Goal: Information Seeking & Learning: Learn about a topic

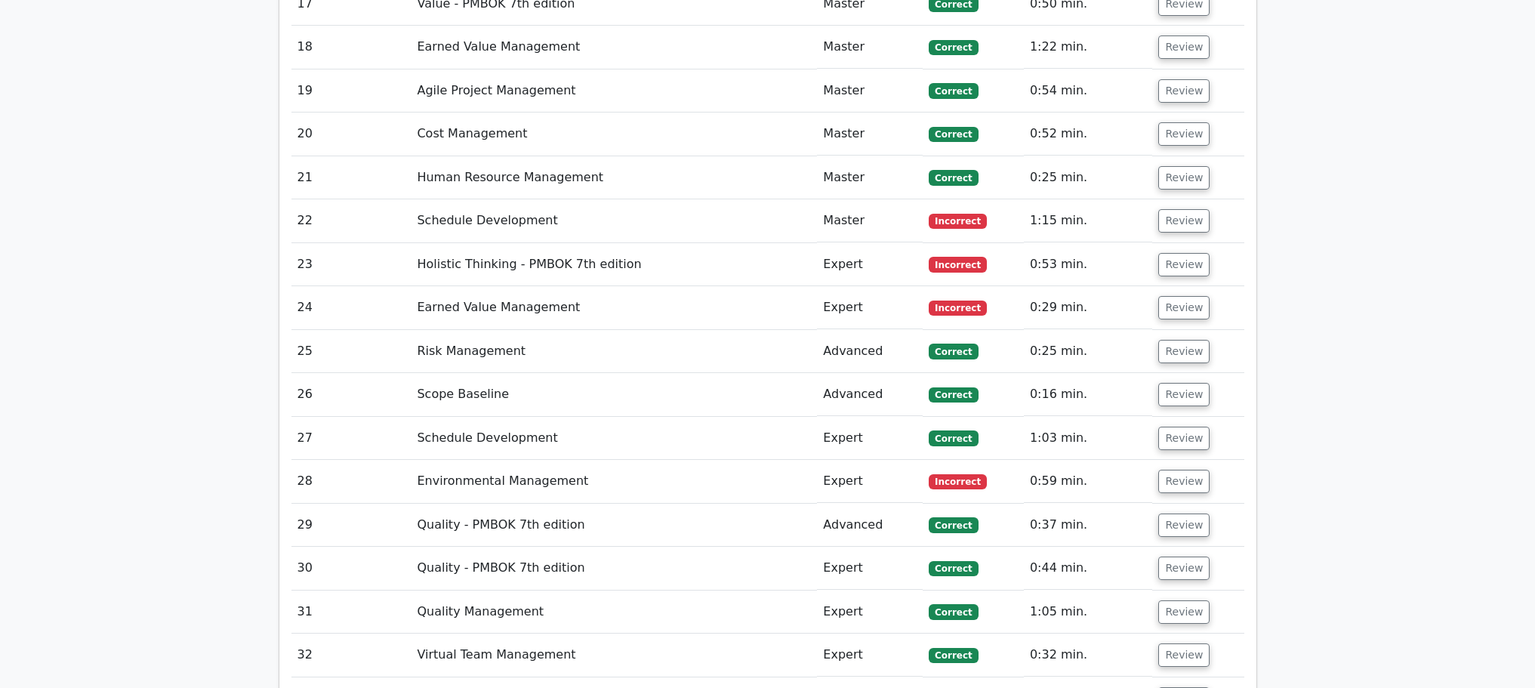
scroll to position [4227, 0]
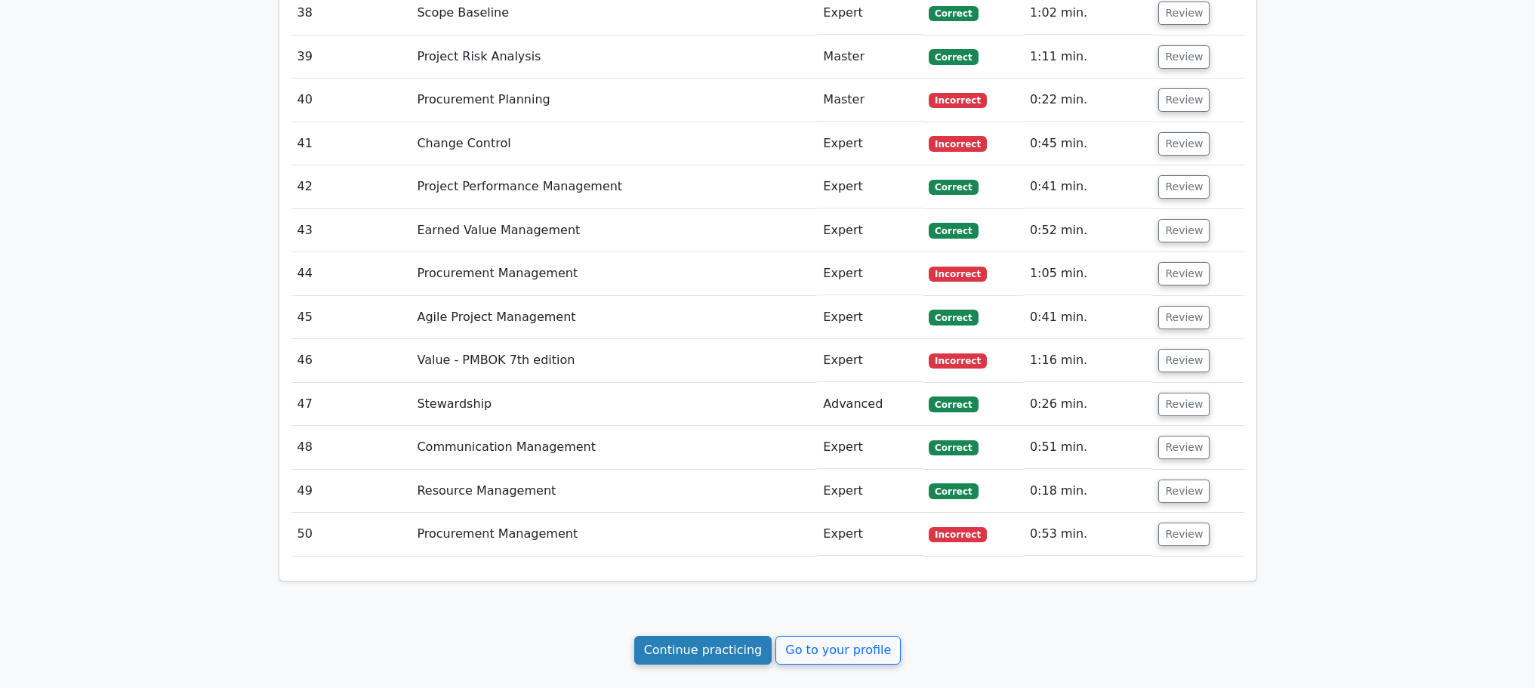
click at [738, 636] on link "Continue practicing" at bounding box center [703, 650] width 138 height 29
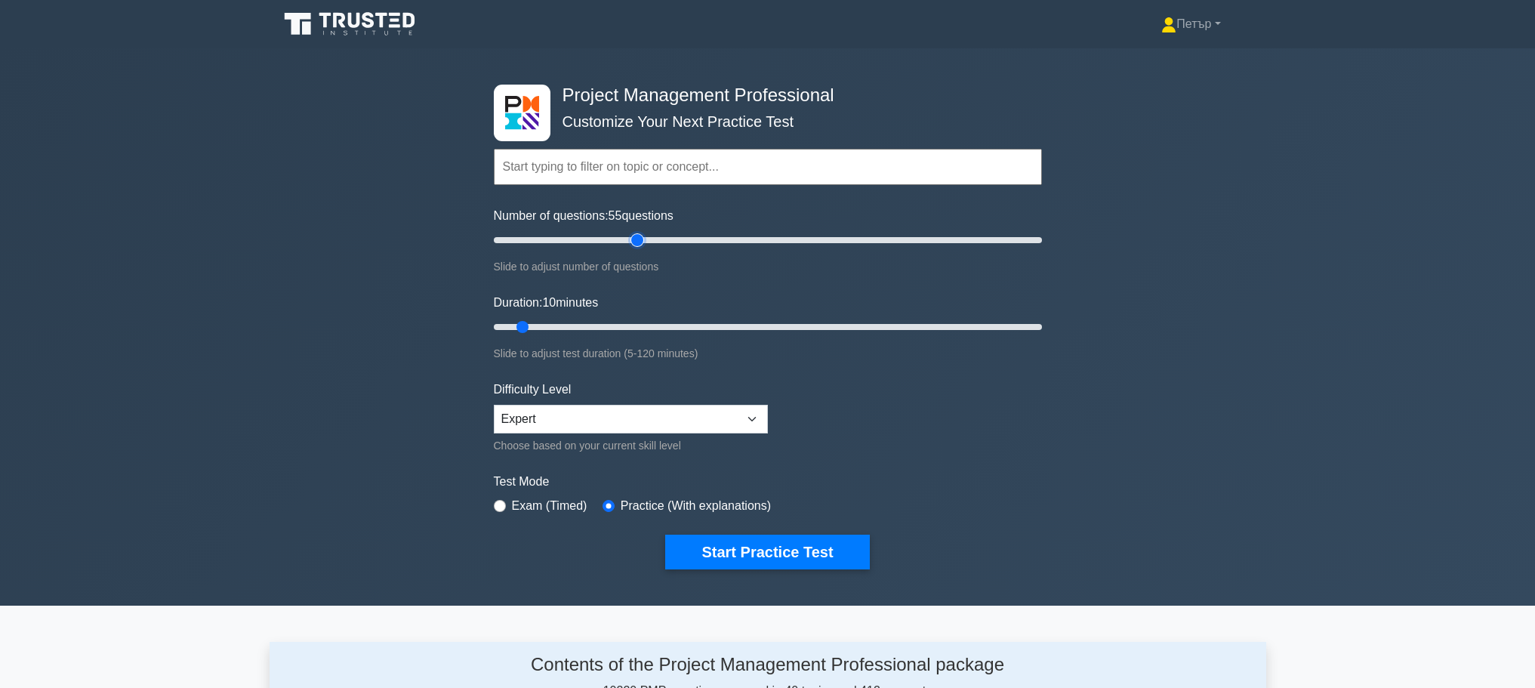
click at [635, 242] on input "Number of questions: 55 questions" at bounding box center [768, 240] width 548 height 18
click at [617, 238] on input "Number of questions: 50 questions" at bounding box center [768, 240] width 548 height 18
click at [597, 242] on input "Number of questions: 40 questions" at bounding box center [768, 240] width 548 height 18
click at [577, 240] on input "Number of questions: 35 questions" at bounding box center [768, 240] width 548 height 18
type input "30"
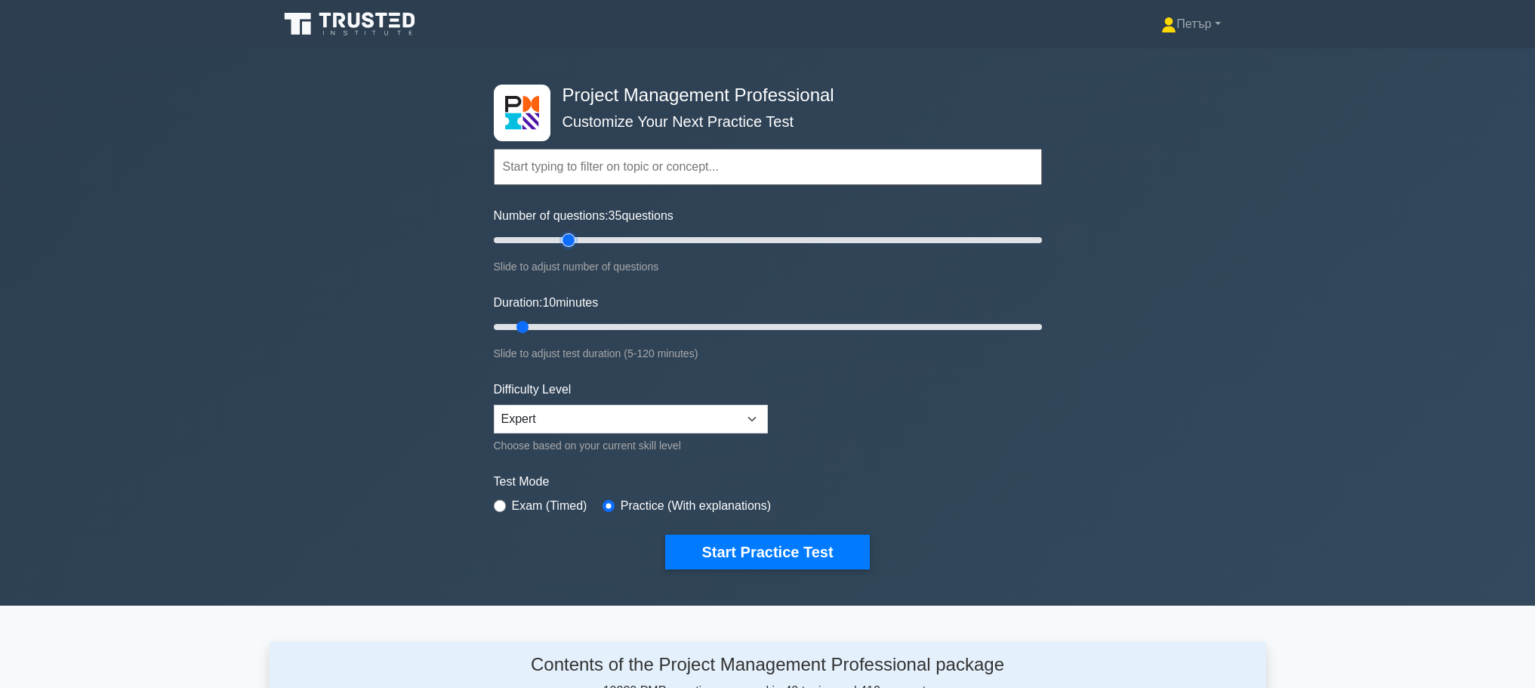
click at [568, 239] on input "Number of questions: 35 questions" at bounding box center [768, 240] width 548 height 18
type input "120"
click at [1034, 326] on input "Duration: 120 minutes" at bounding box center [768, 327] width 548 height 18
click at [793, 556] on button "Start Practice Test" at bounding box center [767, 551] width 204 height 35
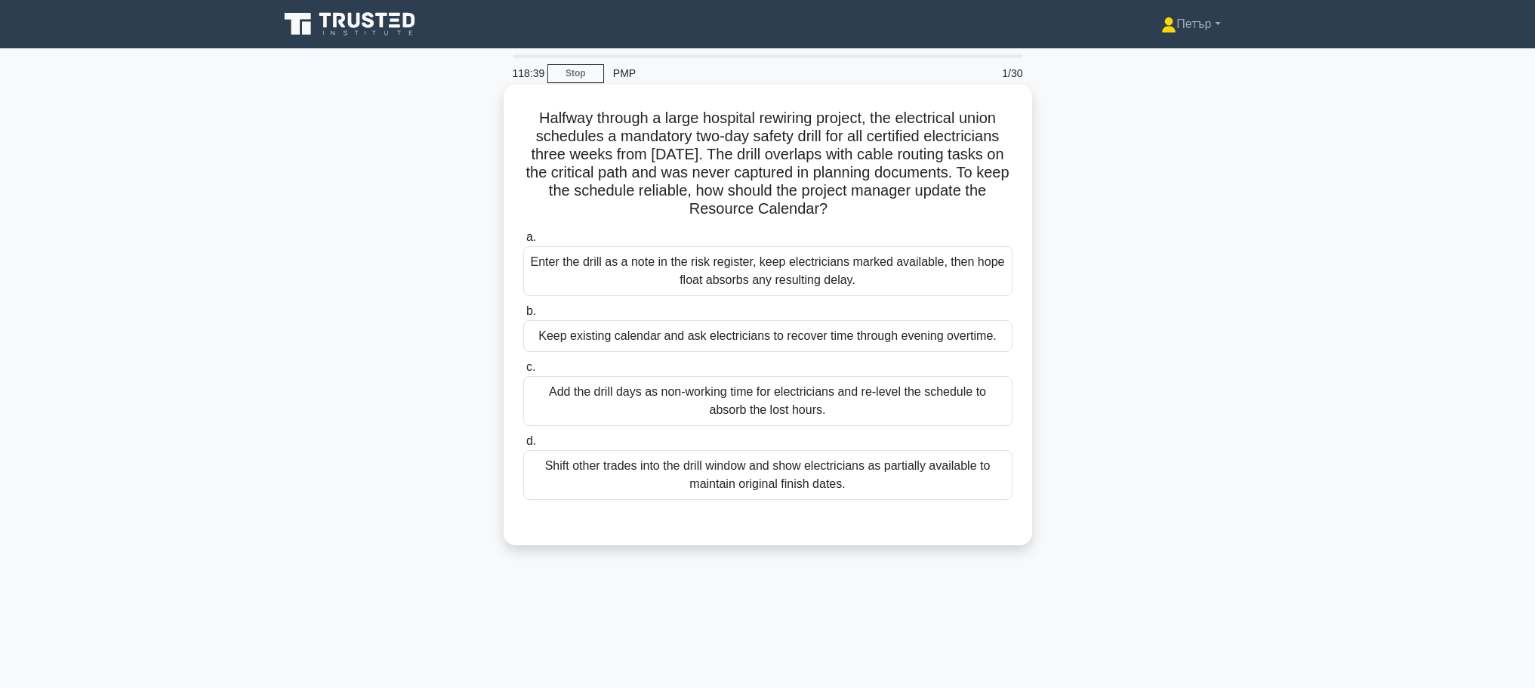
click at [943, 396] on div "Add the drill days as non-working time for electricians and re-level the schedu…" at bounding box center [767, 401] width 489 height 50
click at [523, 372] on input "c. Add the drill days as non-working time for electricians and re-level the sch…" at bounding box center [523, 367] width 0 height 10
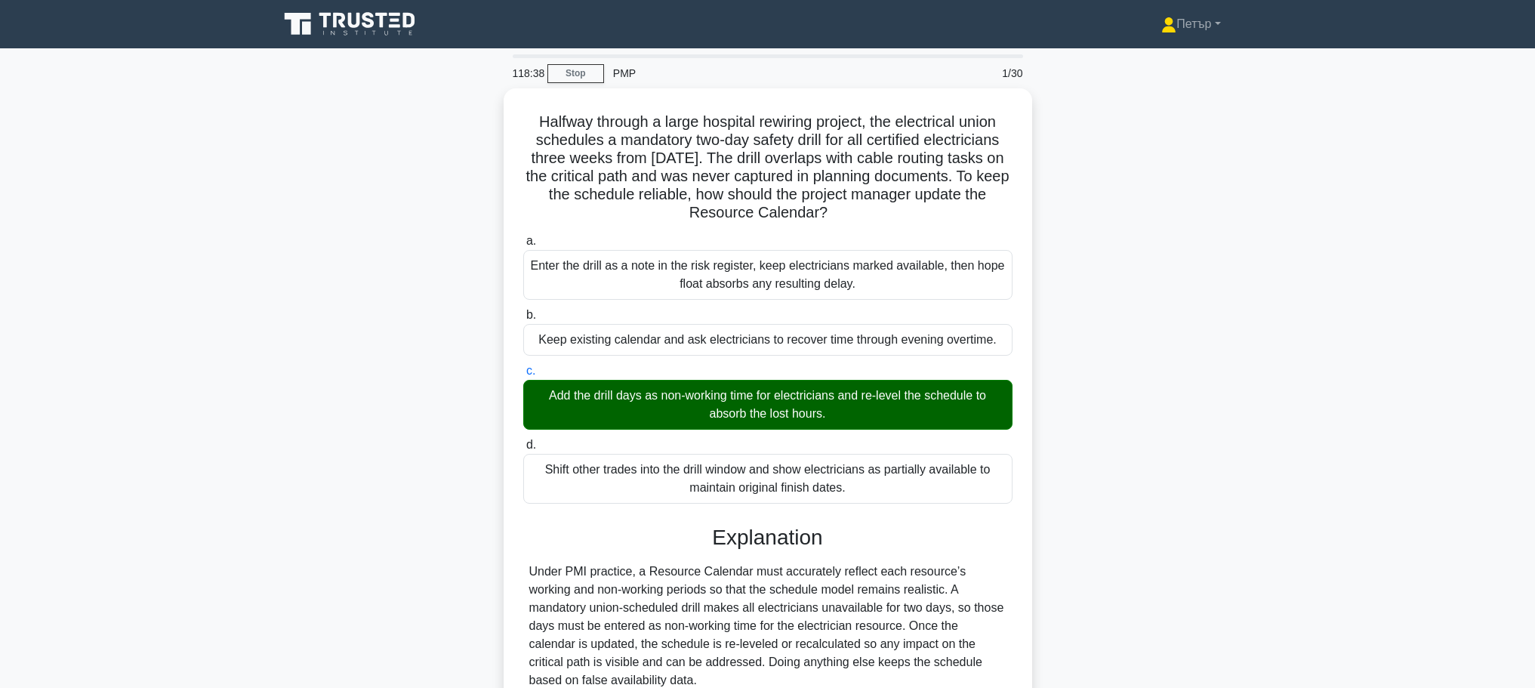
scroll to position [244, 0]
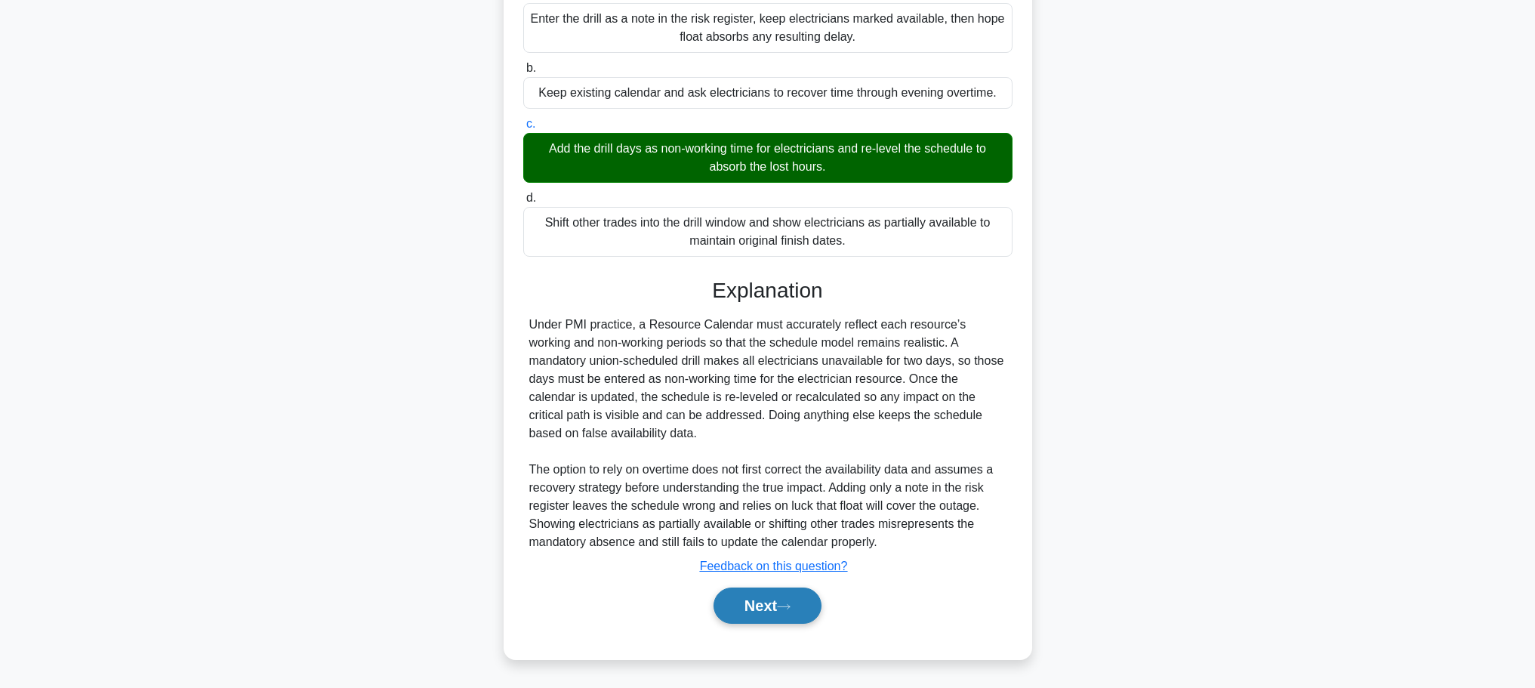
click at [778, 605] on button "Next" at bounding box center [767, 605] width 108 height 36
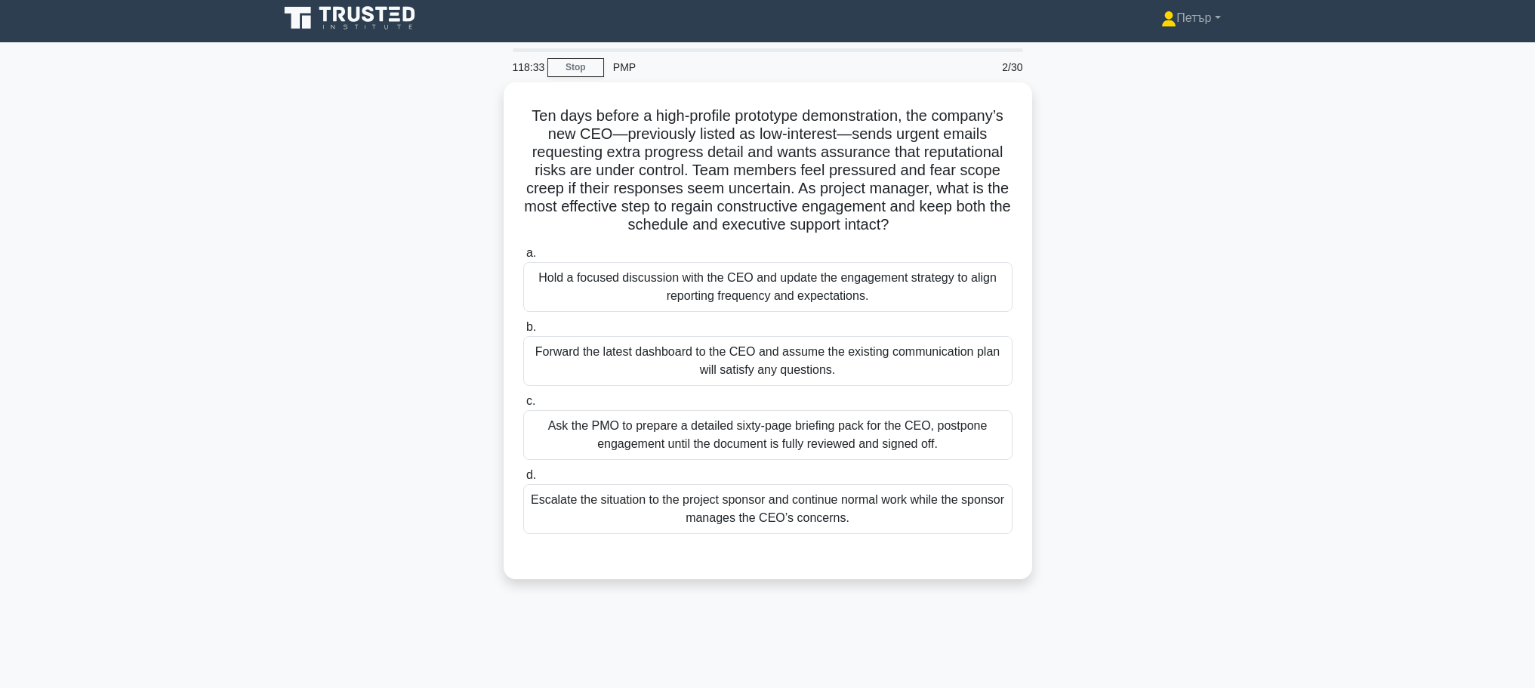
scroll to position [0, 0]
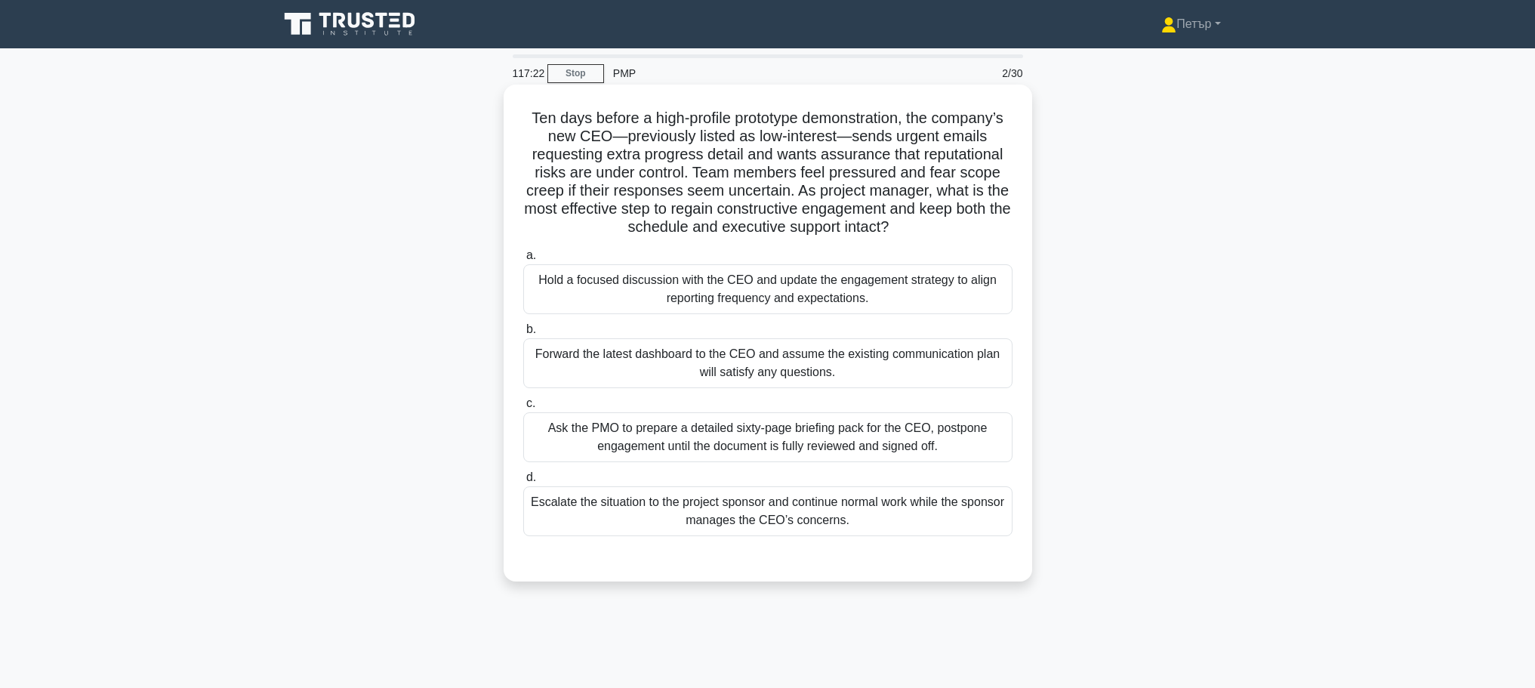
click at [867, 300] on div "Hold a focused discussion with the CEO and update the engagement strategy to al…" at bounding box center [767, 289] width 489 height 50
click at [523, 260] on input "a. Hold a focused discussion with the CEO and update the engagement strategy to…" at bounding box center [523, 256] width 0 height 10
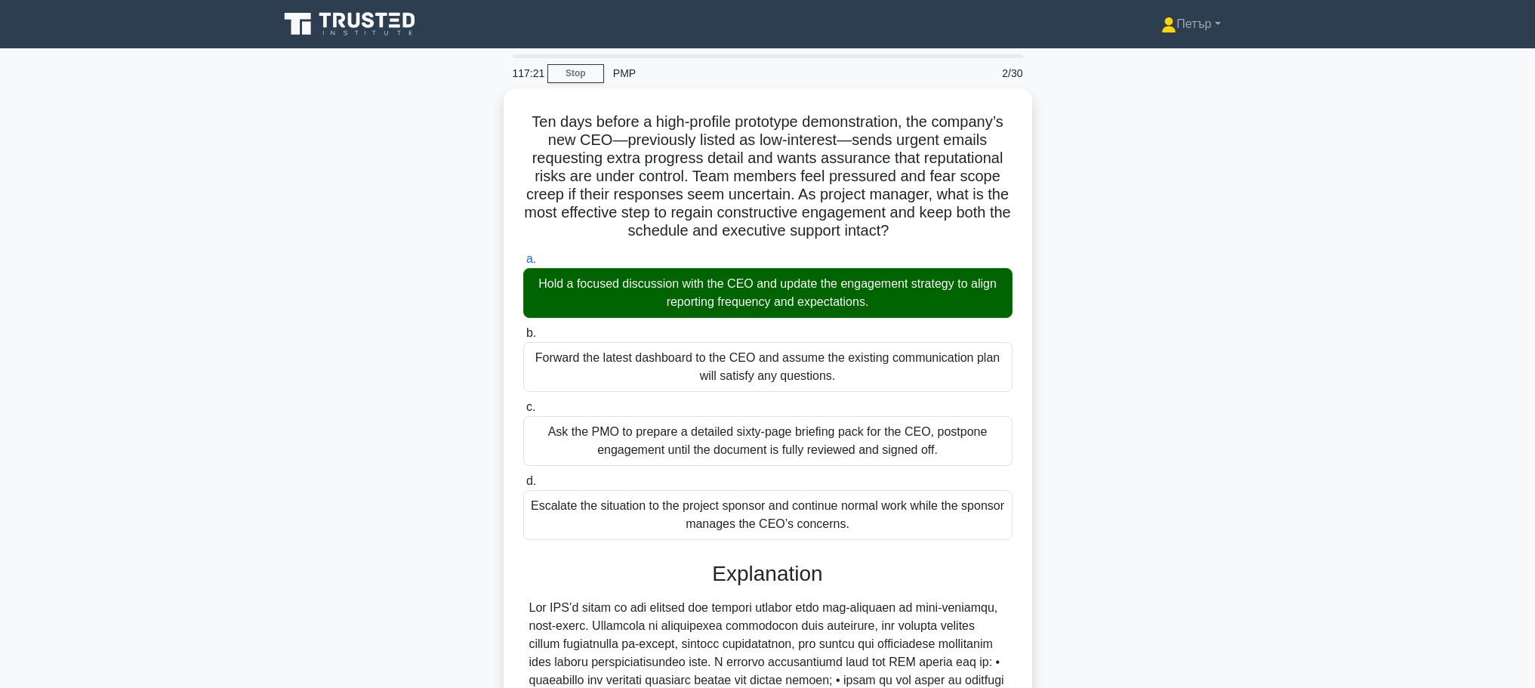
scroll to position [280, 0]
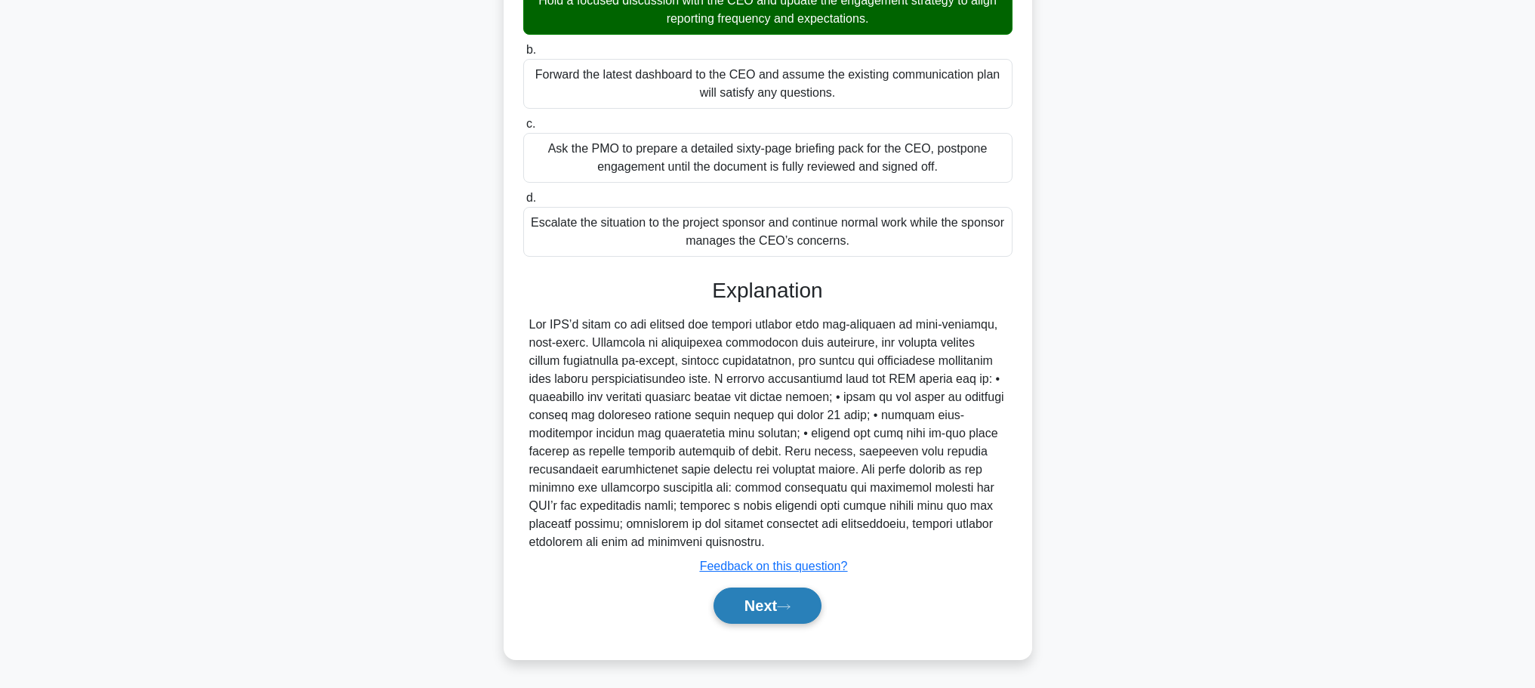
click at [779, 608] on button "Next" at bounding box center [767, 605] width 108 height 36
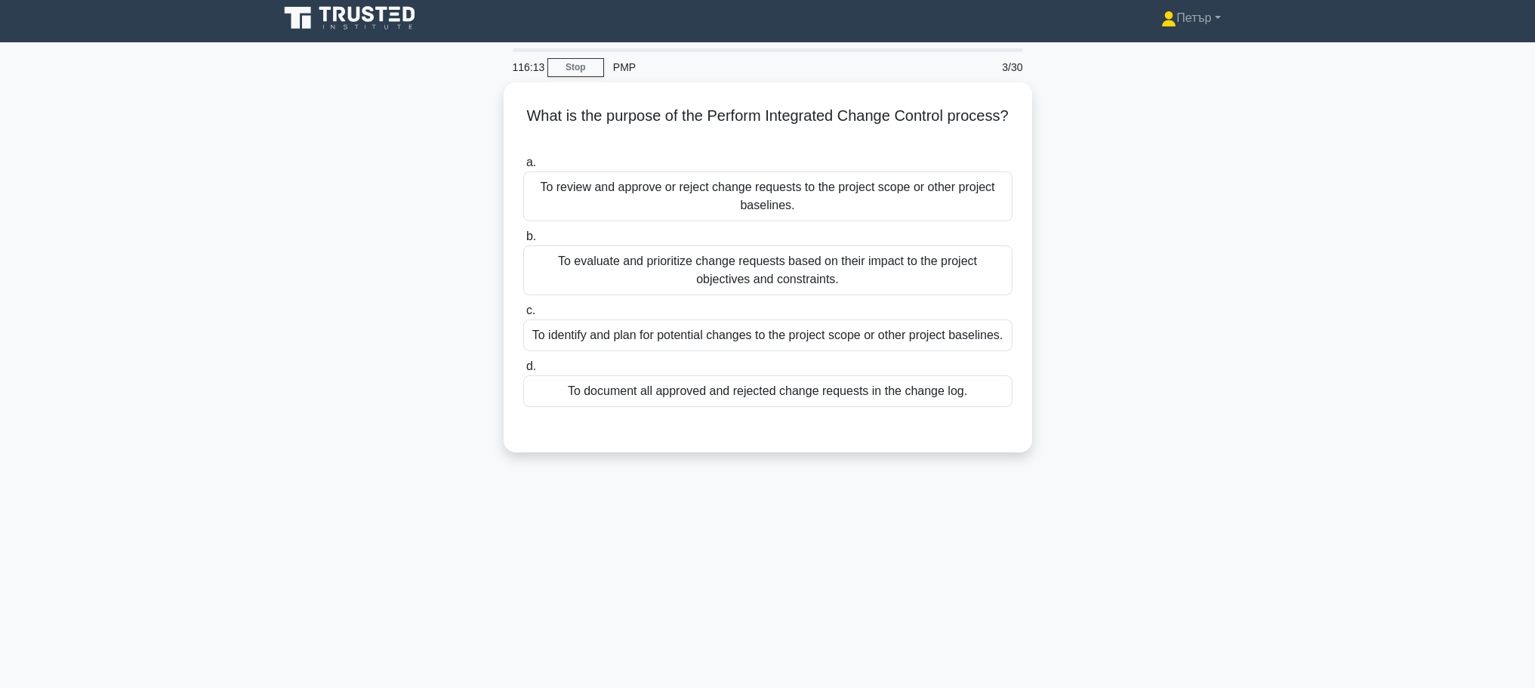
scroll to position [0, 0]
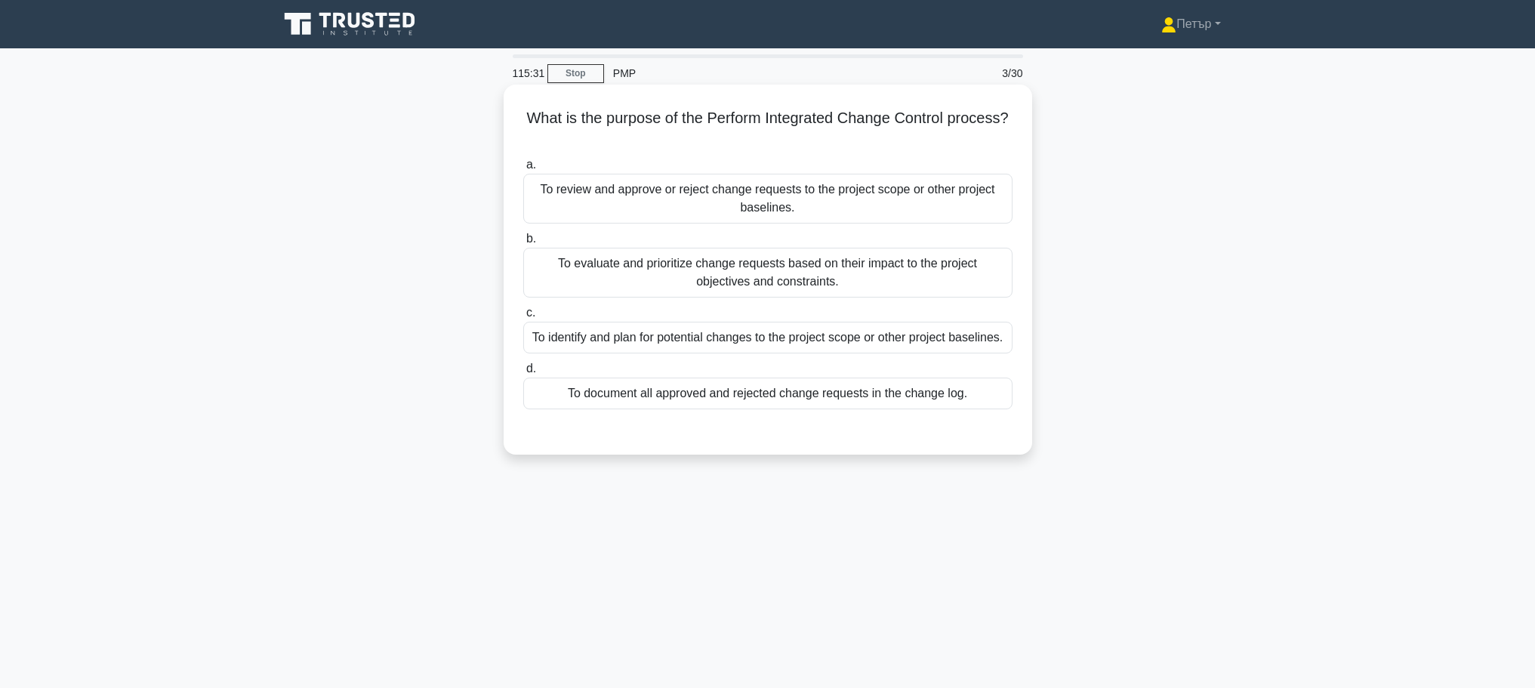
click at [805, 357] on div "a. To review and approve or reject change requests to the project scope or othe…" at bounding box center [767, 282] width 507 height 260
click at [809, 351] on div "To identify and plan for potential changes to the project scope or other projec…" at bounding box center [767, 338] width 489 height 32
click at [523, 318] on input "c. To identify and plan for potential changes to the project scope or other pro…" at bounding box center [523, 313] width 0 height 10
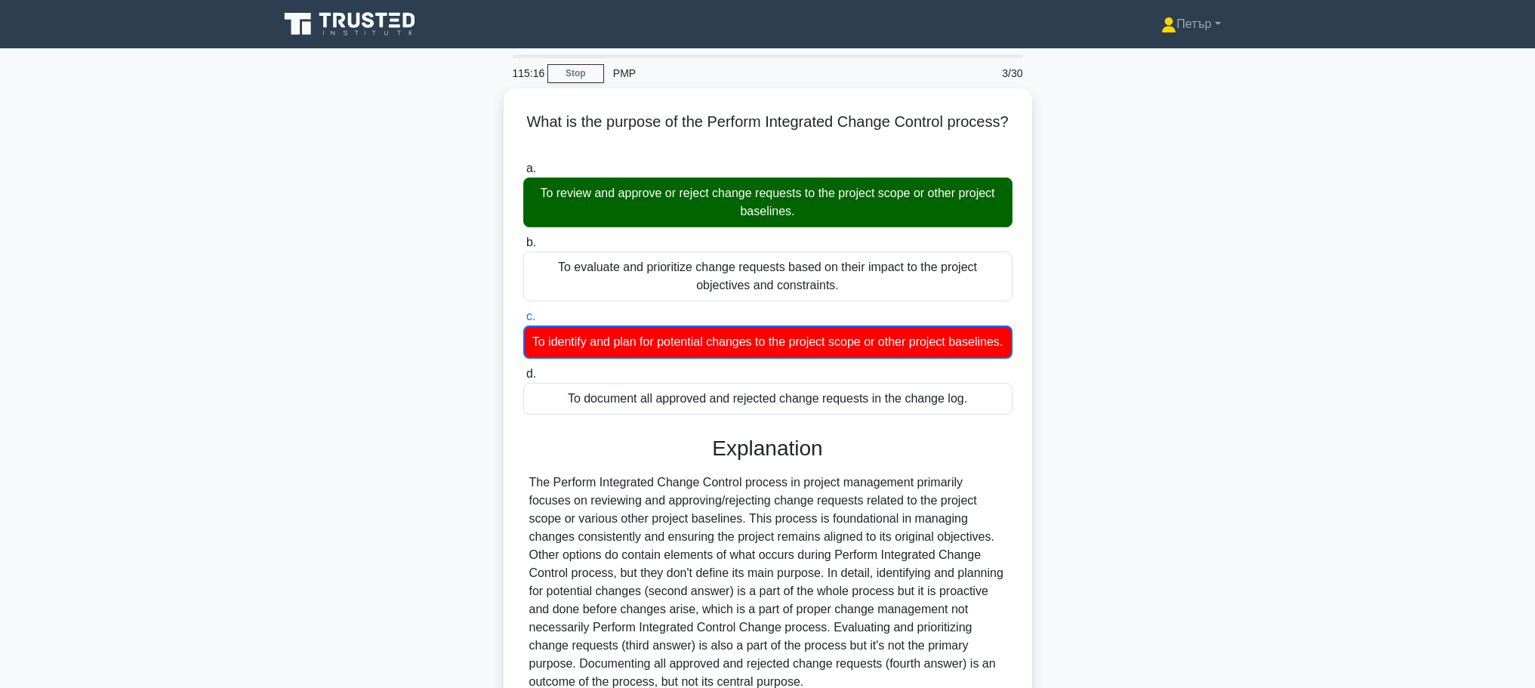
scroll to position [155, 0]
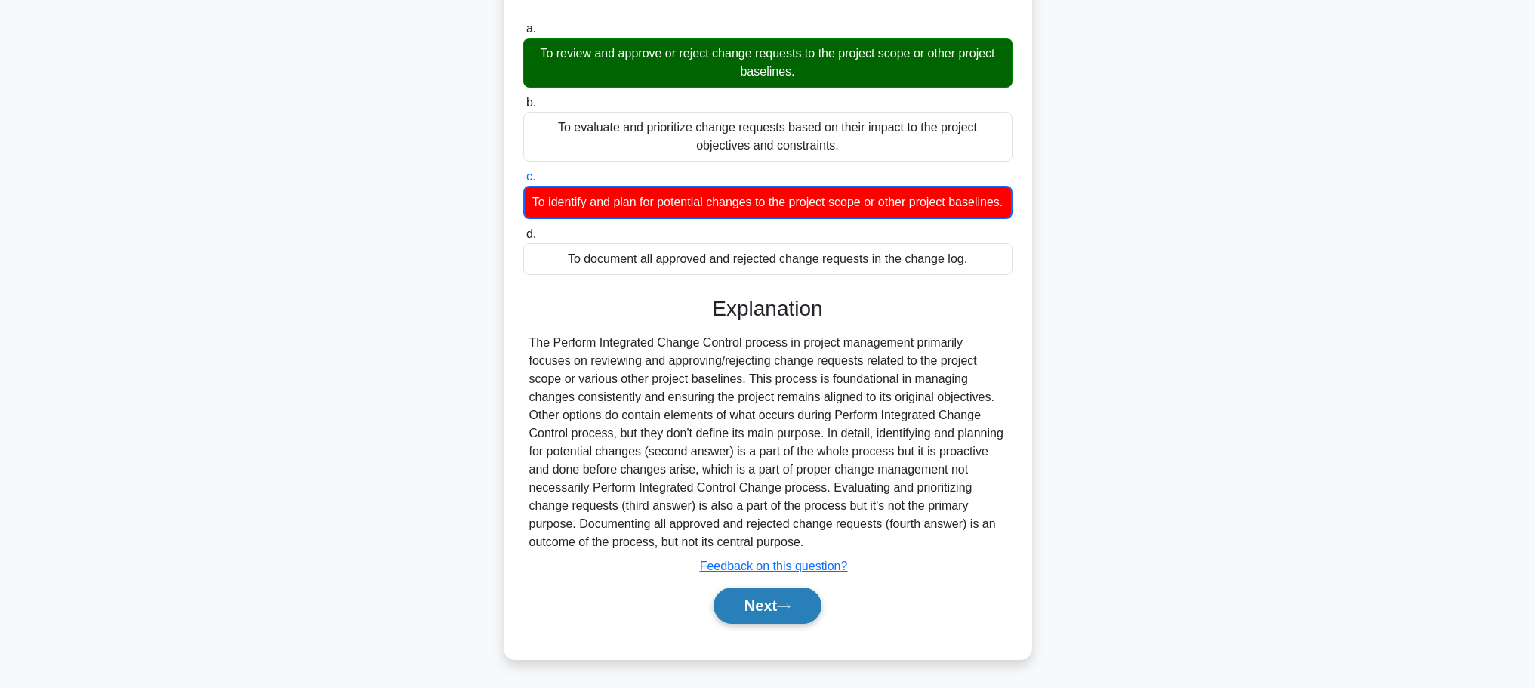
click at [793, 593] on button "Next" at bounding box center [767, 605] width 108 height 36
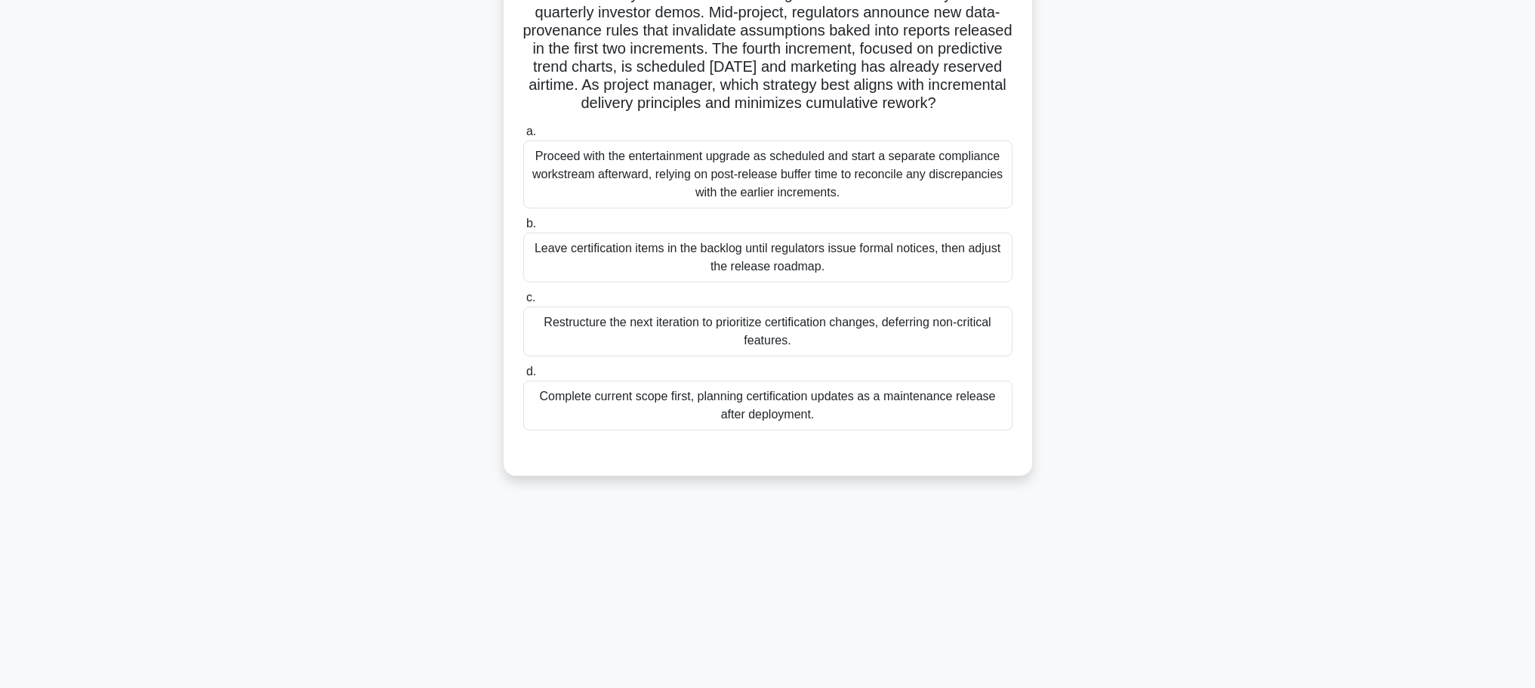
scroll to position [0, 0]
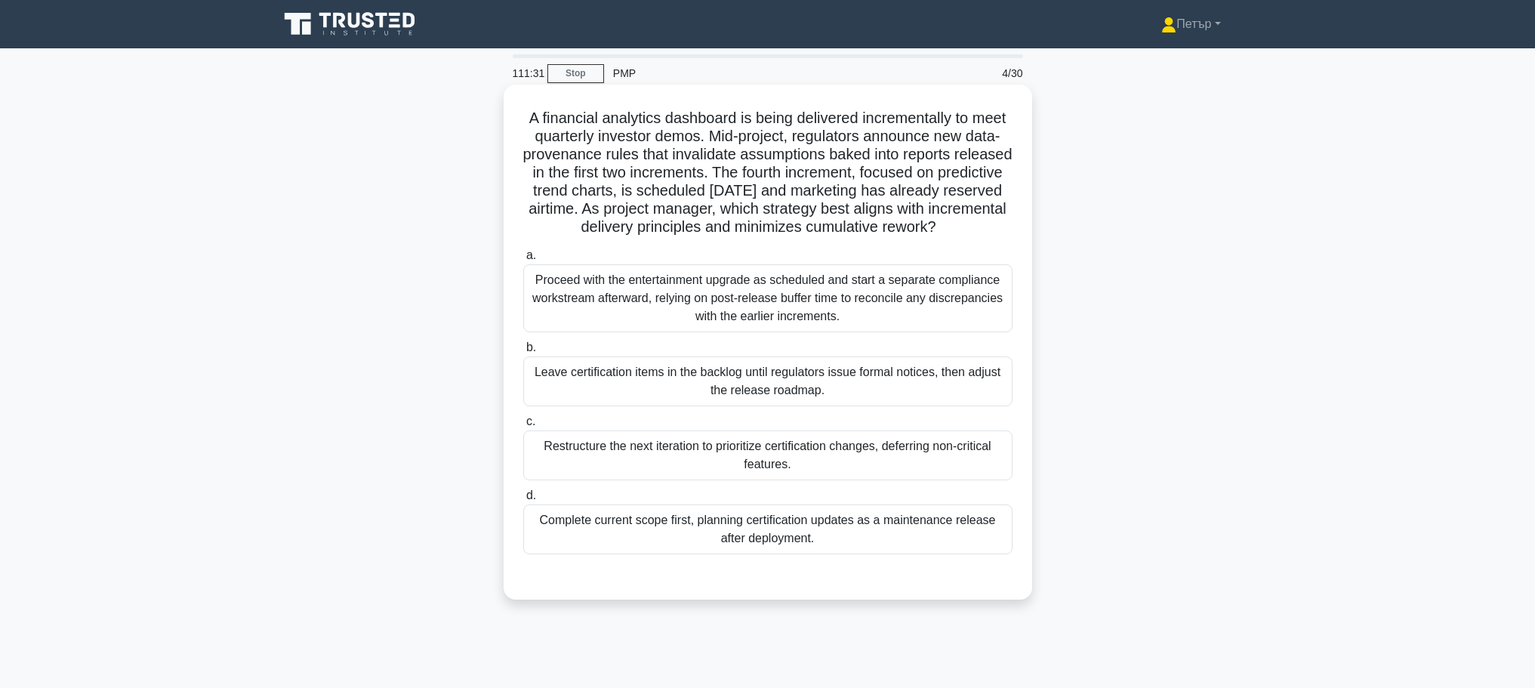
click at [858, 480] on div "Restructure the next iteration to prioritize certification changes, deferring n…" at bounding box center [767, 455] width 489 height 50
click at [523, 426] on input "c. Restructure the next iteration to prioritize certification changes, deferrin…" at bounding box center [523, 422] width 0 height 10
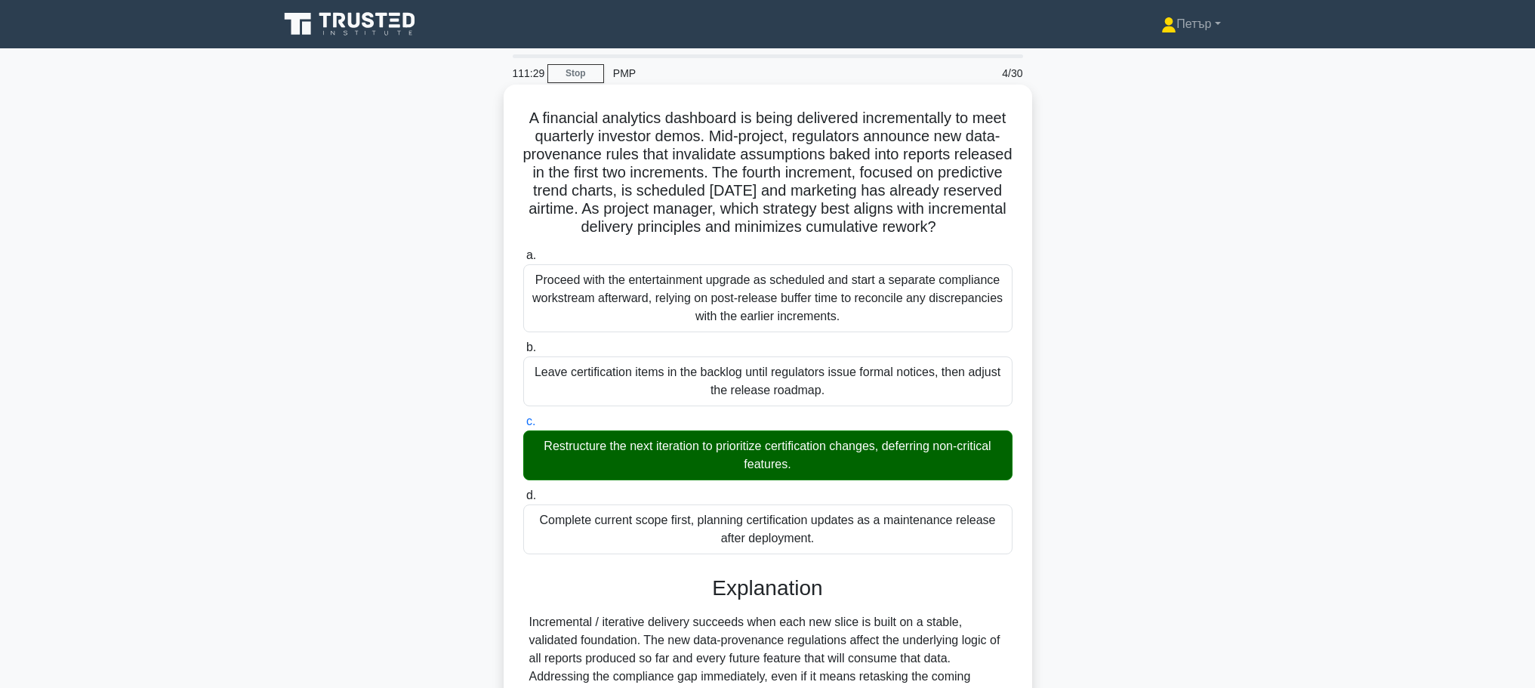
scroll to position [334, 0]
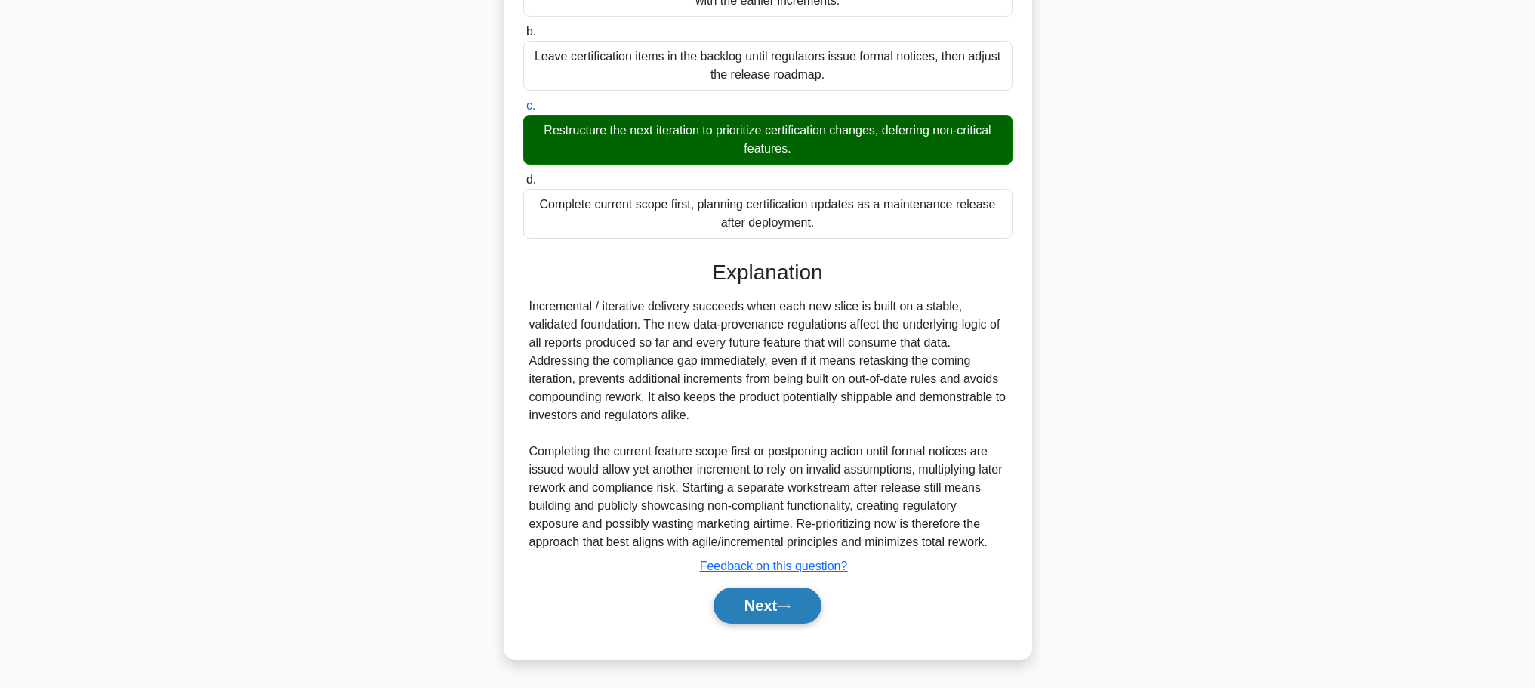
click at [800, 616] on button "Next" at bounding box center [767, 605] width 108 height 36
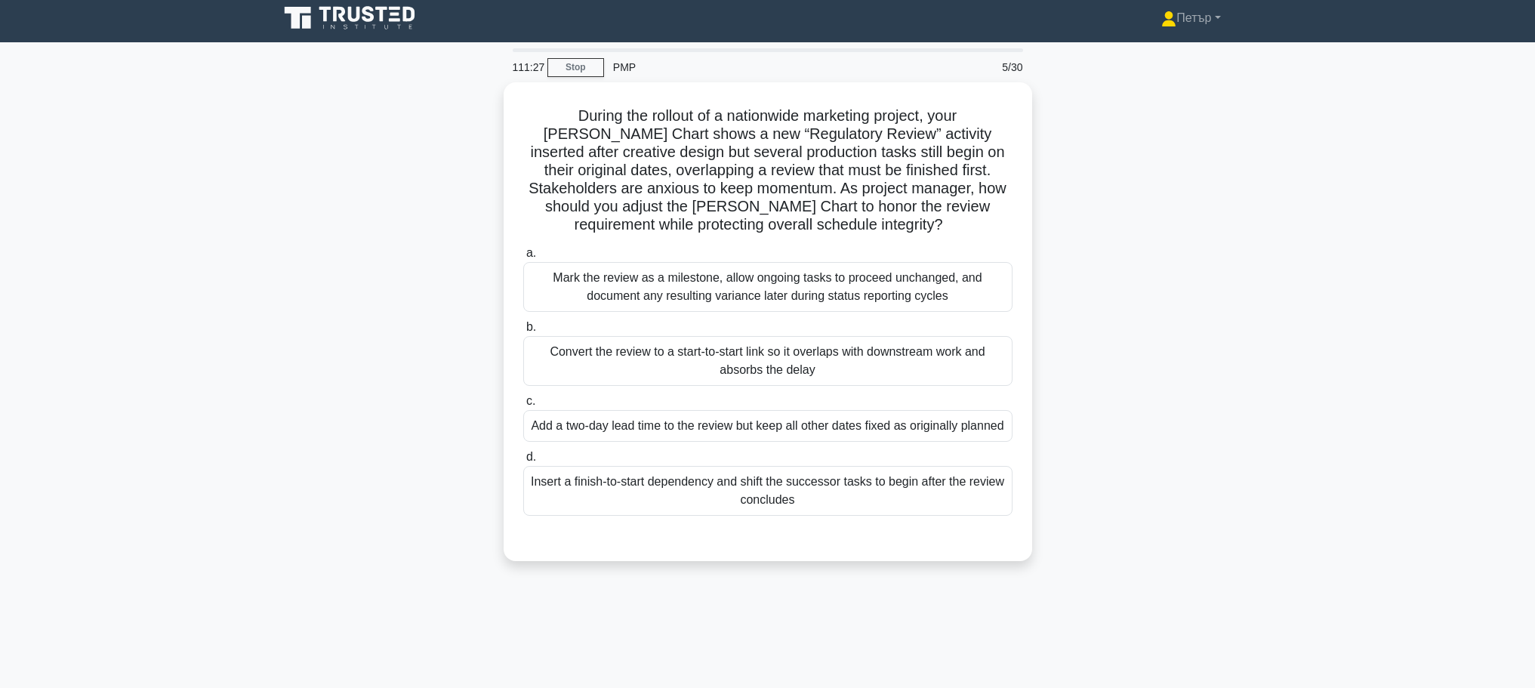
scroll to position [0, 0]
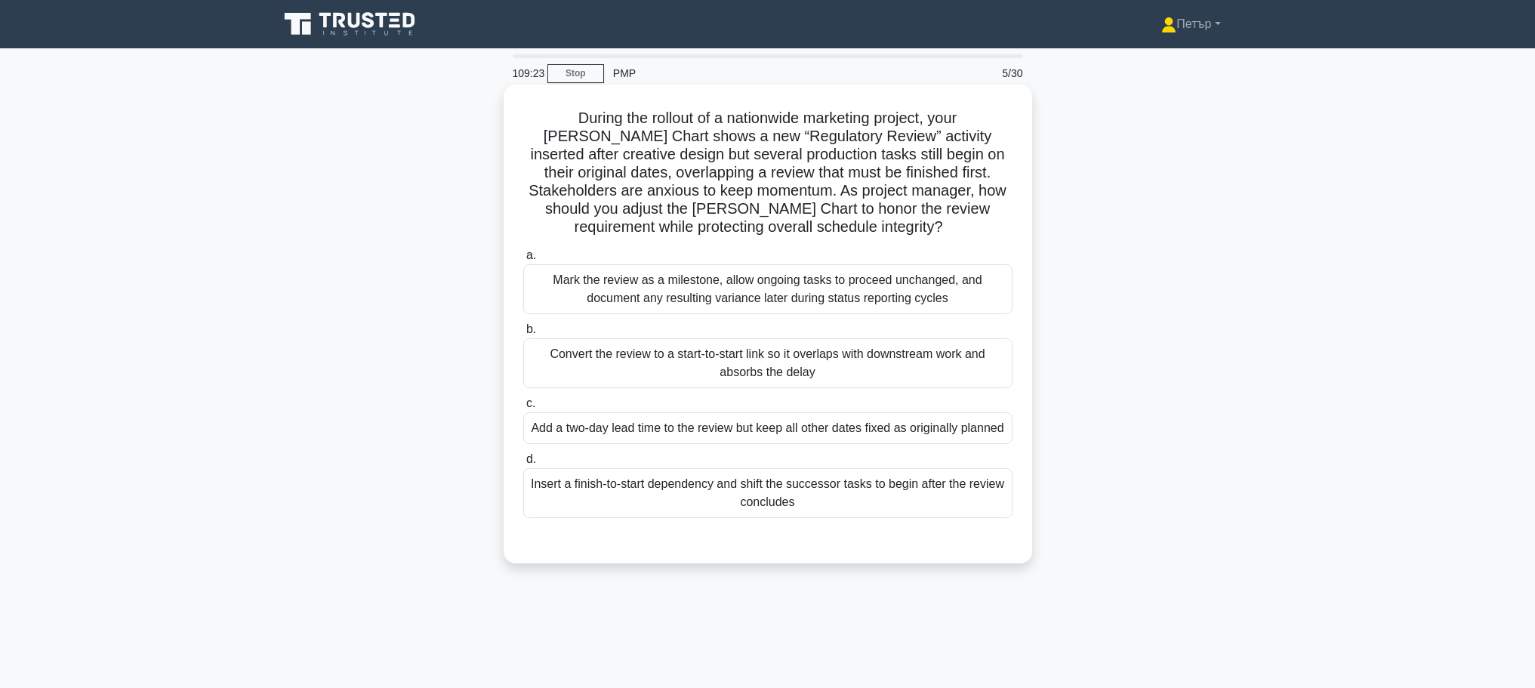
click at [906, 516] on div "Insert a finish-to-start dependency and shift the successor tasks to begin afte…" at bounding box center [767, 493] width 489 height 50
click at [523, 464] on input "d. Insert a finish-to-start dependency and shift the successor tasks to begin a…" at bounding box center [523, 459] width 0 height 10
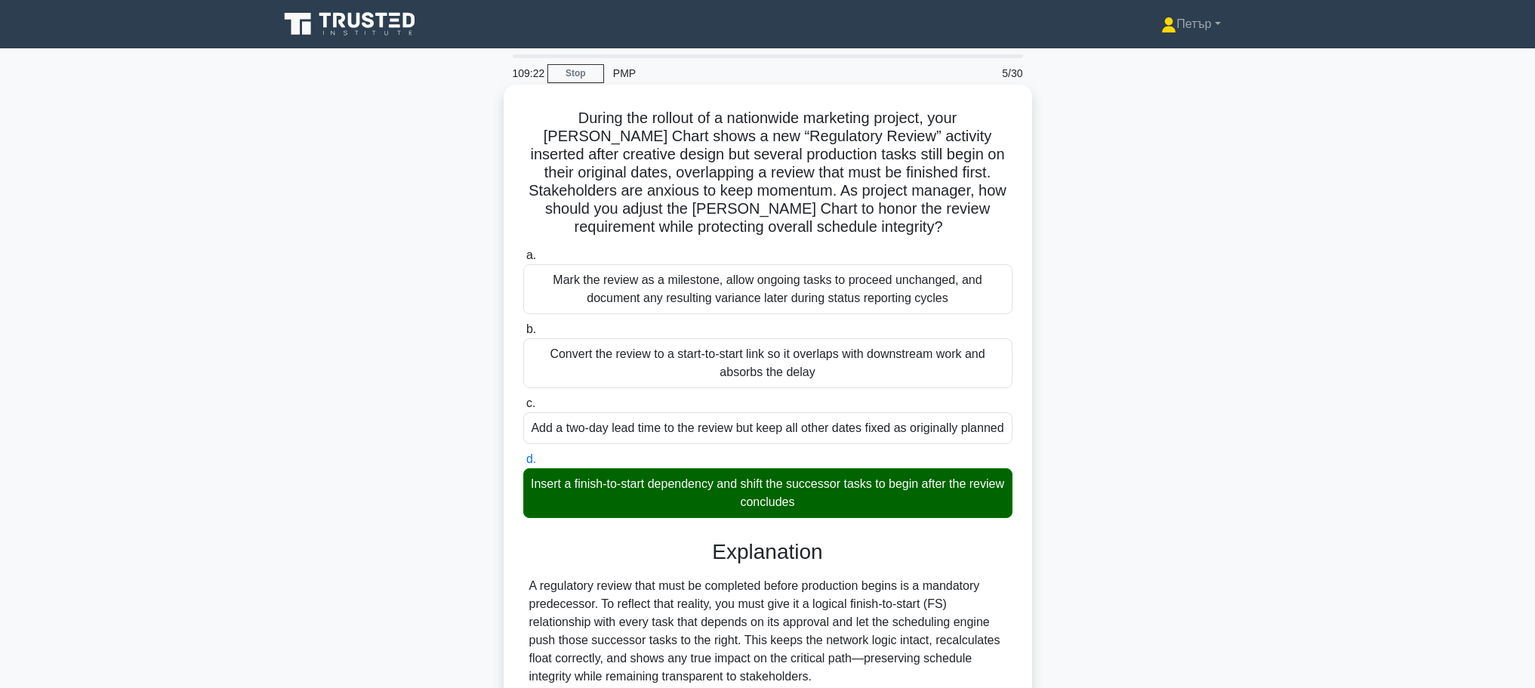
scroll to position [316, 0]
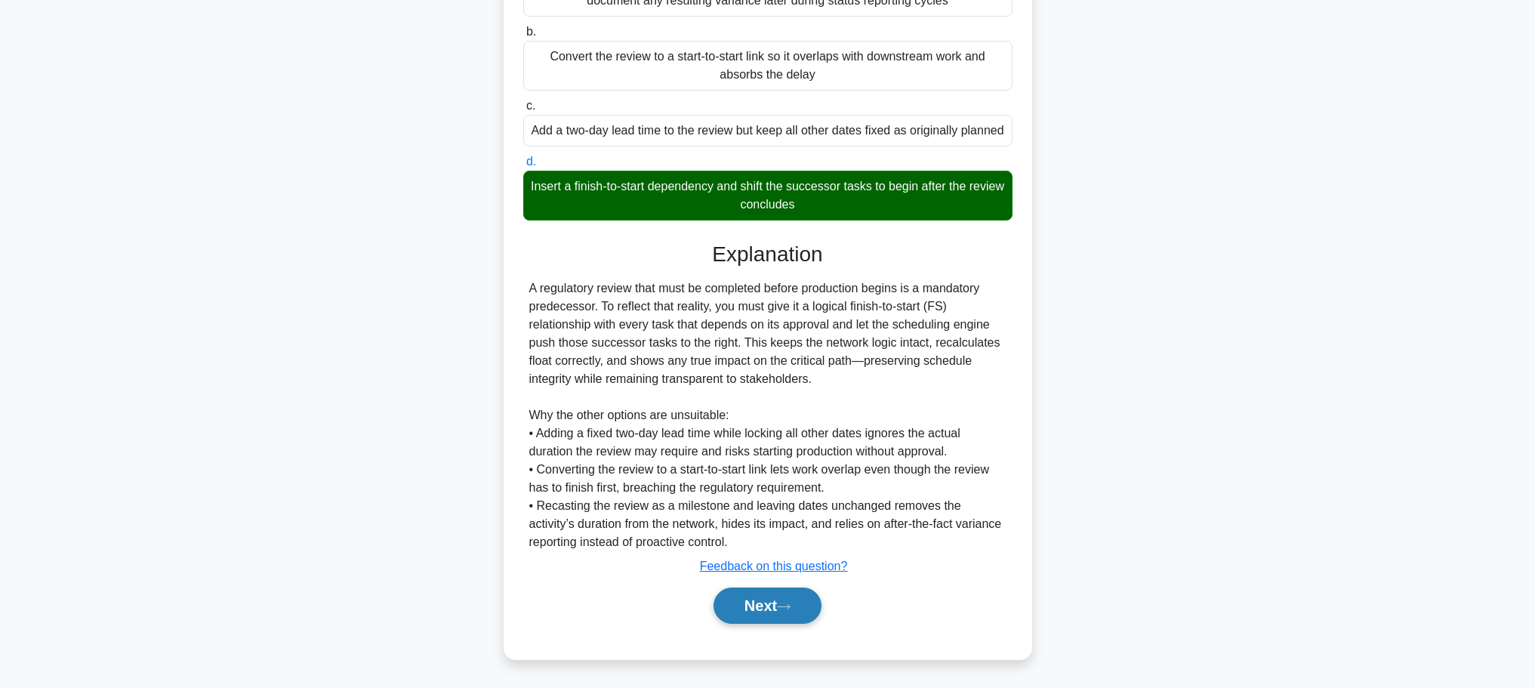
click at [765, 590] on button "Next" at bounding box center [767, 605] width 108 height 36
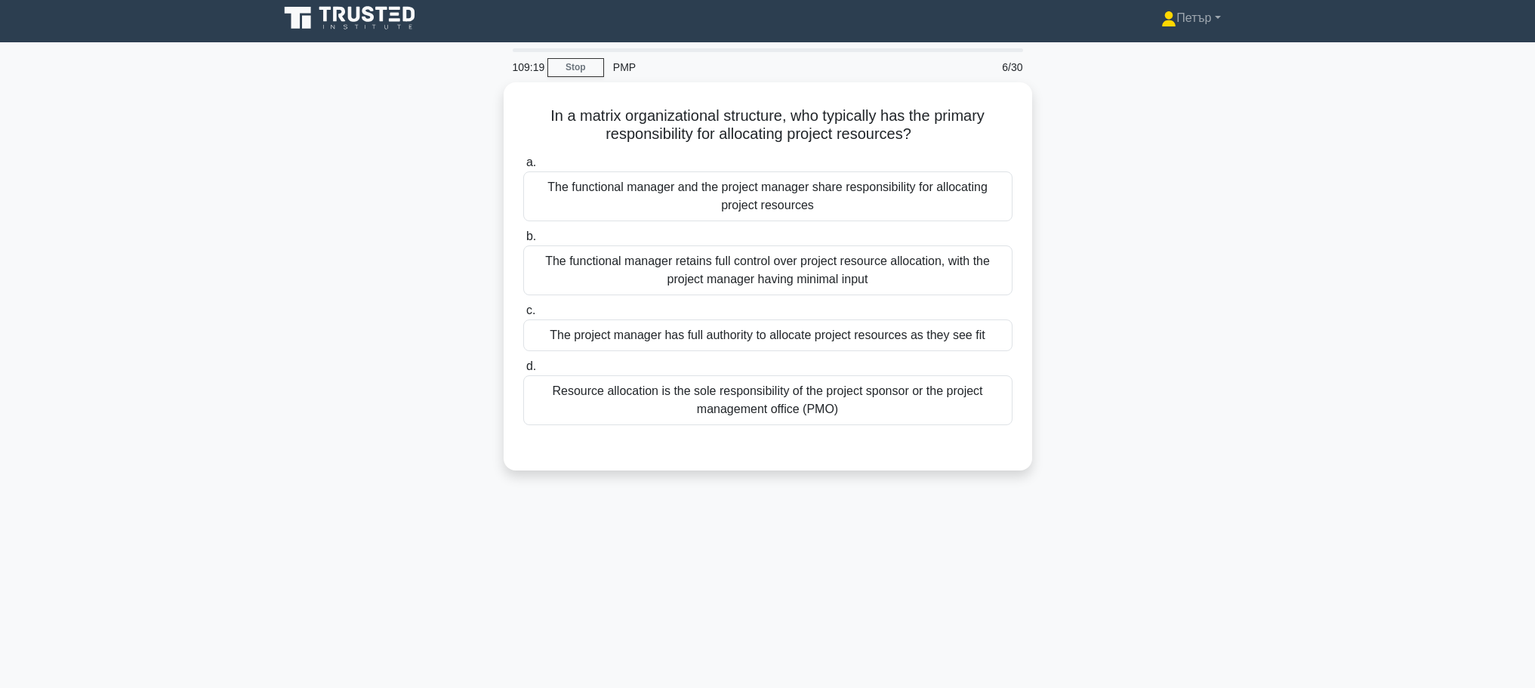
scroll to position [0, 0]
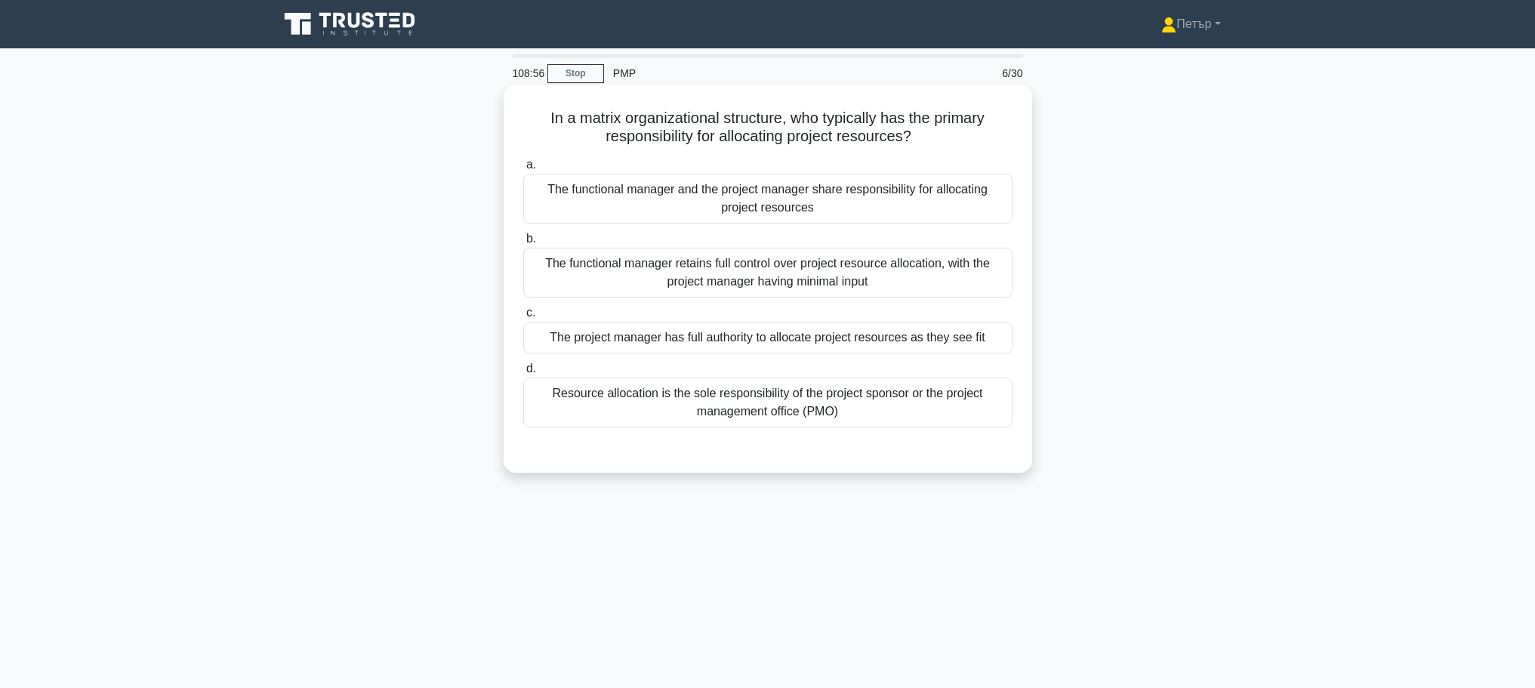
click at [958, 211] on div "The functional manager and the project manager share responsibility for allocat…" at bounding box center [767, 199] width 489 height 50
click at [523, 170] on input "a. The functional manager and the project manager share responsibility for allo…" at bounding box center [523, 165] width 0 height 10
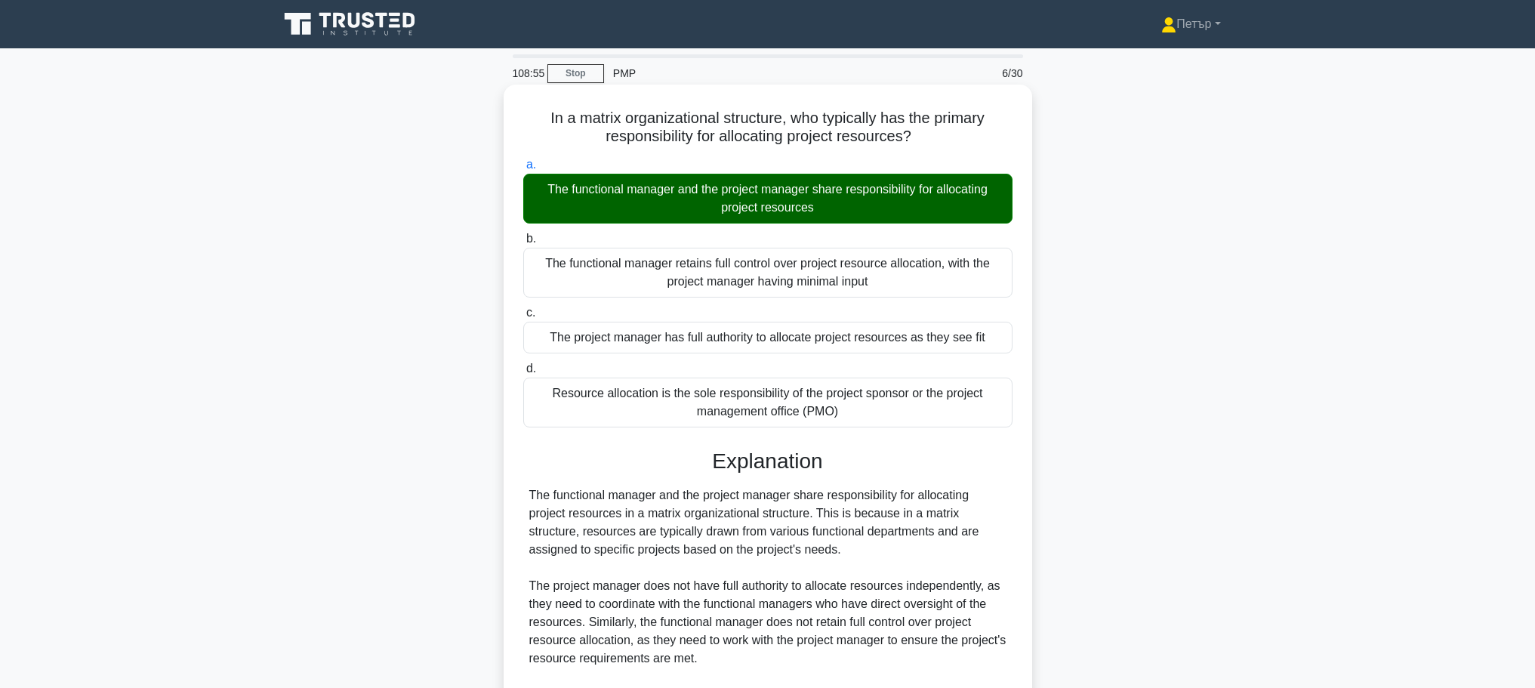
scroll to position [171, 0]
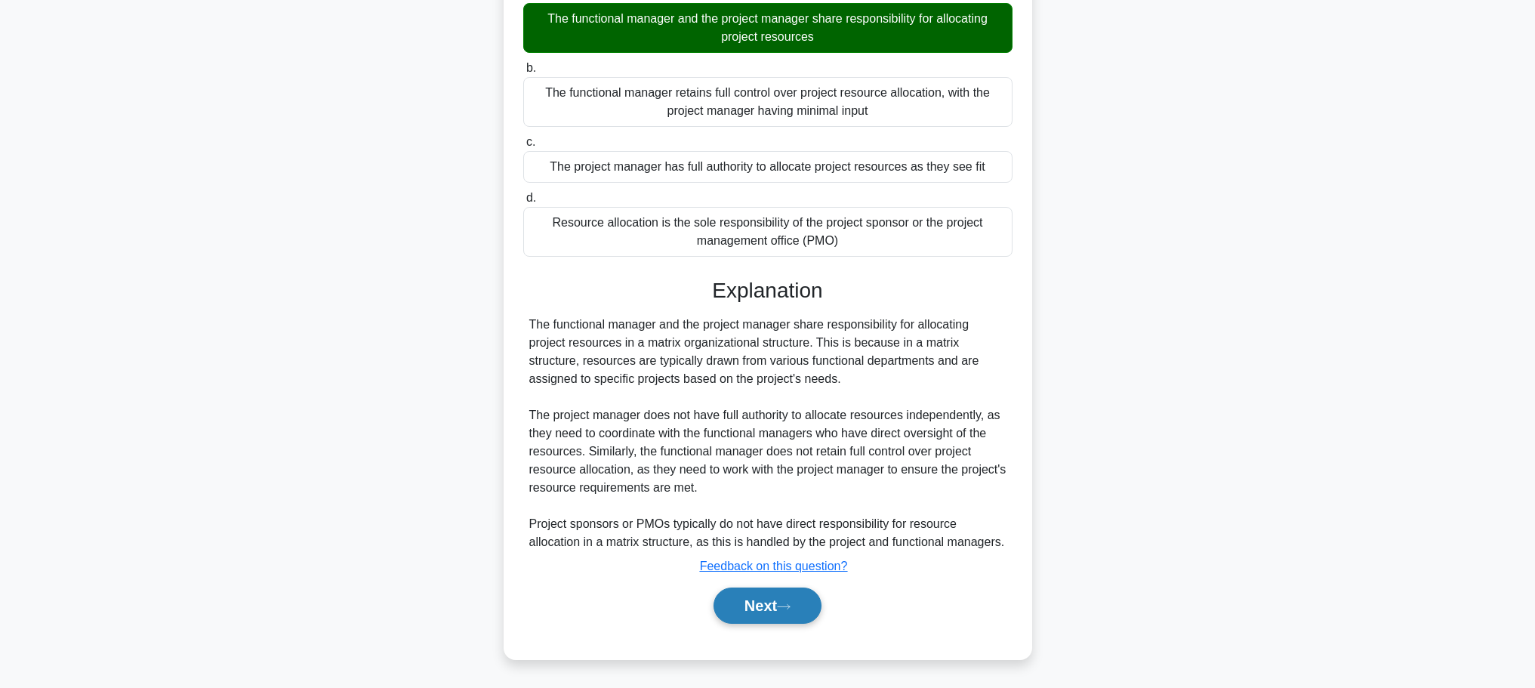
click at [771, 595] on button "Next" at bounding box center [767, 605] width 108 height 36
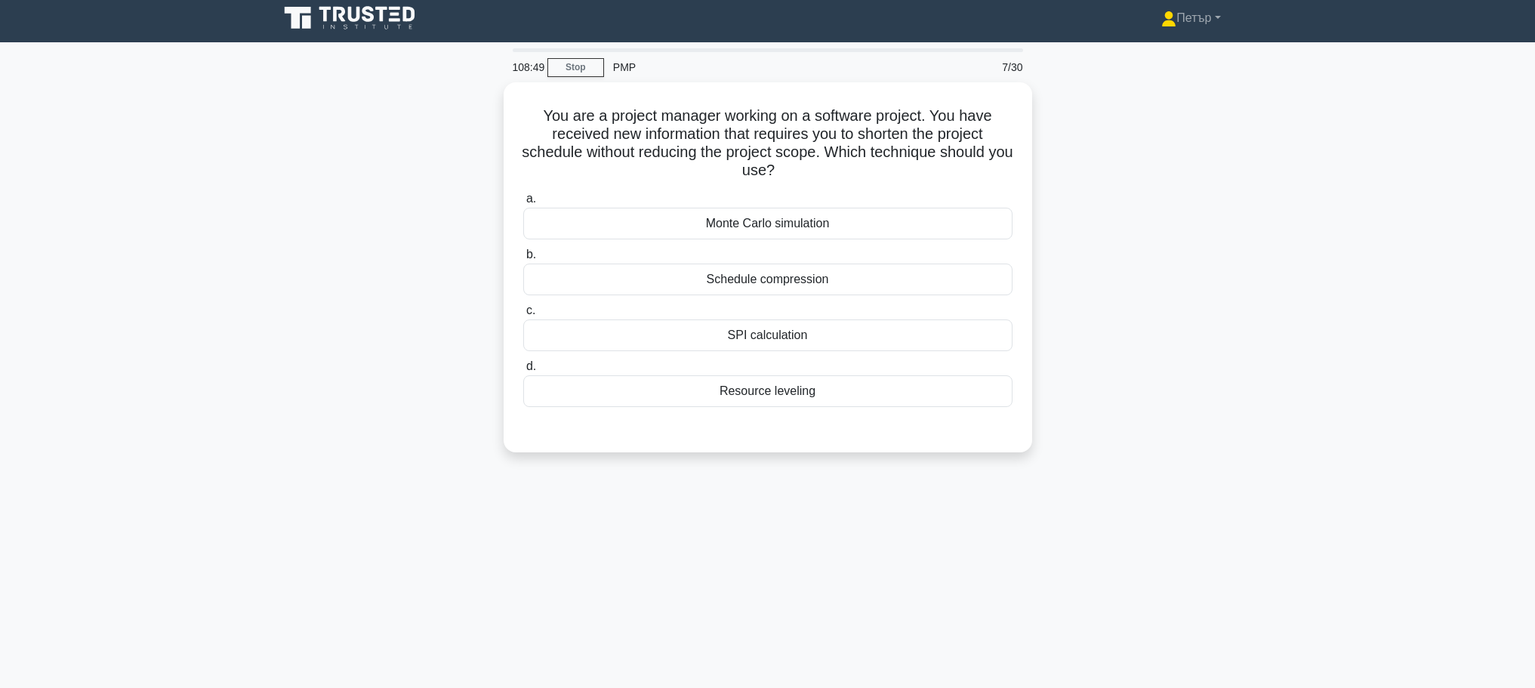
scroll to position [0, 0]
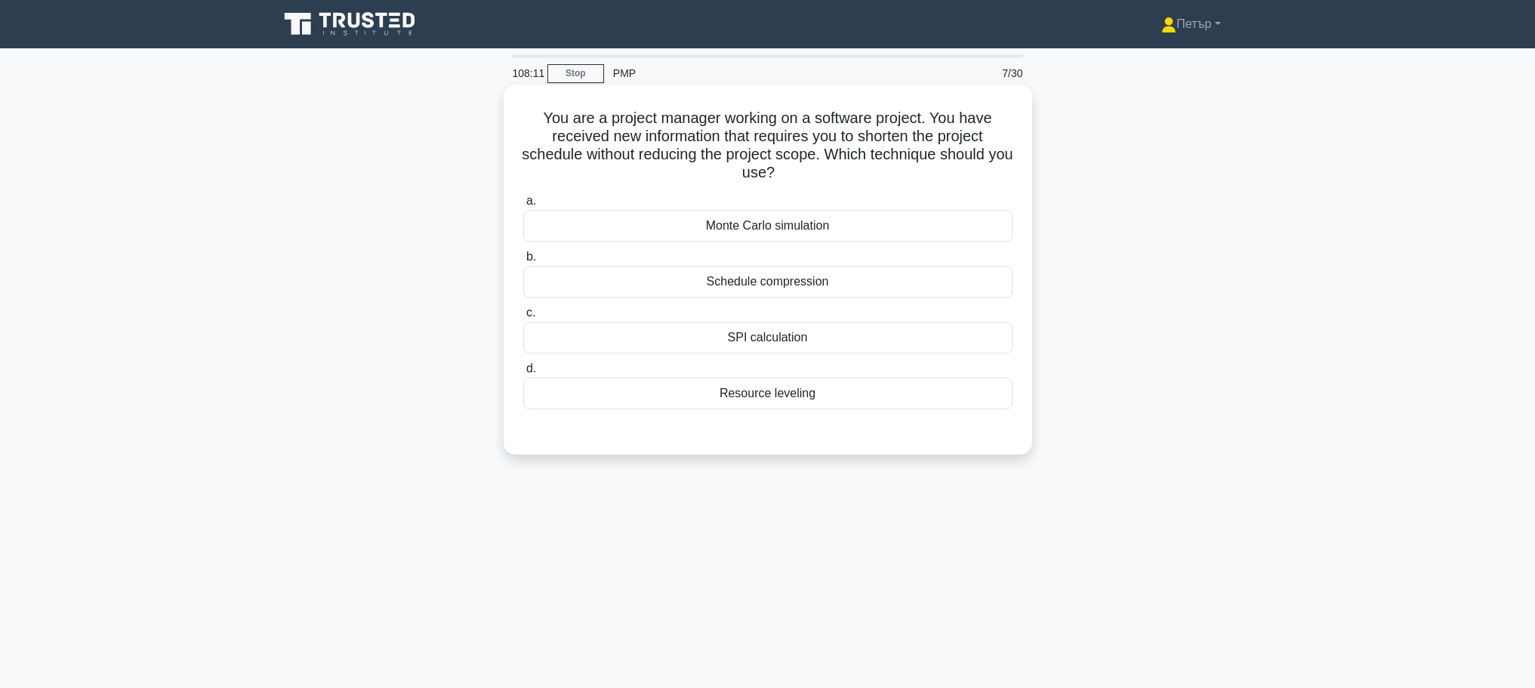
click at [806, 283] on div "Schedule compression" at bounding box center [767, 282] width 489 height 32
click at [523, 262] on input "b. Schedule compression" at bounding box center [523, 257] width 0 height 10
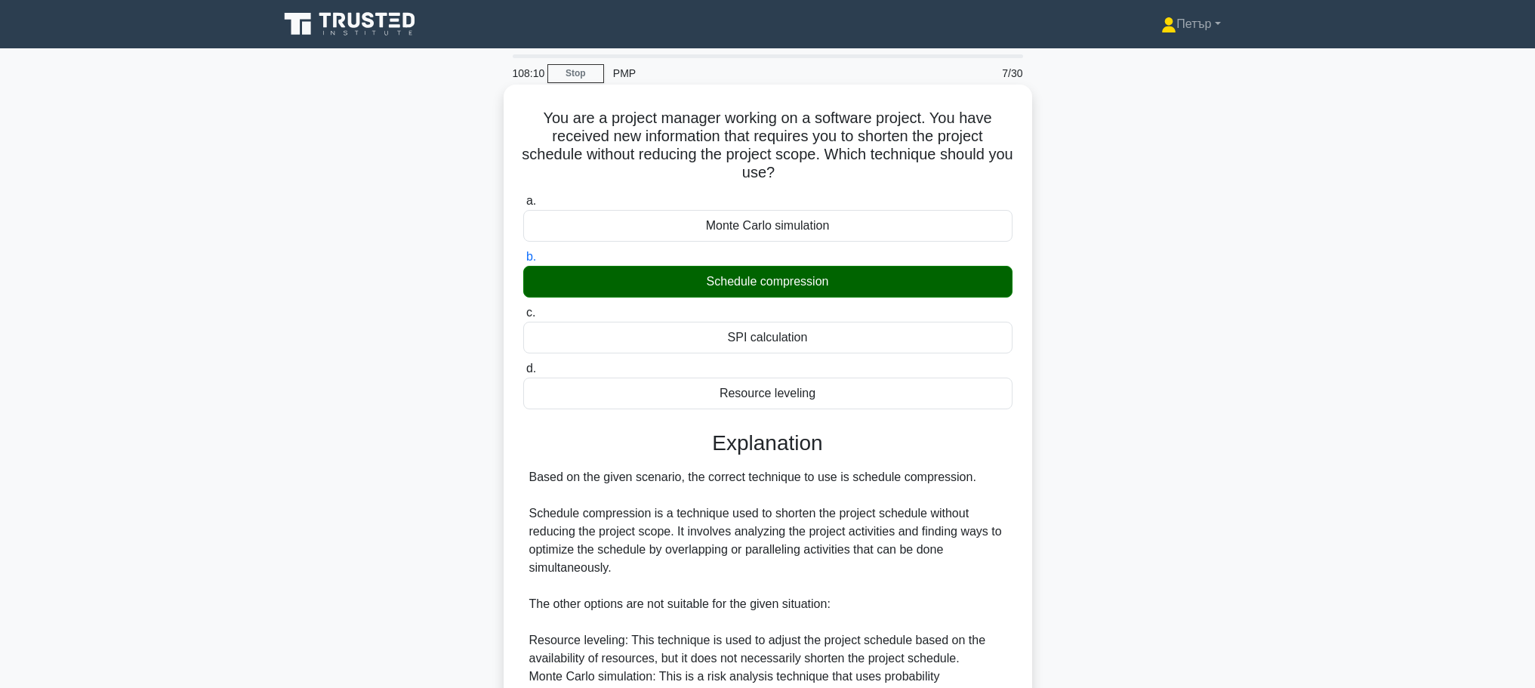
scroll to position [262, 0]
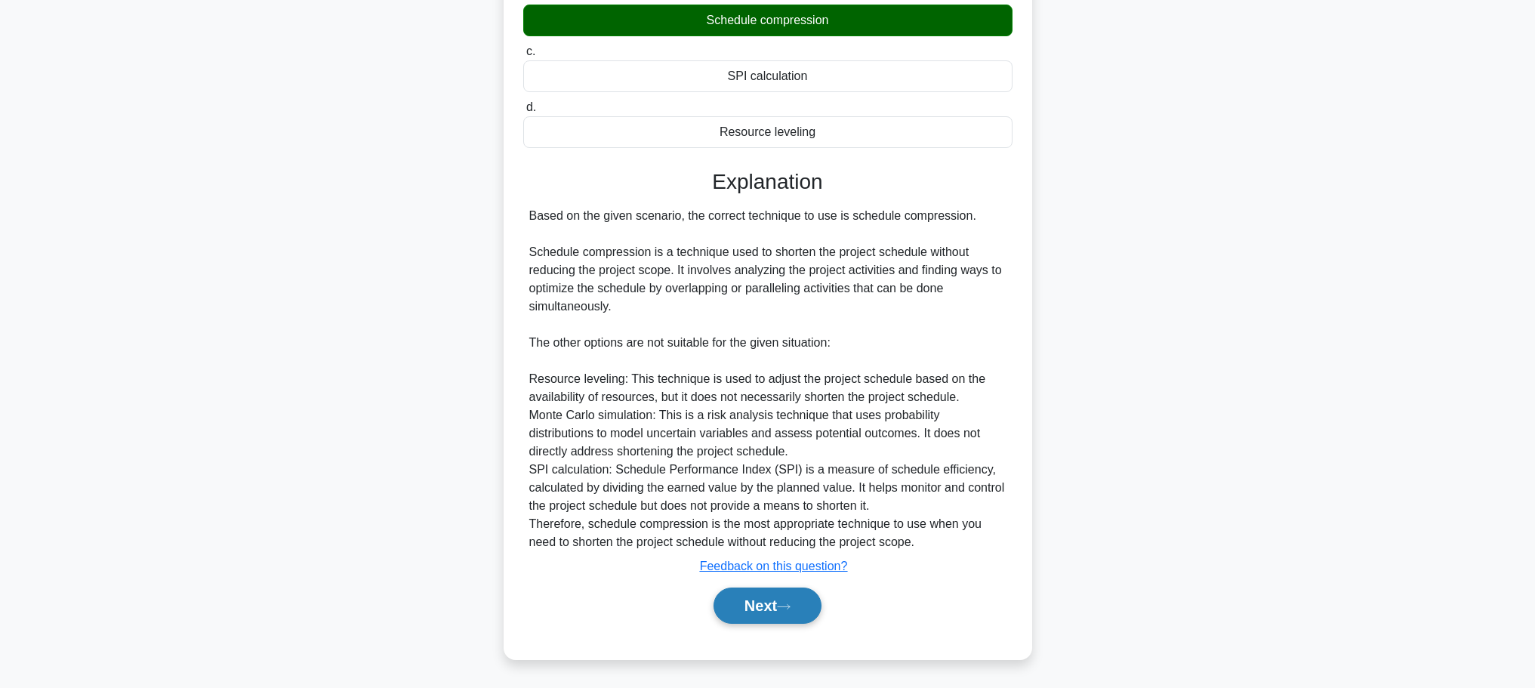
click at [798, 608] on button "Next" at bounding box center [767, 605] width 108 height 36
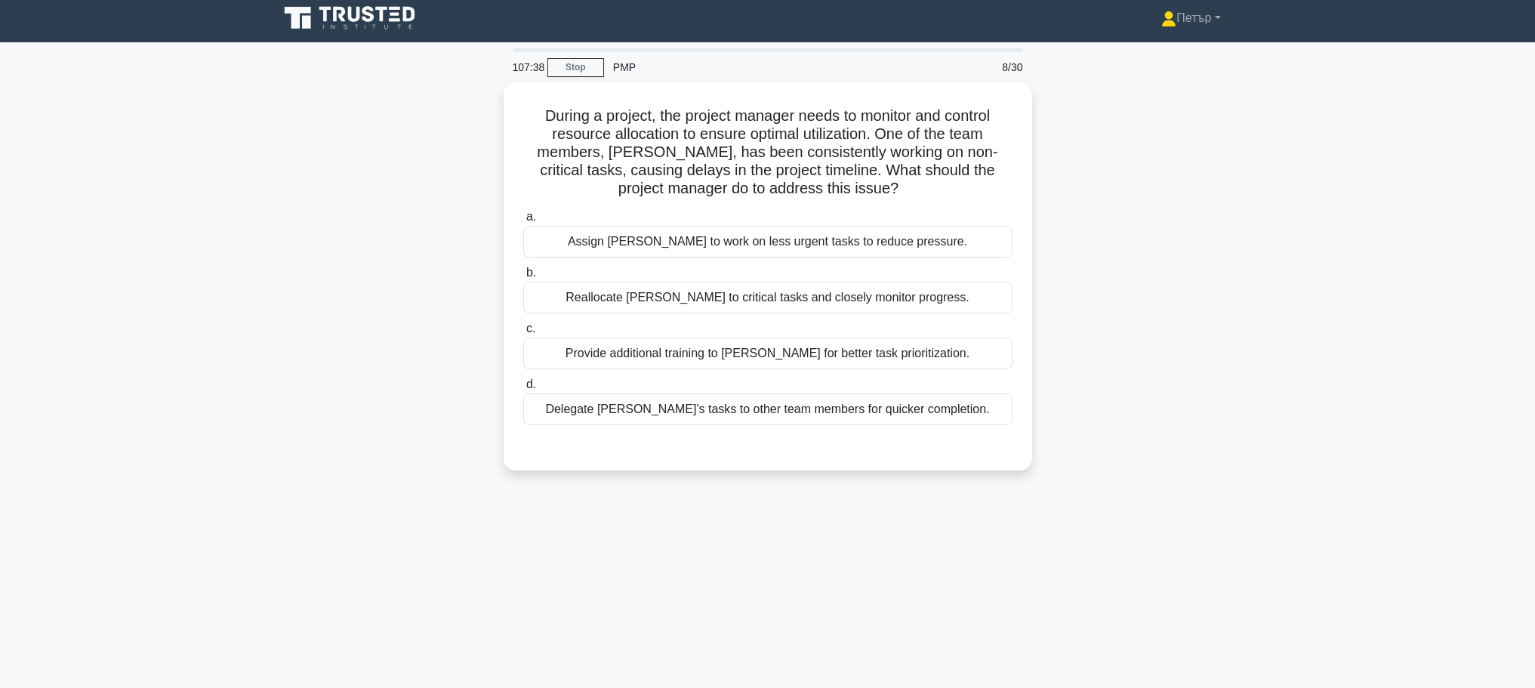
scroll to position [0, 0]
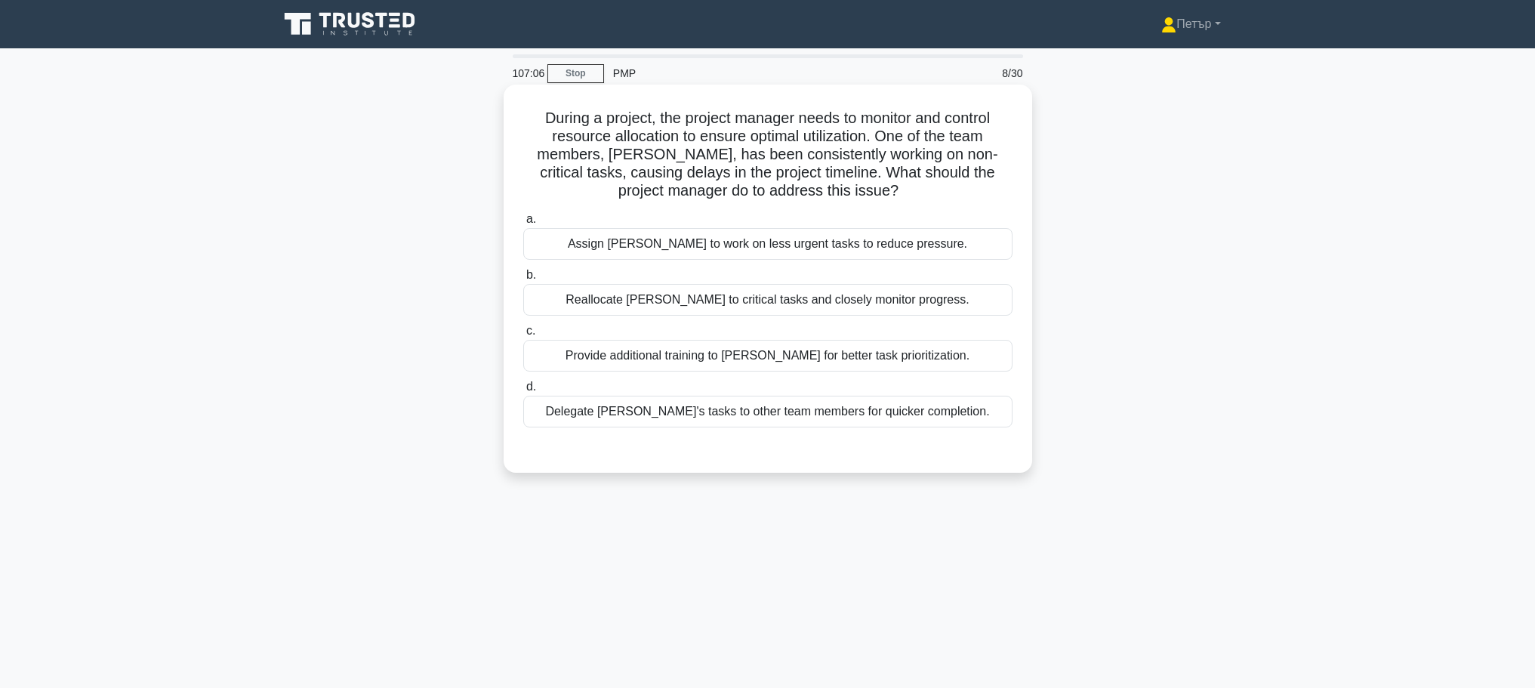
click at [843, 343] on div "Provide additional training to John for better task prioritization." at bounding box center [767, 356] width 489 height 32
click at [523, 336] on input "c. Provide additional training to John for better task prioritization." at bounding box center [523, 331] width 0 height 10
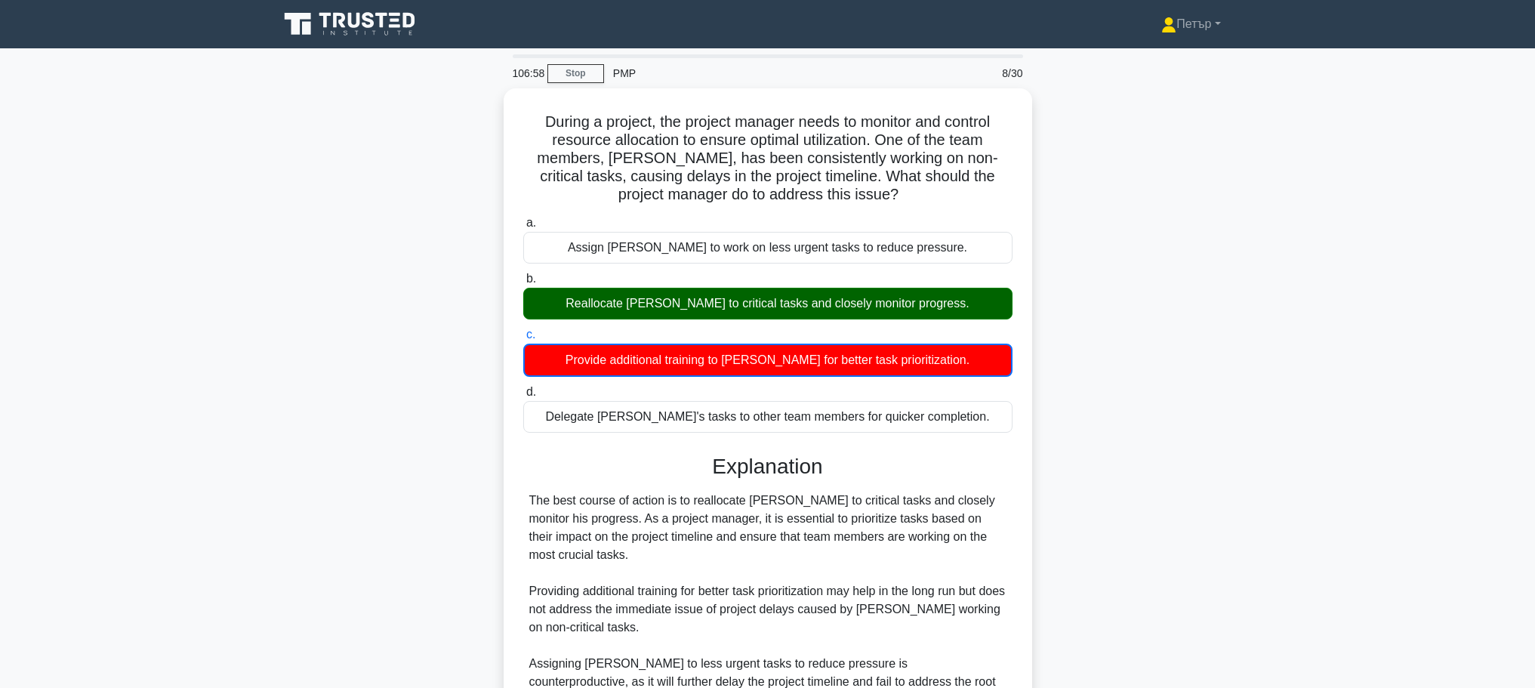
scroll to position [209, 0]
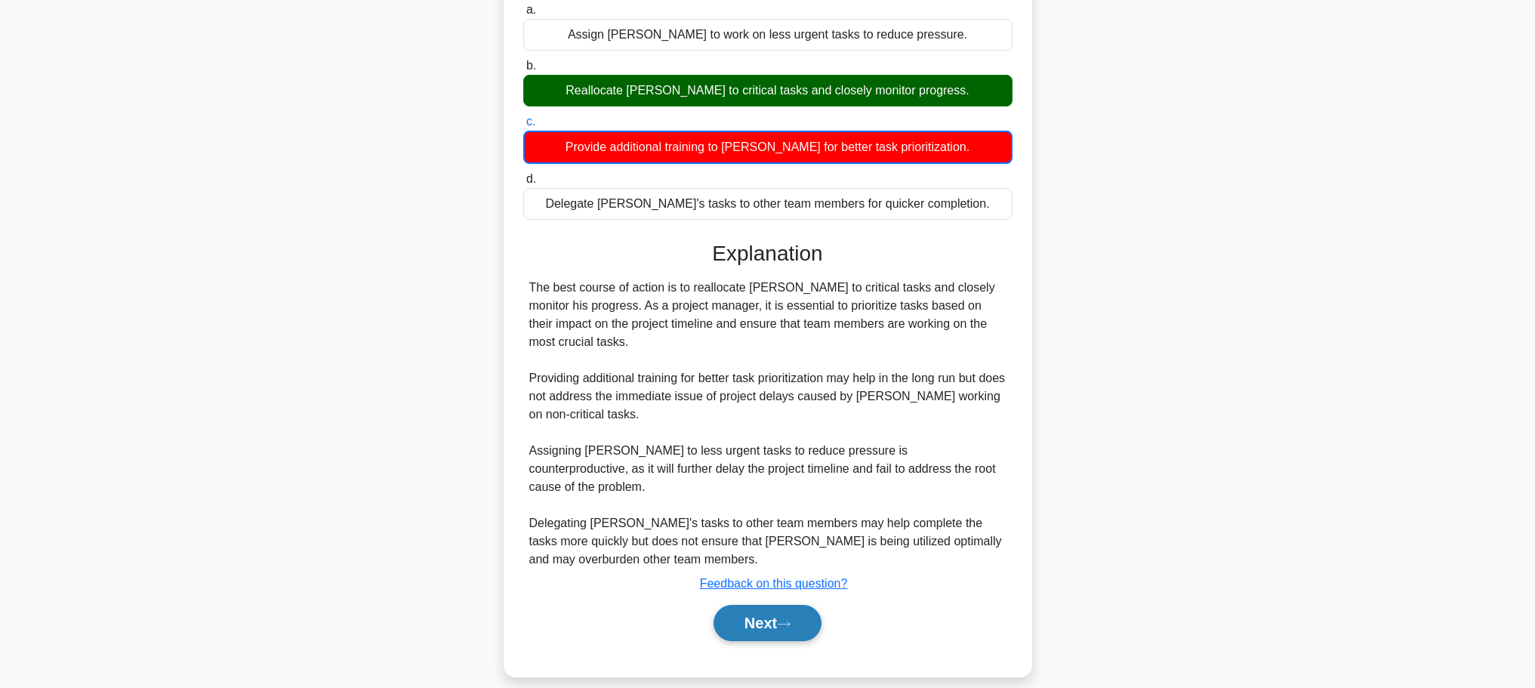
click at [760, 609] on button "Next" at bounding box center [767, 623] width 108 height 36
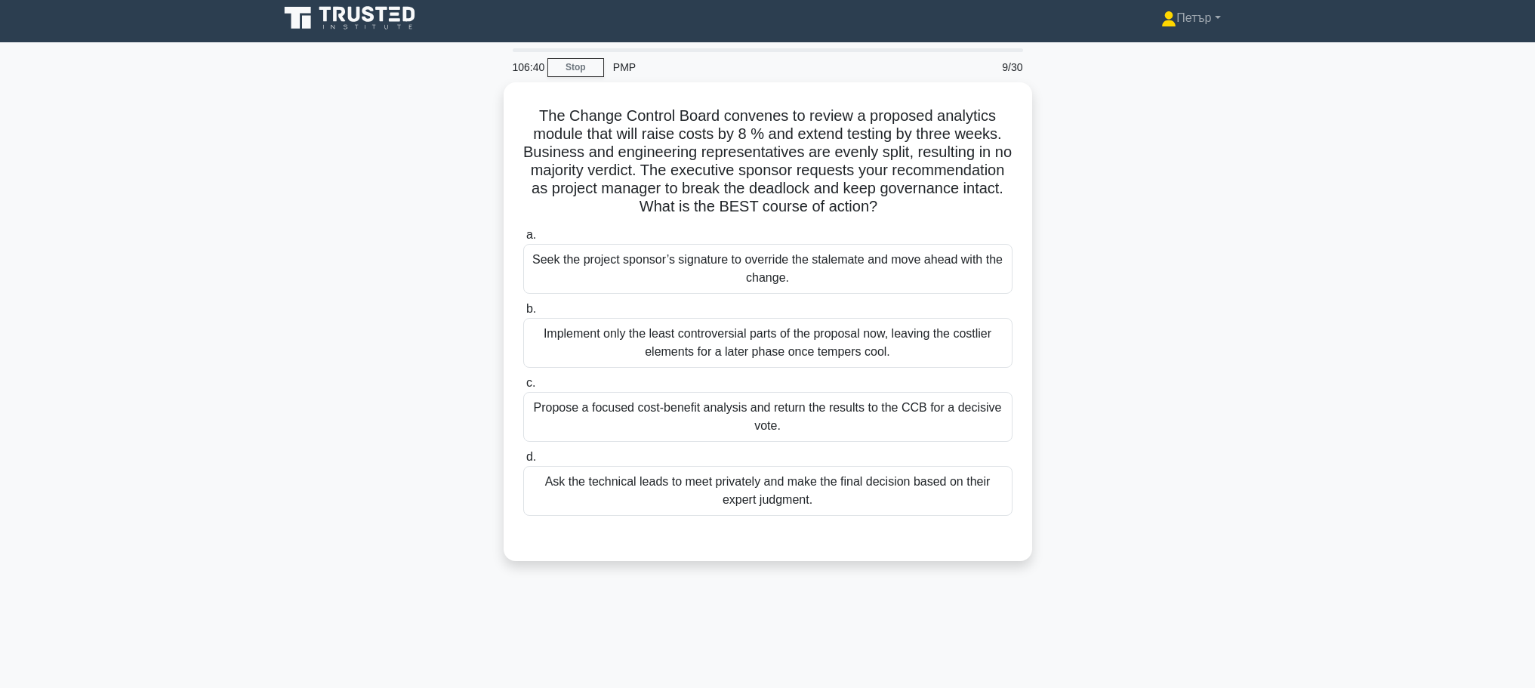
scroll to position [0, 0]
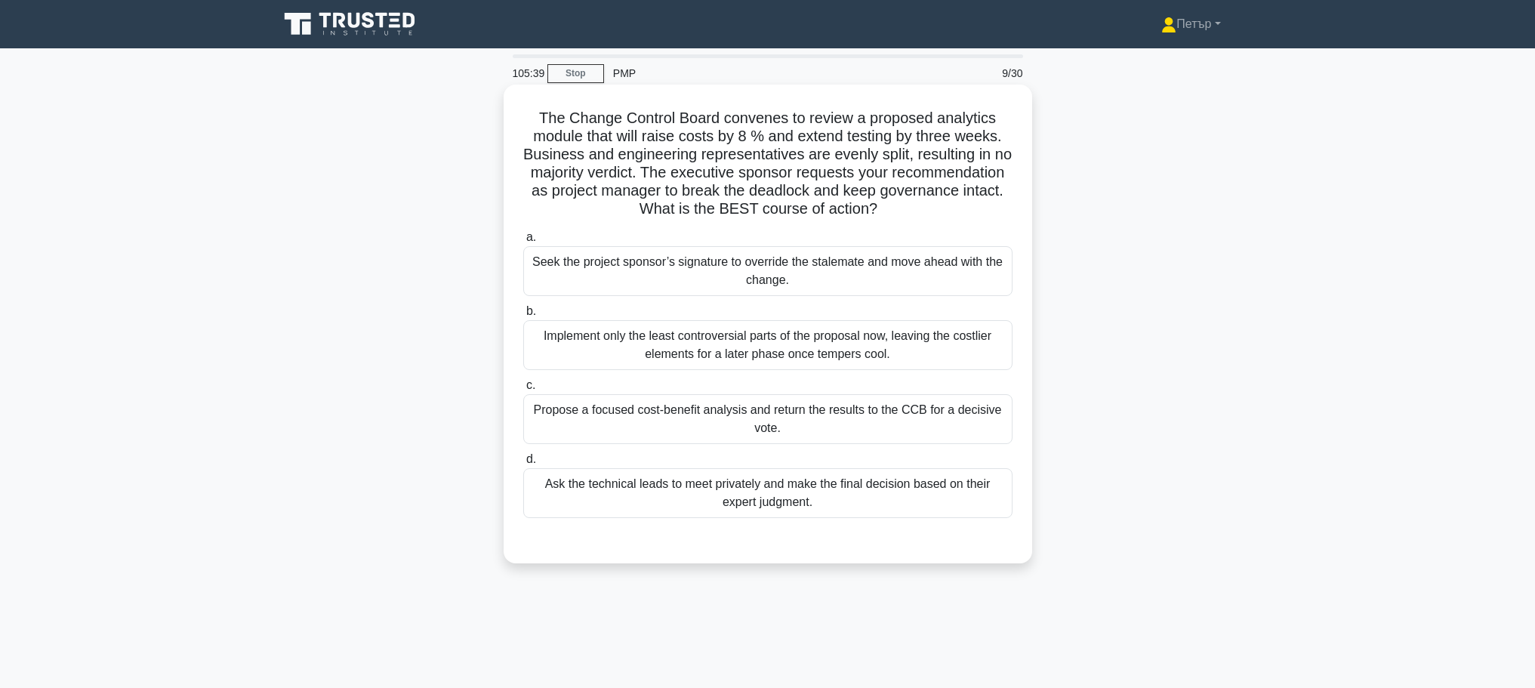
click at [904, 426] on div "Propose a focused cost-benefit analysis and return the results to the CCB for a…" at bounding box center [767, 419] width 489 height 50
click at [523, 390] on input "c. Propose a focused cost-benefit analysis and return the results to the CCB fo…" at bounding box center [523, 385] width 0 height 10
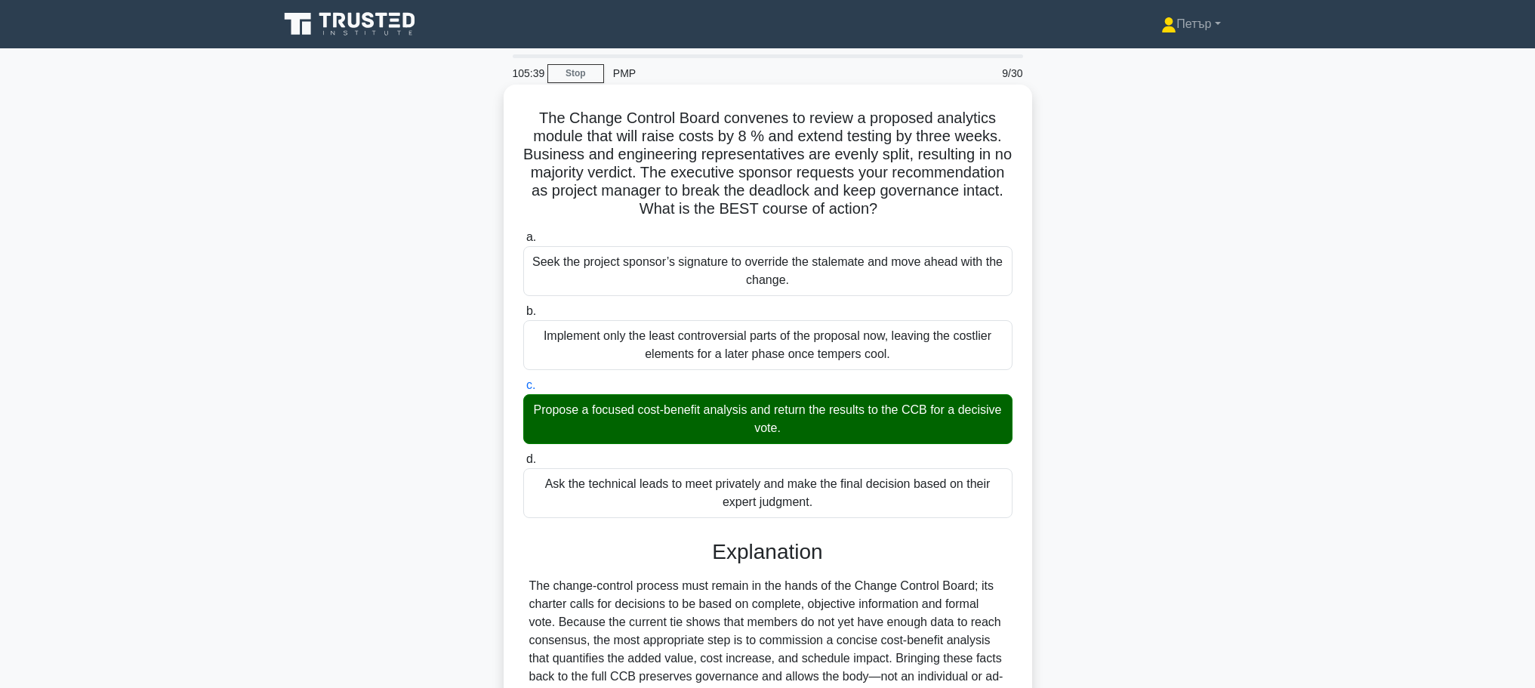
scroll to position [298, 0]
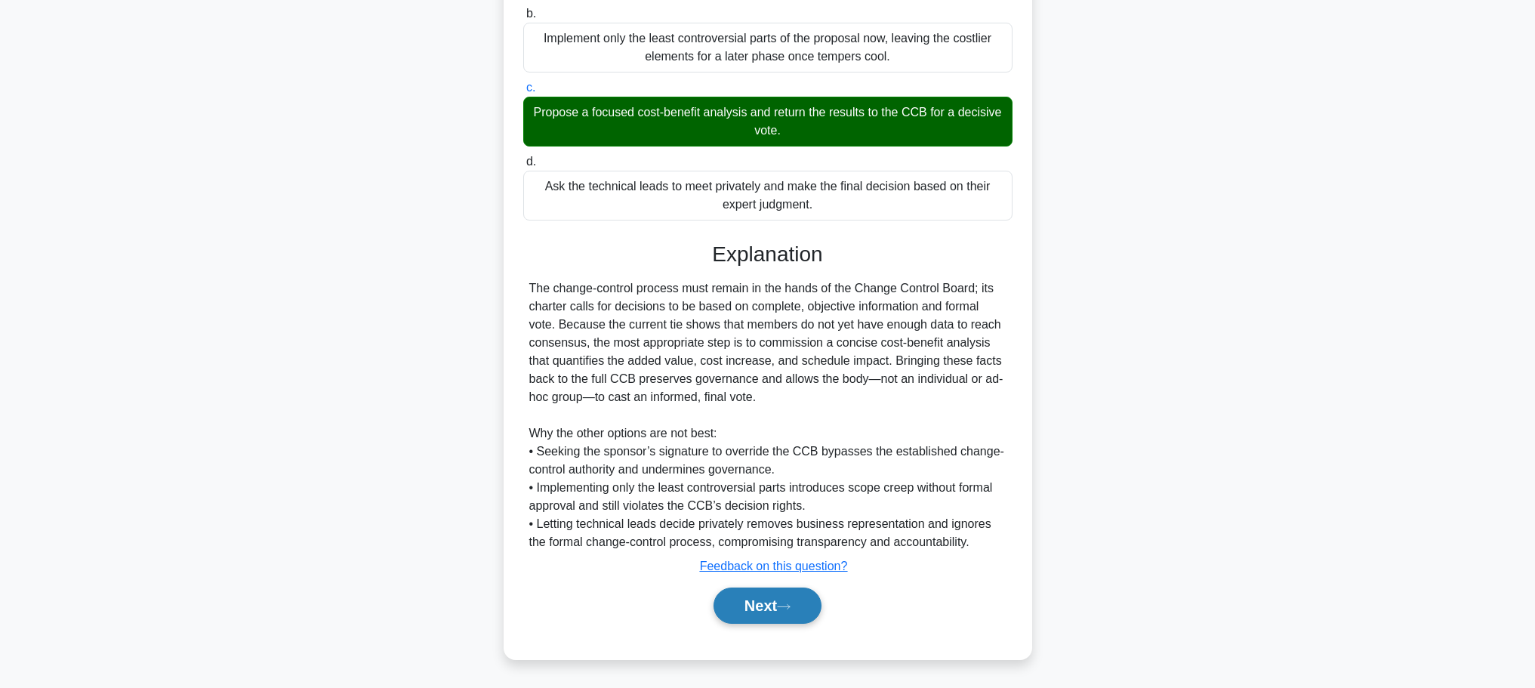
click at [763, 597] on button "Next" at bounding box center [767, 605] width 108 height 36
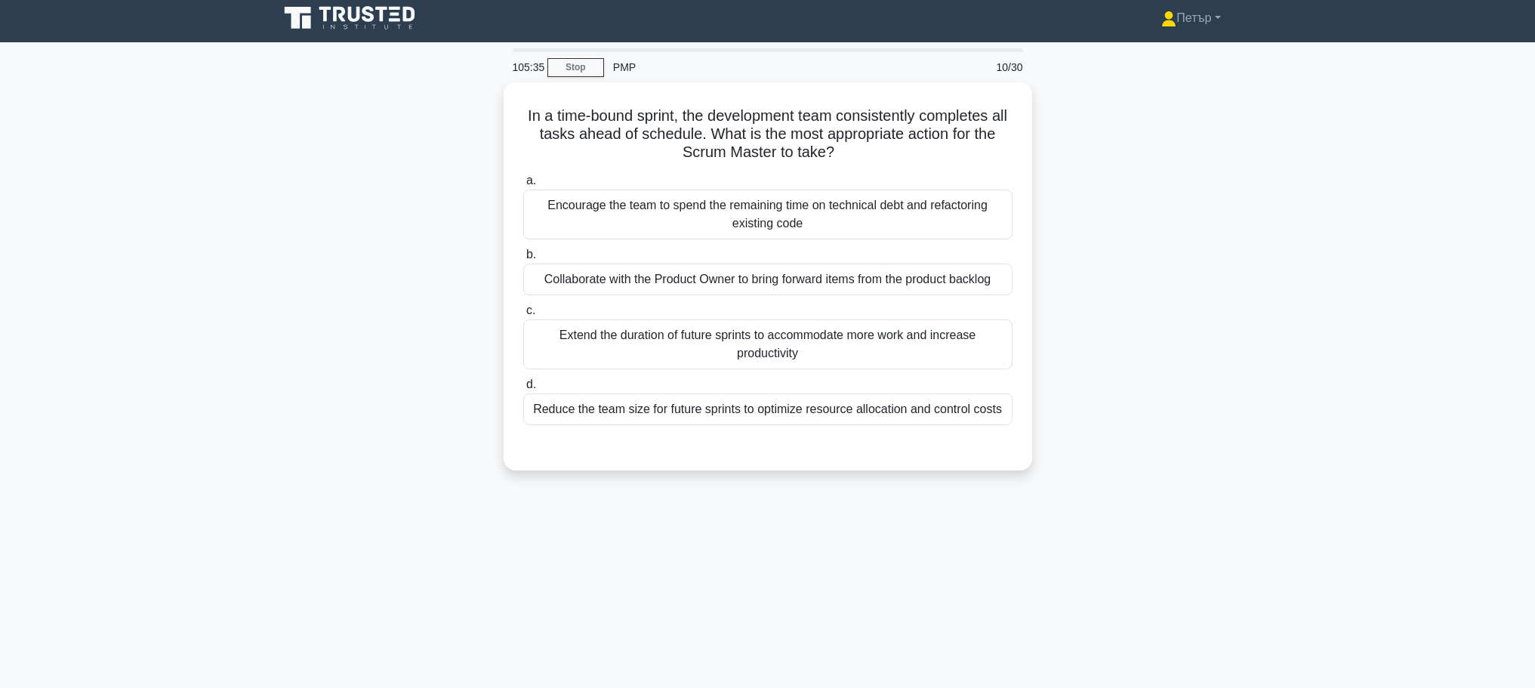
scroll to position [0, 0]
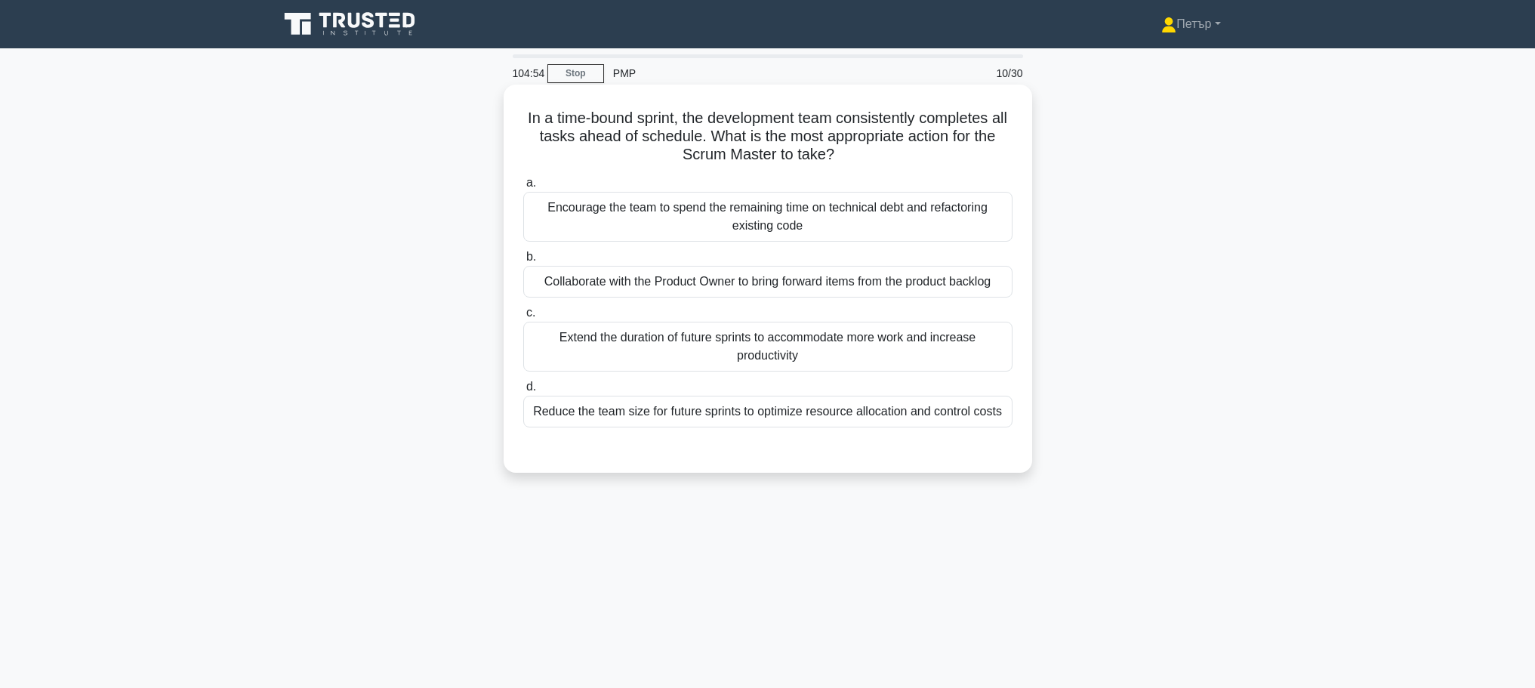
click at [872, 285] on div "Collaborate with the Product Owner to bring forward items from the product back…" at bounding box center [767, 282] width 489 height 32
click at [523, 262] on input "b. Collaborate with the Product Owner to bring forward items from the product b…" at bounding box center [523, 257] width 0 height 10
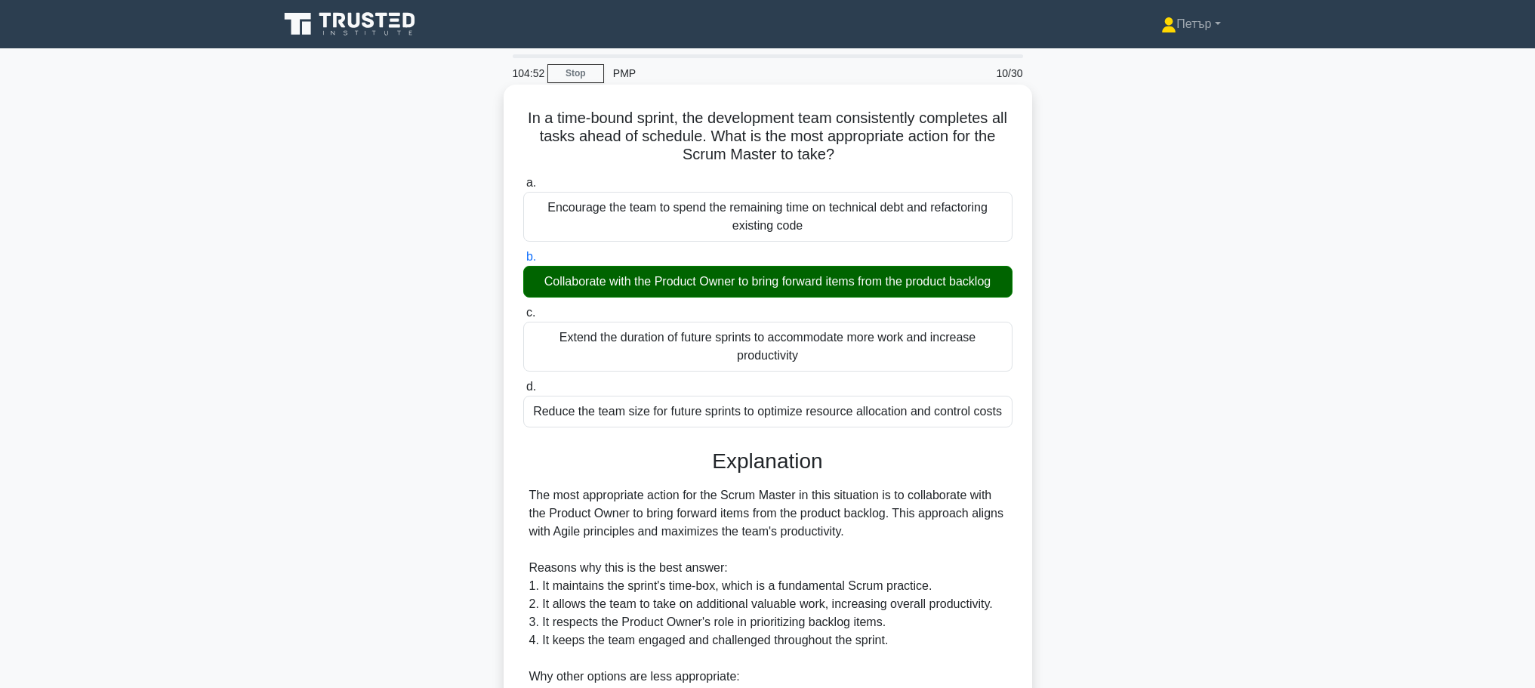
scroll to position [302, 0]
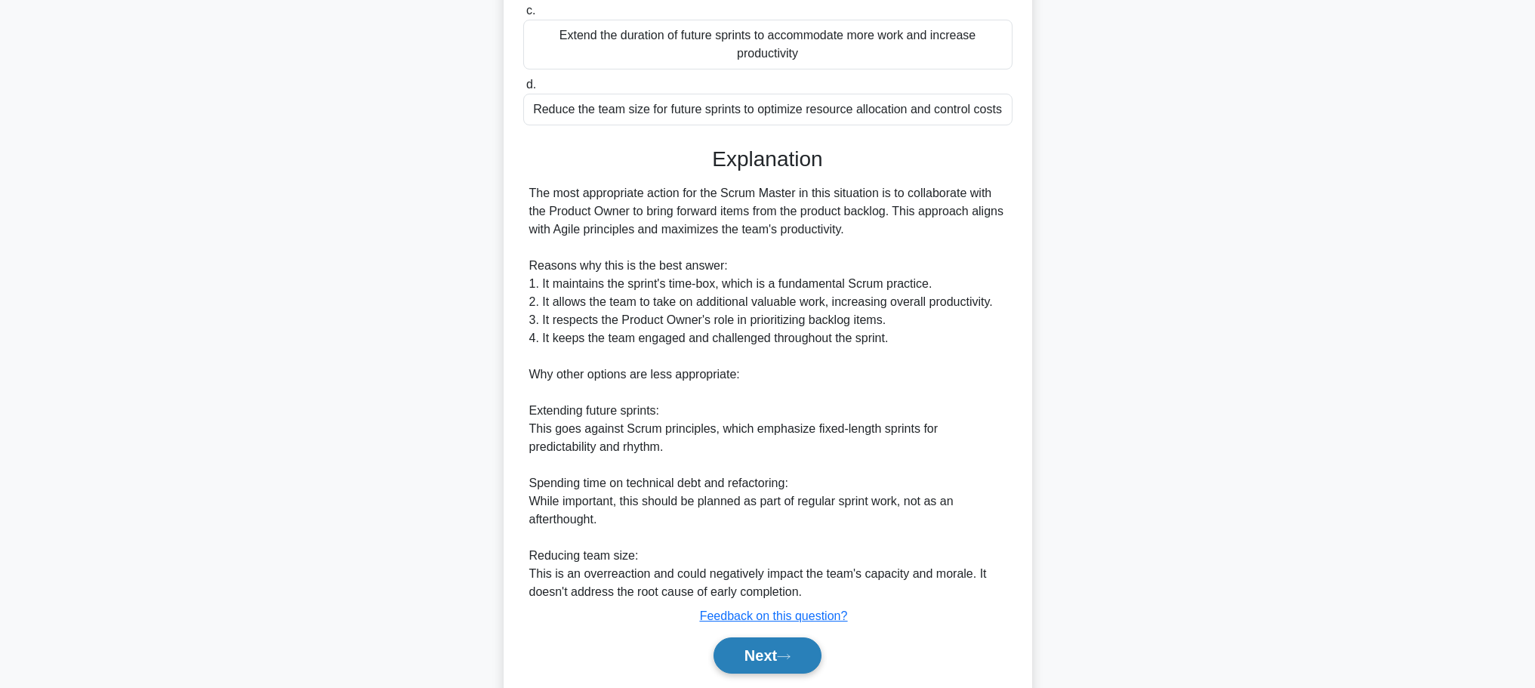
click at [760, 662] on button "Next" at bounding box center [767, 655] width 108 height 36
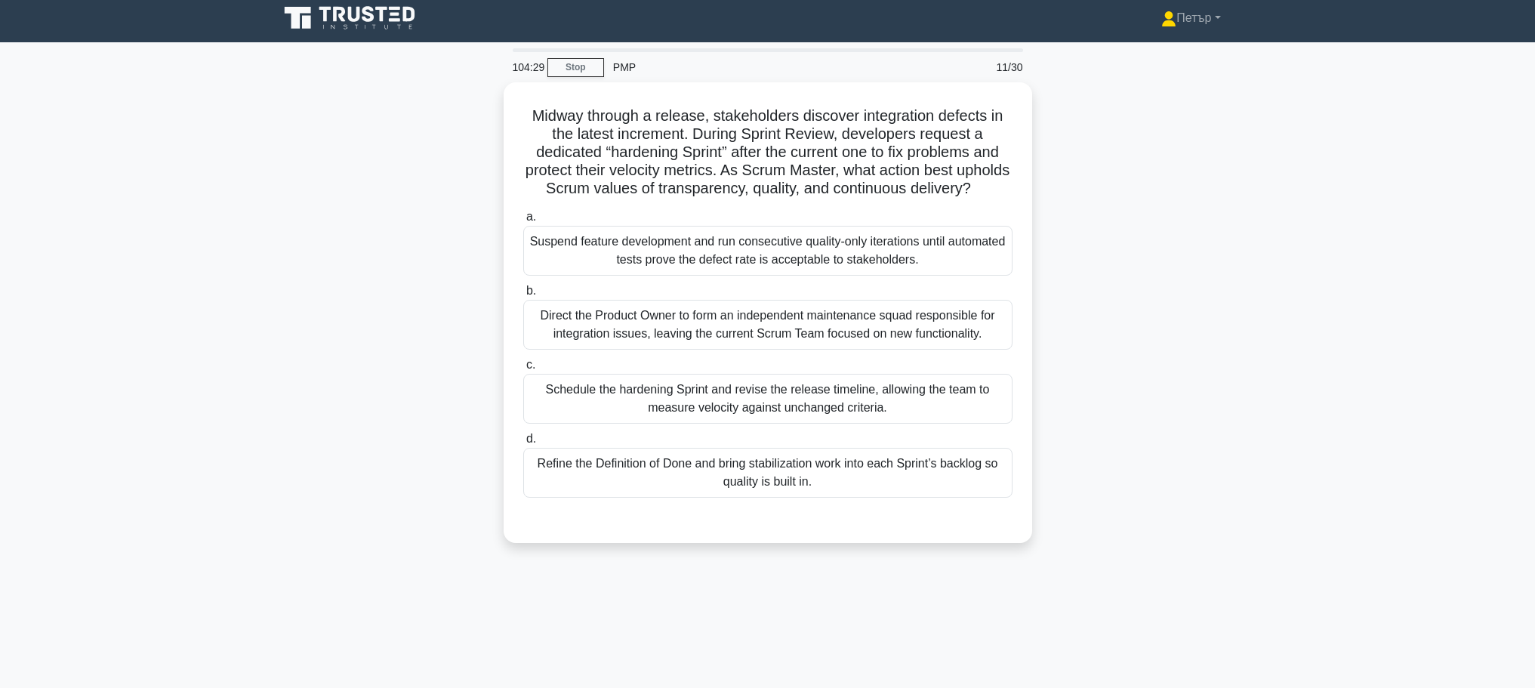
scroll to position [0, 0]
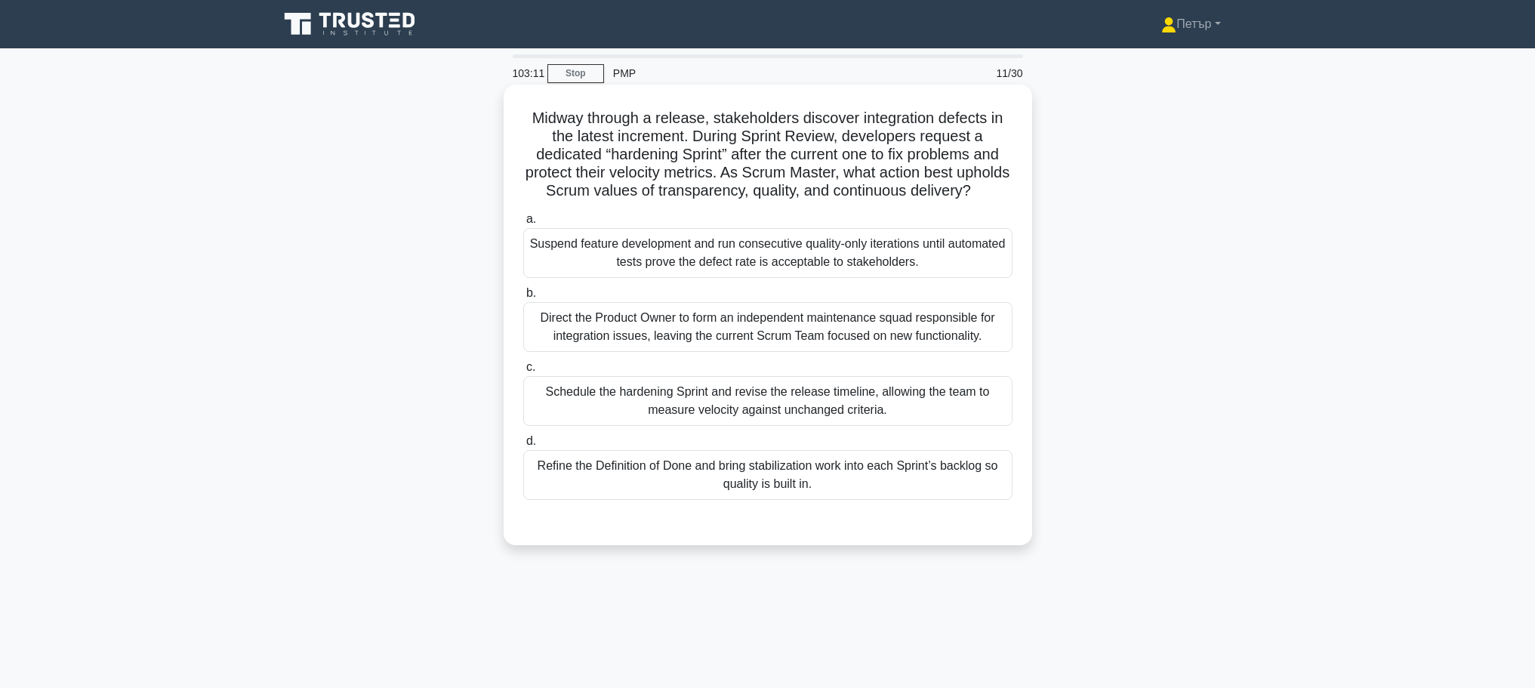
click at [865, 500] on div "Refine the Definition of Done and bring stabilization work into each Sprint’s b…" at bounding box center [767, 475] width 489 height 50
click at [523, 446] on input "d. Refine the Definition of Done and bring stabilization work into each Sprint’…" at bounding box center [523, 441] width 0 height 10
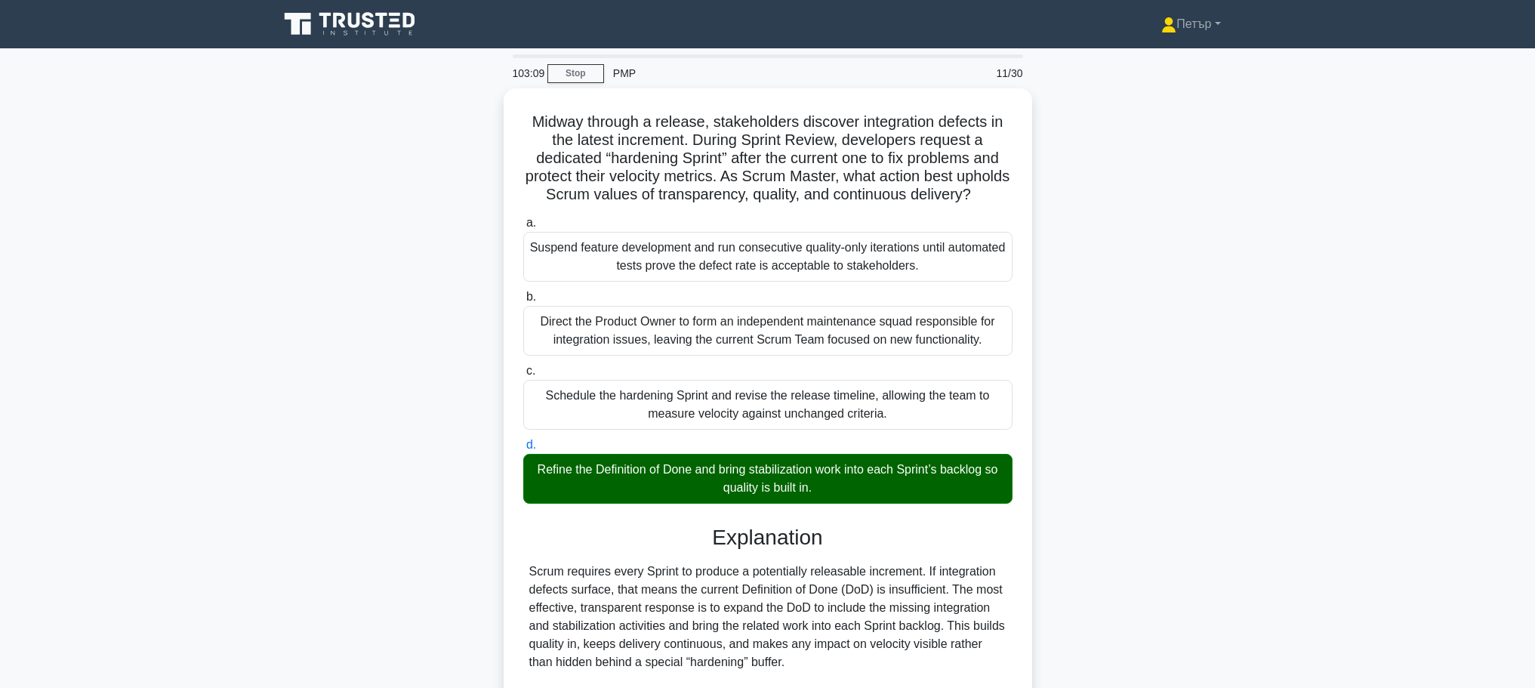
scroll to position [280, 0]
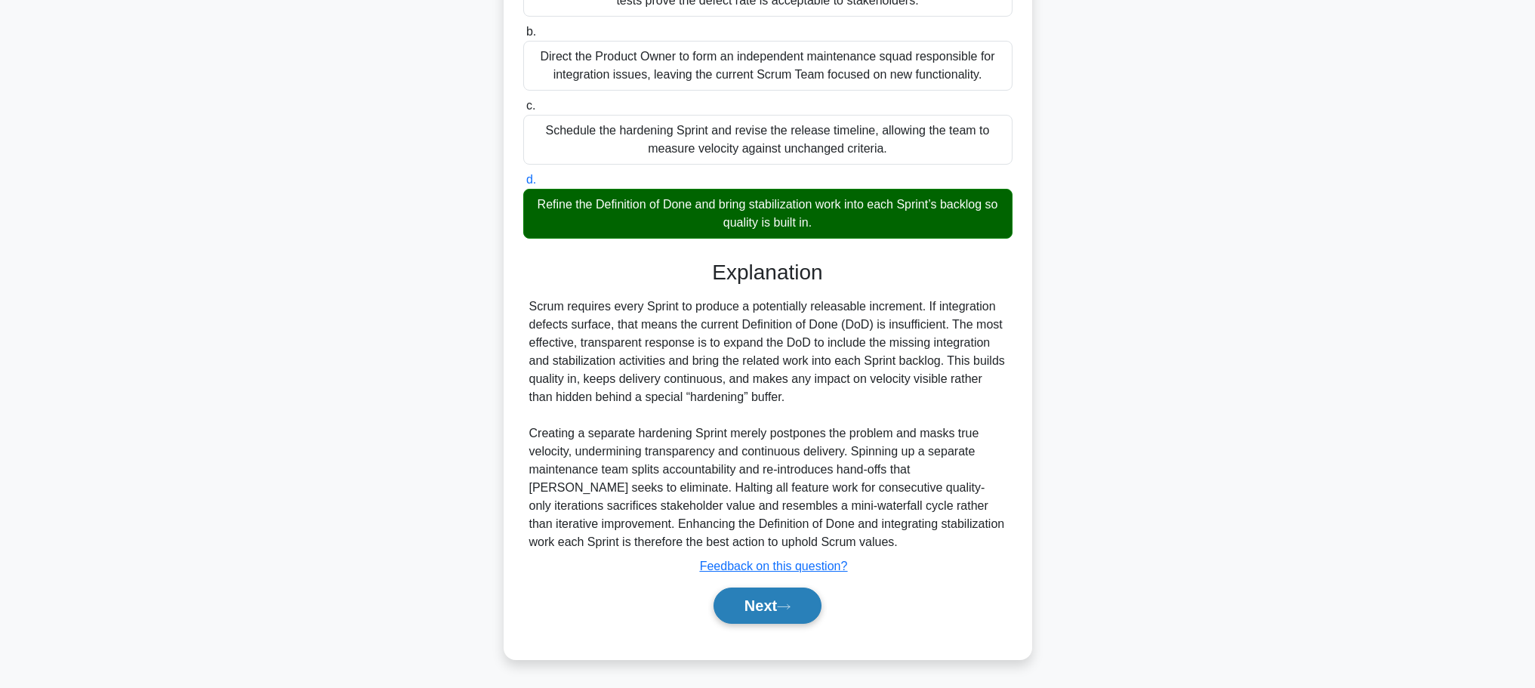
click at [752, 603] on button "Next" at bounding box center [767, 605] width 108 height 36
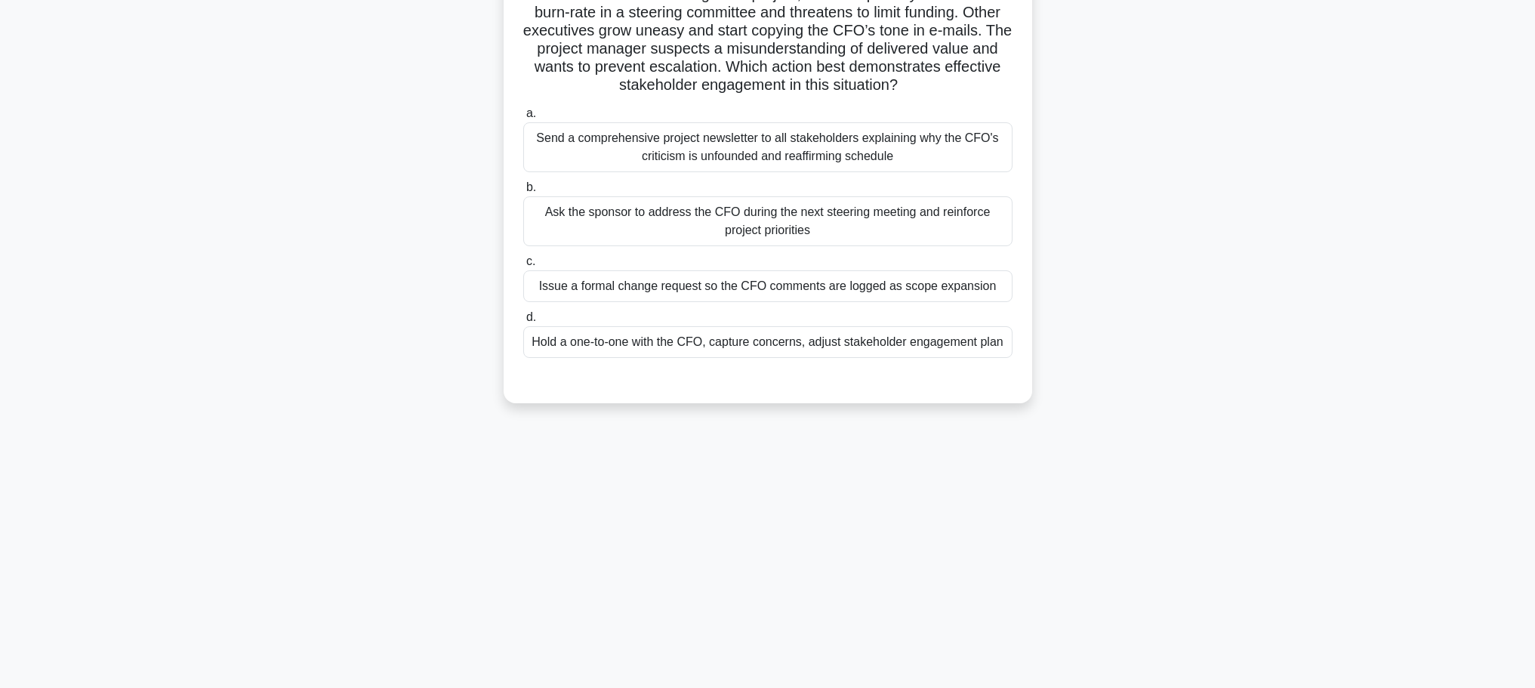
scroll to position [0, 0]
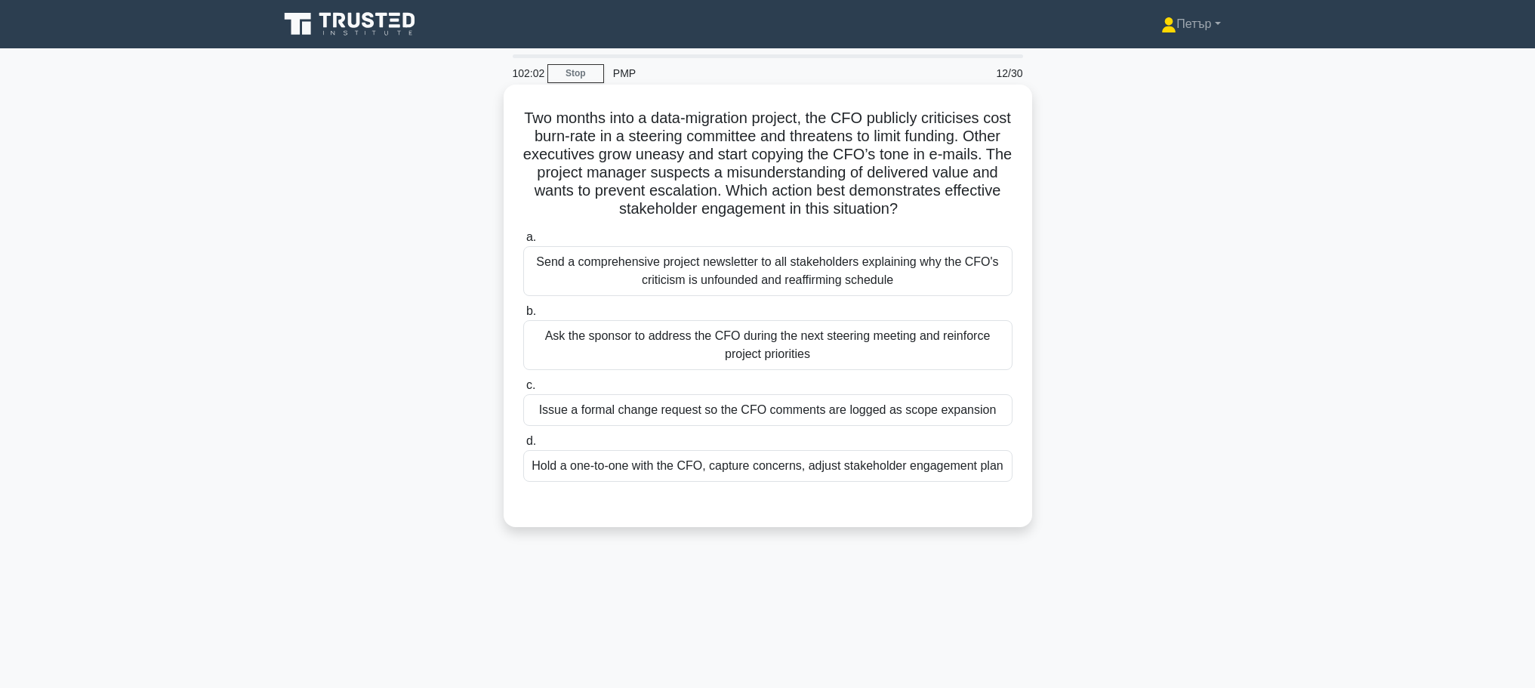
click at [903, 470] on div "Hold a one-to-one with the CFO, capture concerns, adjust stakeholder engagement…" at bounding box center [767, 466] width 489 height 32
click at [523, 446] on input "d. Hold a one-to-one with the CFO, capture concerns, adjust stakeholder engagem…" at bounding box center [523, 441] width 0 height 10
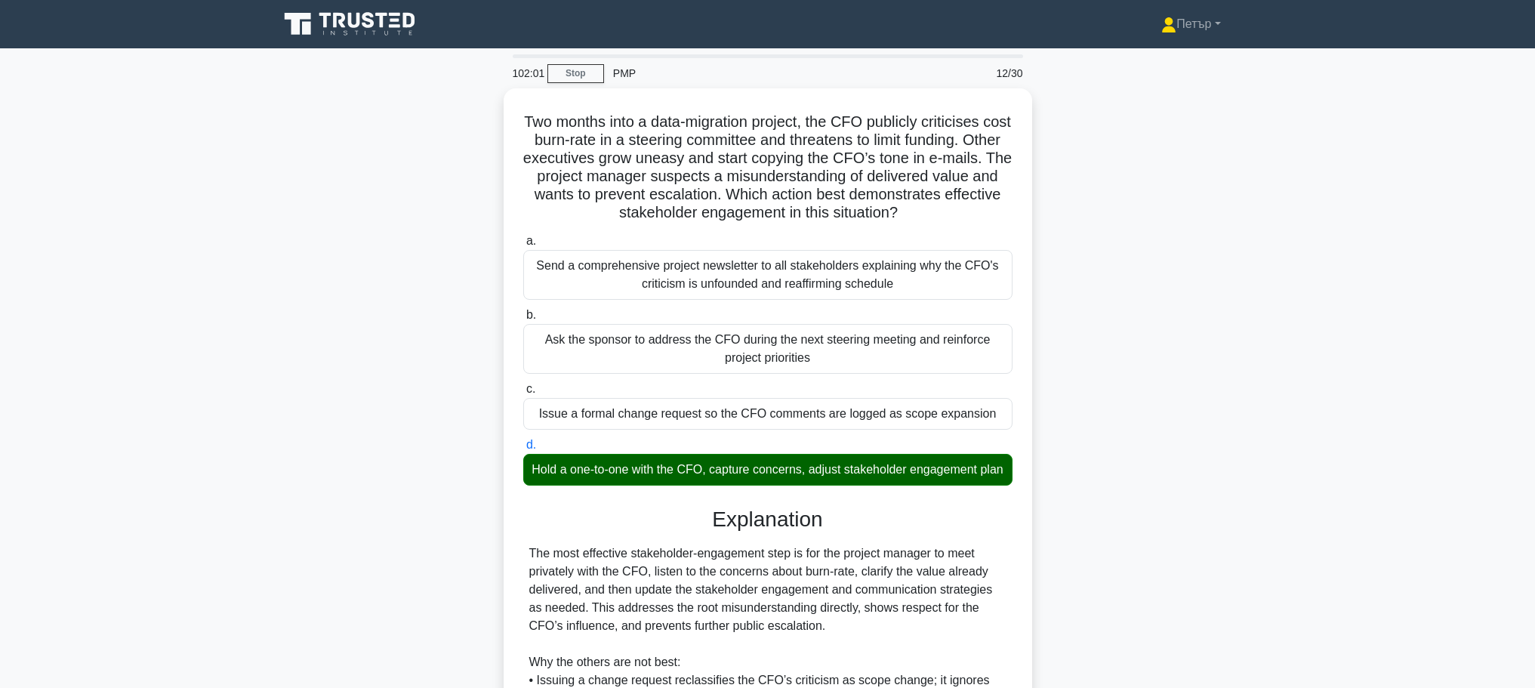
scroll to position [262, 0]
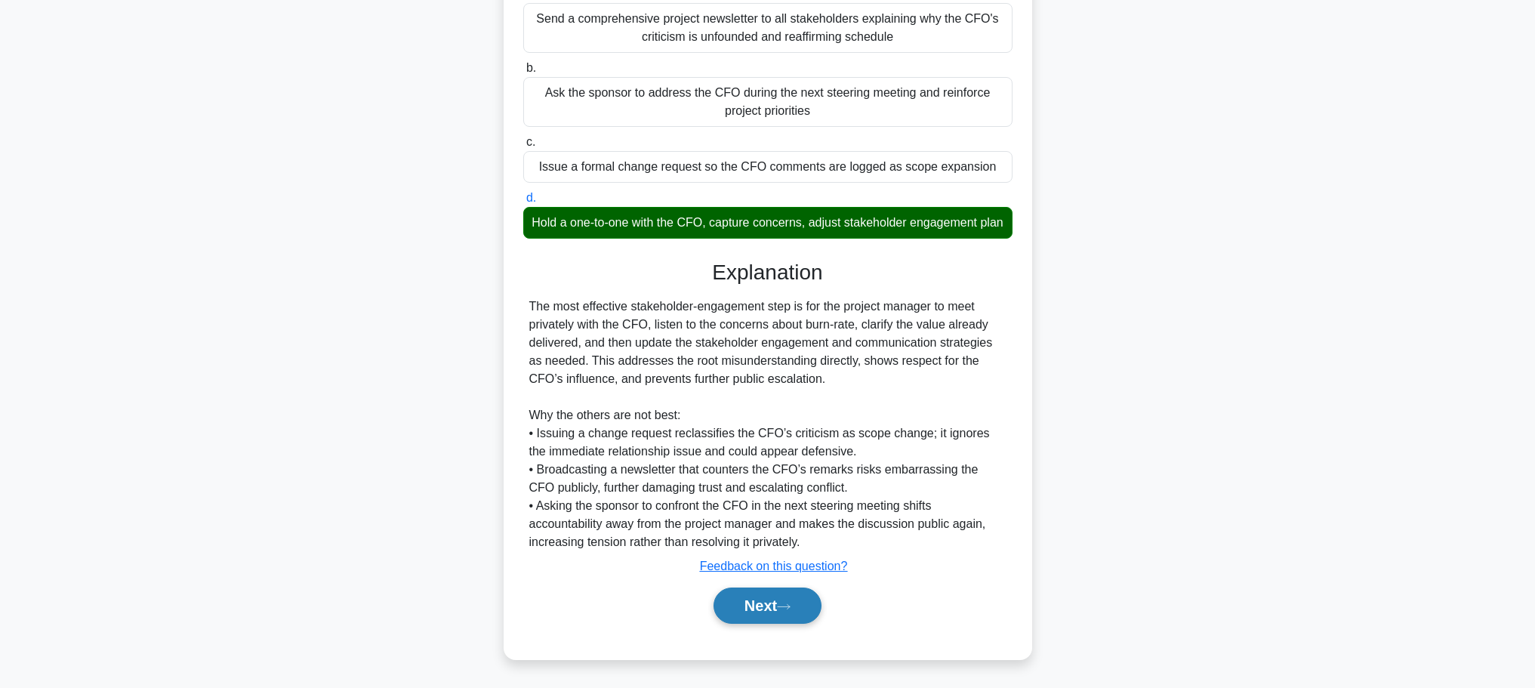
click at [785, 598] on button "Next" at bounding box center [767, 605] width 108 height 36
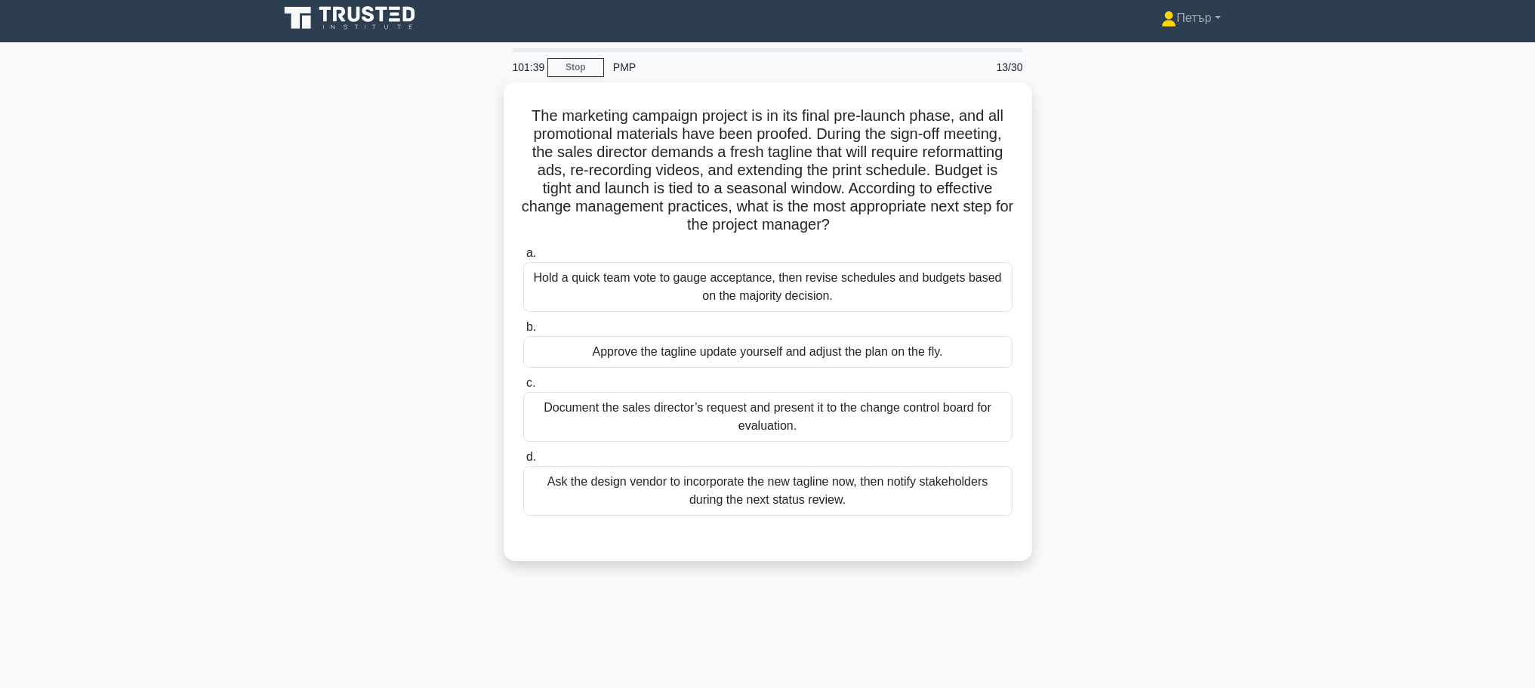
scroll to position [0, 0]
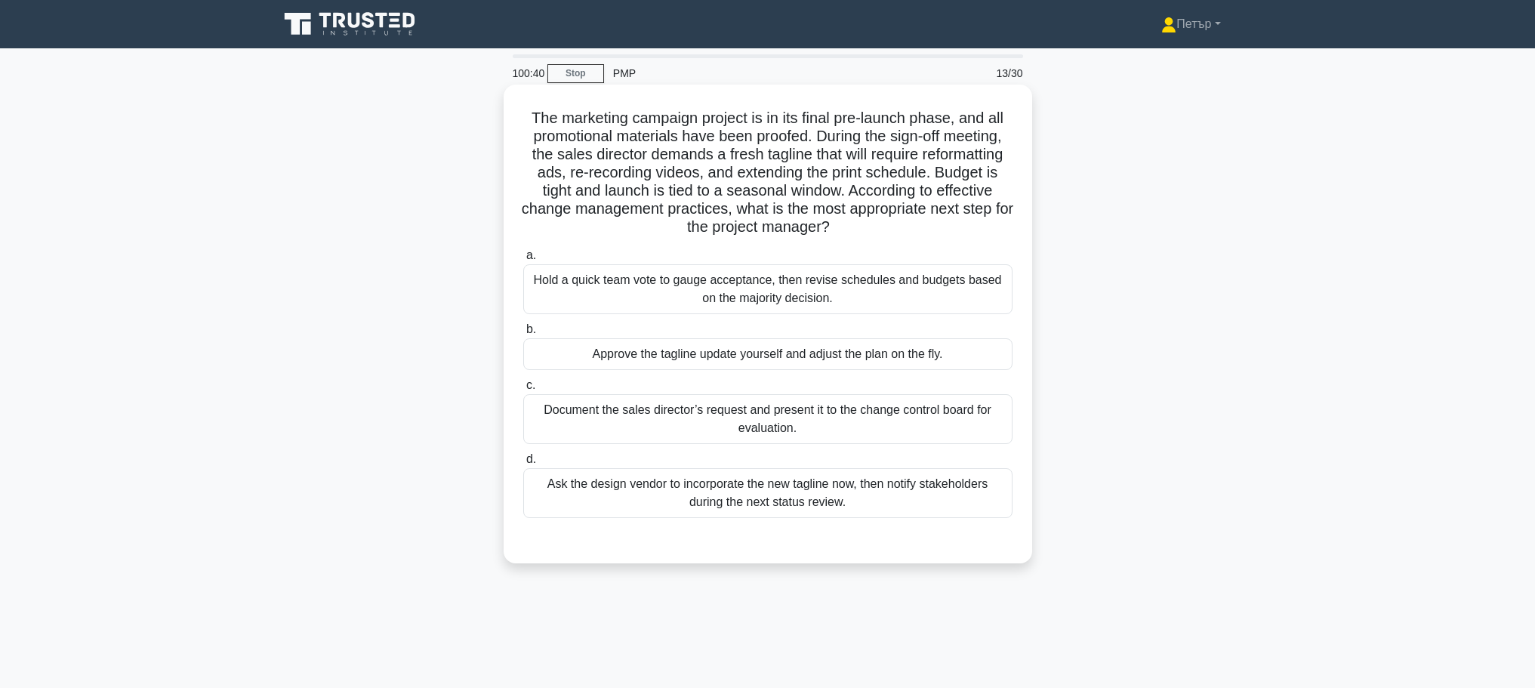
click at [940, 417] on div "Document the sales director’s request and present it to the change control boar…" at bounding box center [767, 419] width 489 height 50
click at [523, 390] on input "c. Document the sales director’s request and present it to the change control b…" at bounding box center [523, 385] width 0 height 10
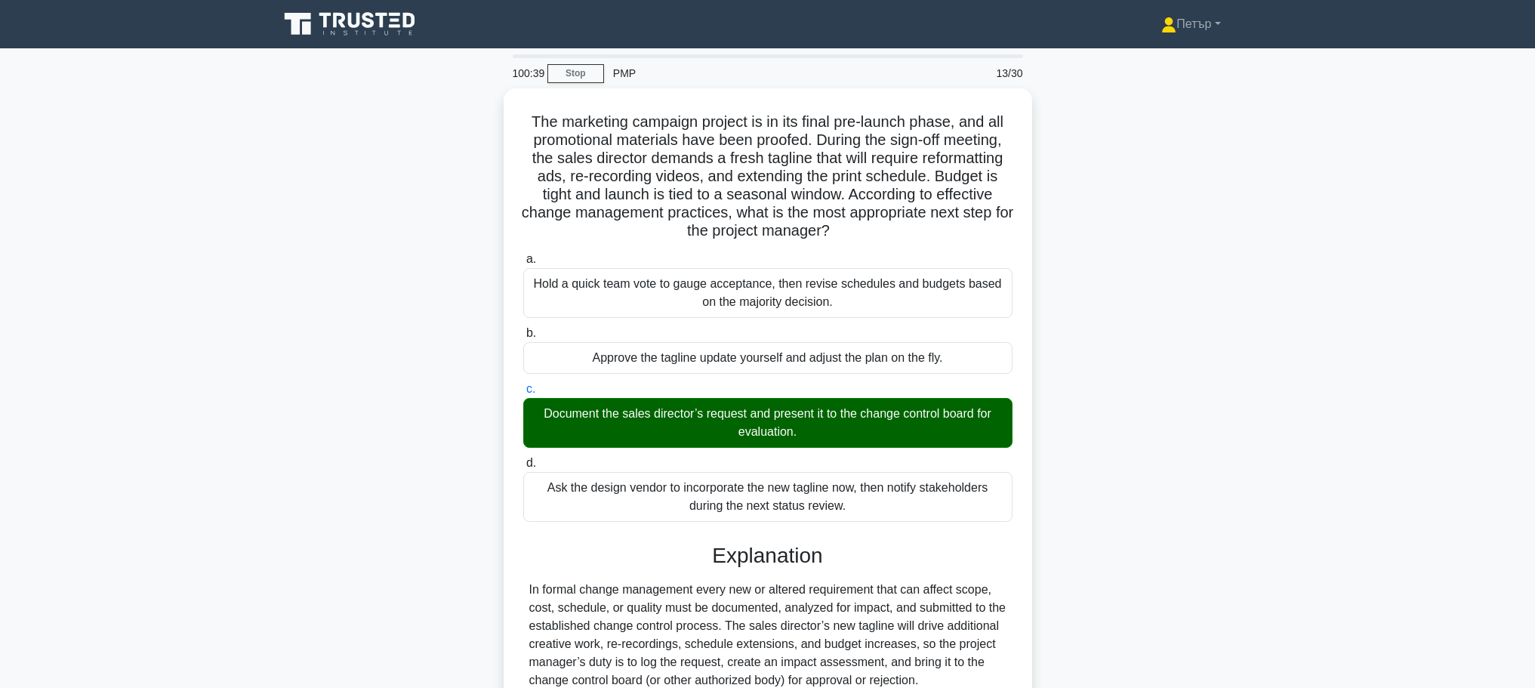
scroll to position [302, 0]
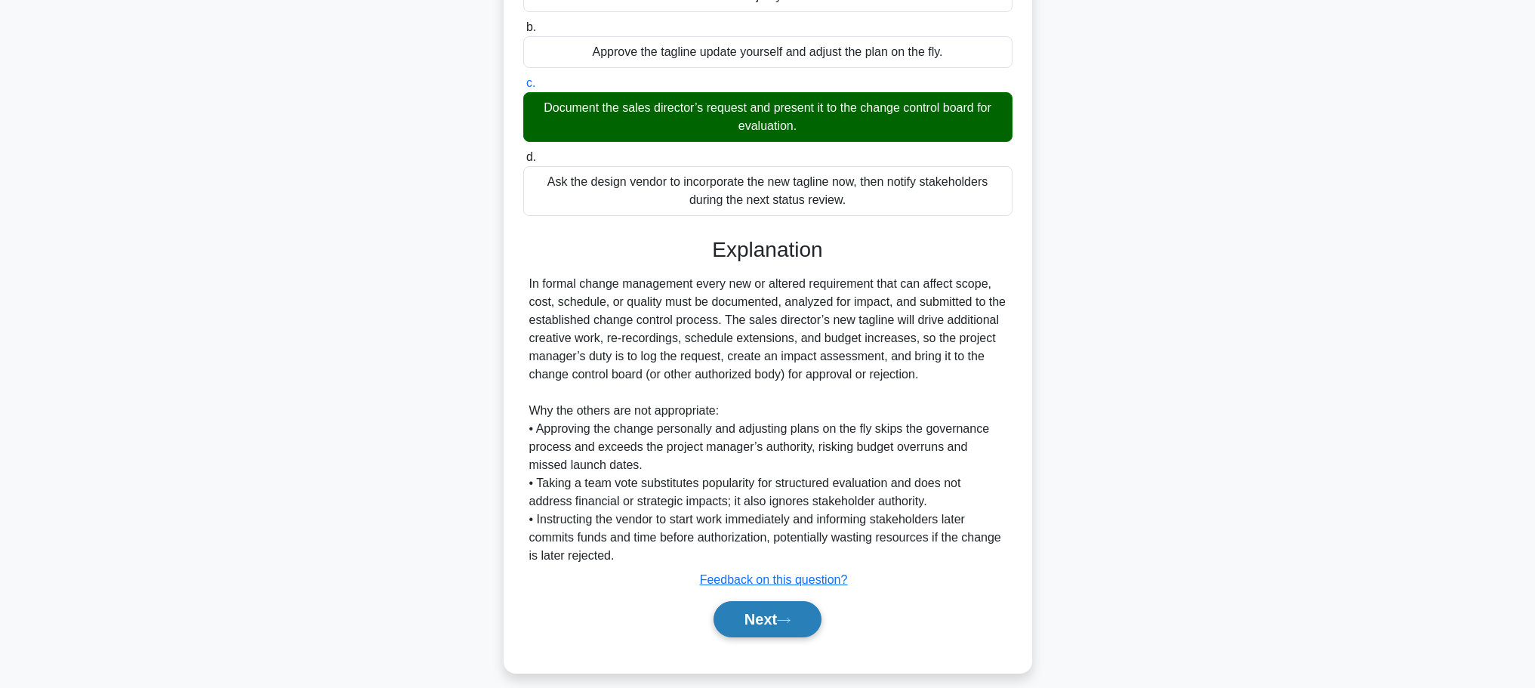
click at [764, 611] on button "Next" at bounding box center [767, 619] width 108 height 36
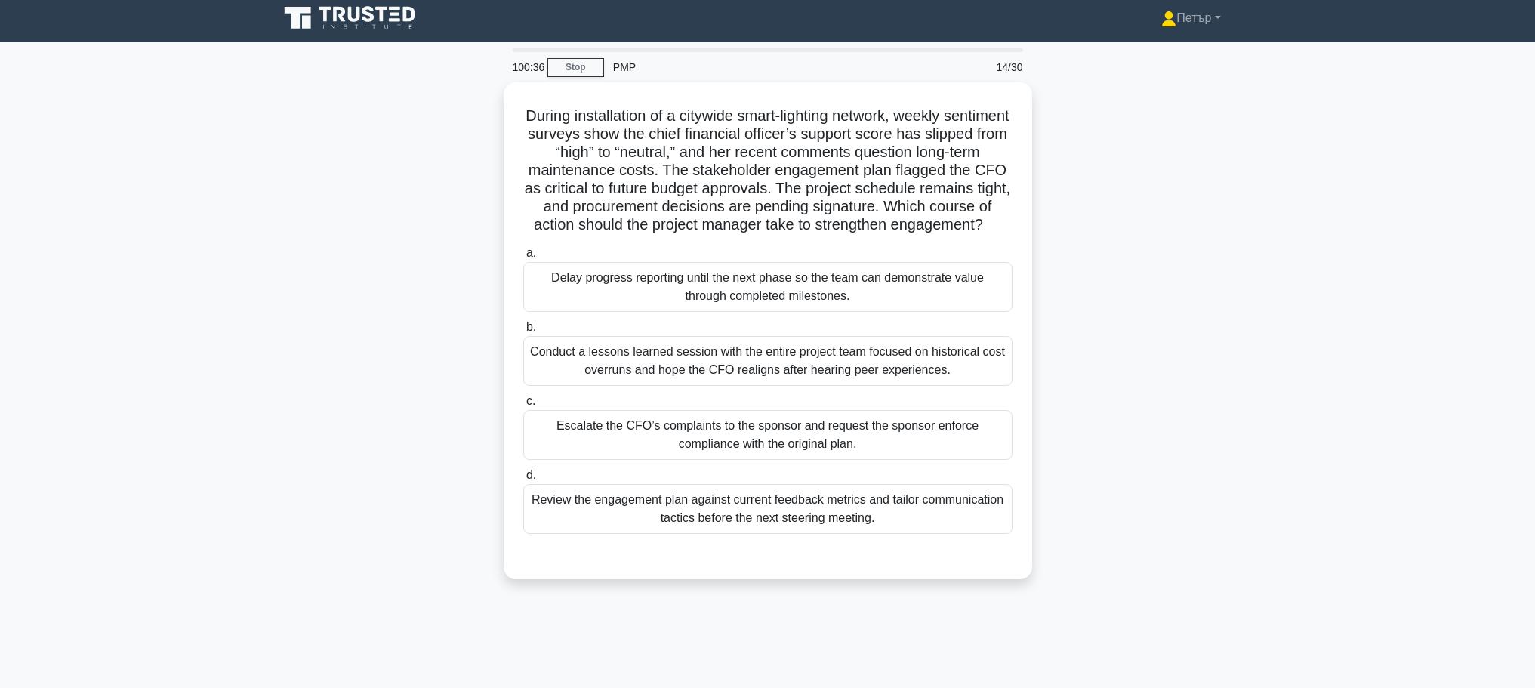
scroll to position [0, 0]
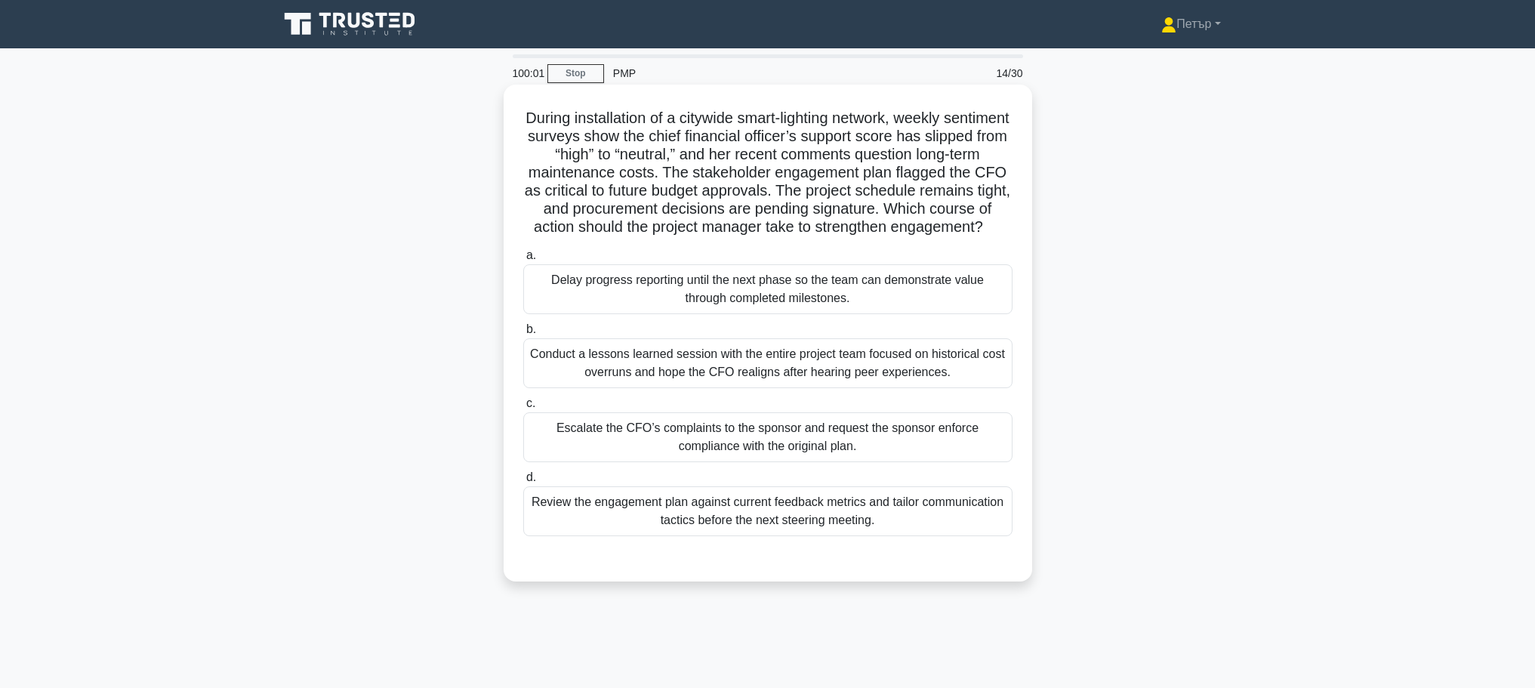
click at [960, 531] on div "Review the engagement plan against current feedback metrics and tailor communic…" at bounding box center [767, 511] width 489 height 50
click at [523, 482] on input "d. Review the engagement plan against current feedback metrics and tailor commu…" at bounding box center [523, 478] width 0 height 10
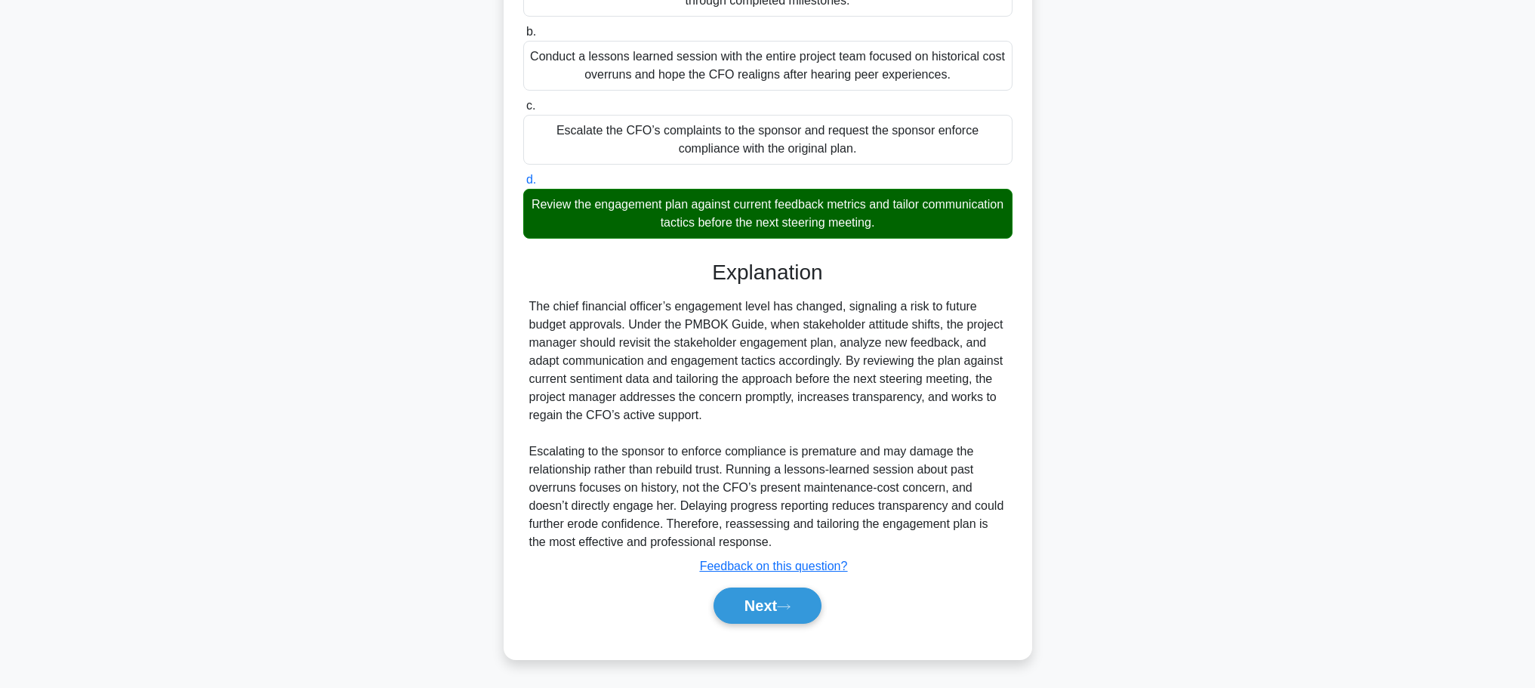
scroll to position [316, 0]
click at [756, 621] on button "Next" at bounding box center [767, 605] width 108 height 36
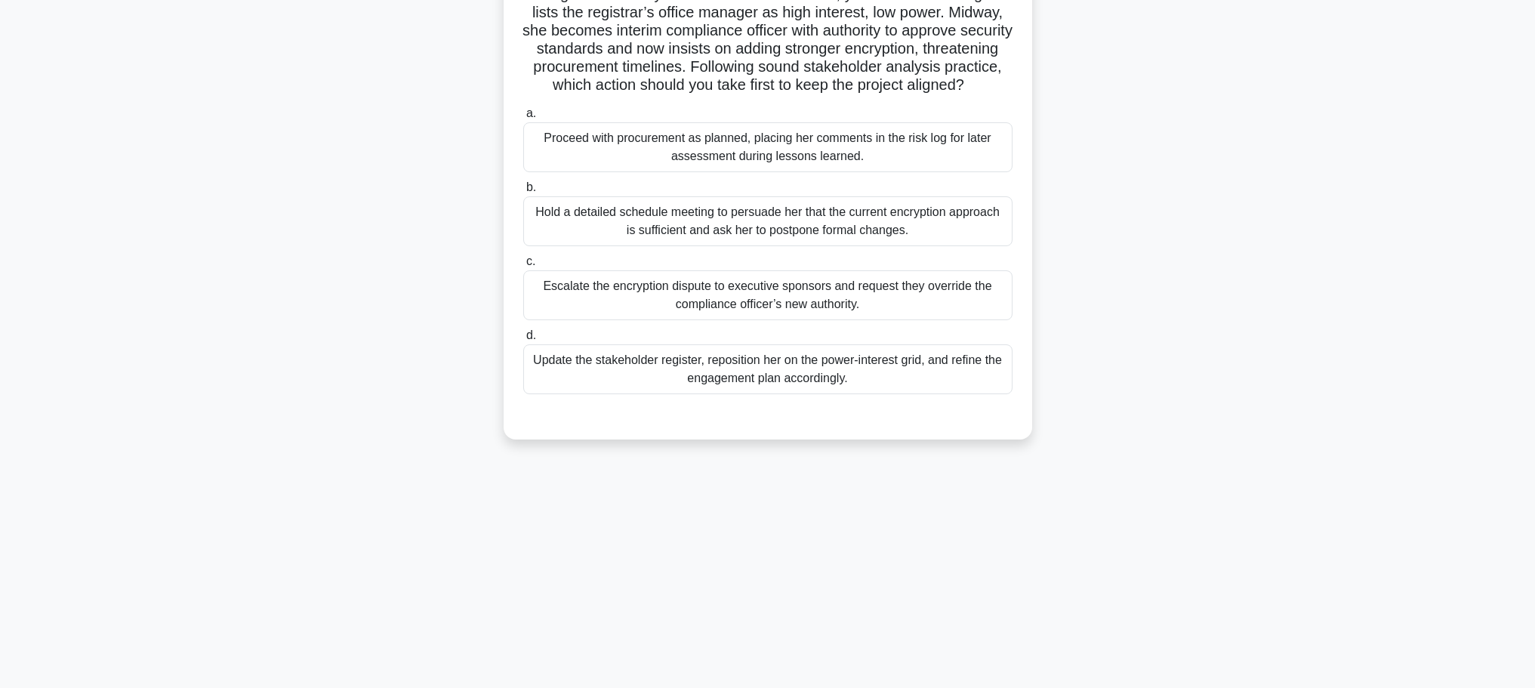
scroll to position [0, 0]
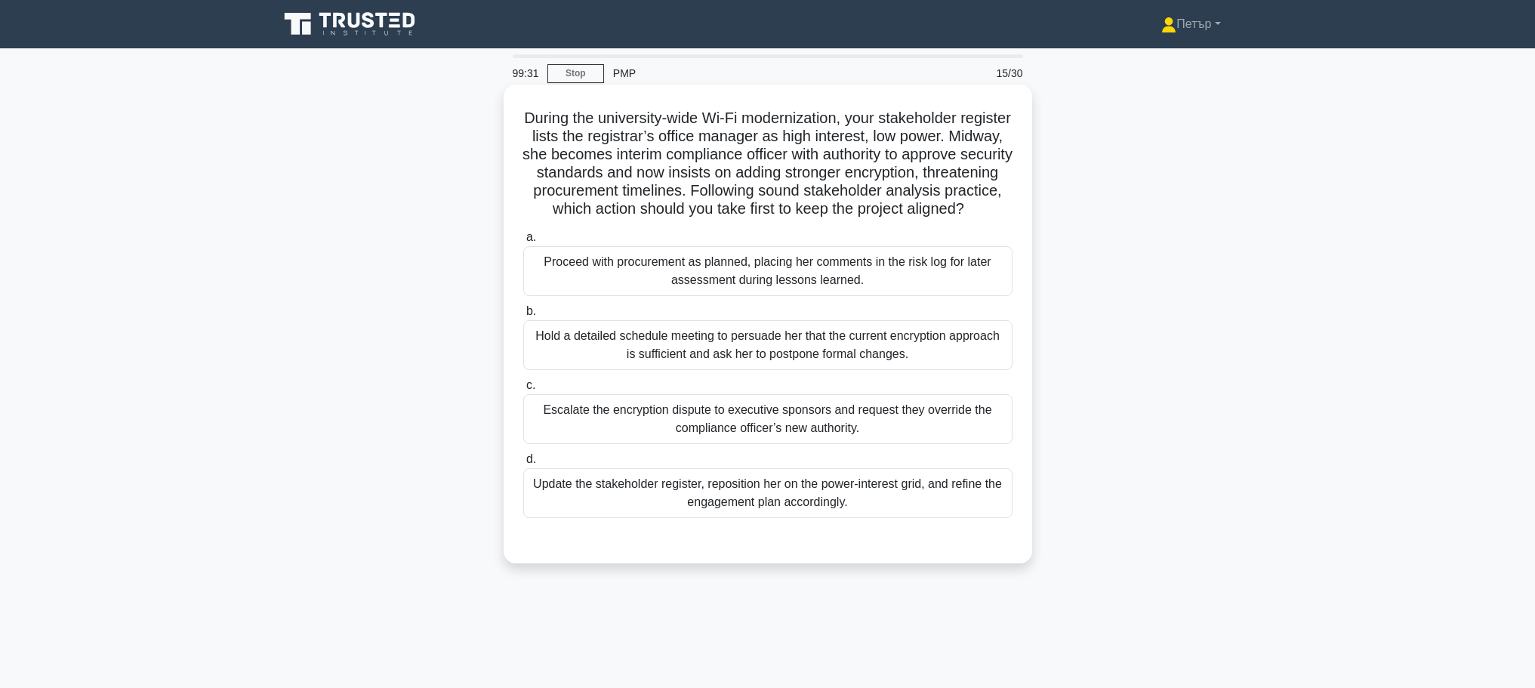
click at [935, 503] on div "Update the stakeholder register, reposition her on the power-interest grid, and…" at bounding box center [767, 493] width 489 height 50
click at [523, 464] on input "d. Update the stakeholder register, reposition her on the power-interest grid, …" at bounding box center [523, 459] width 0 height 10
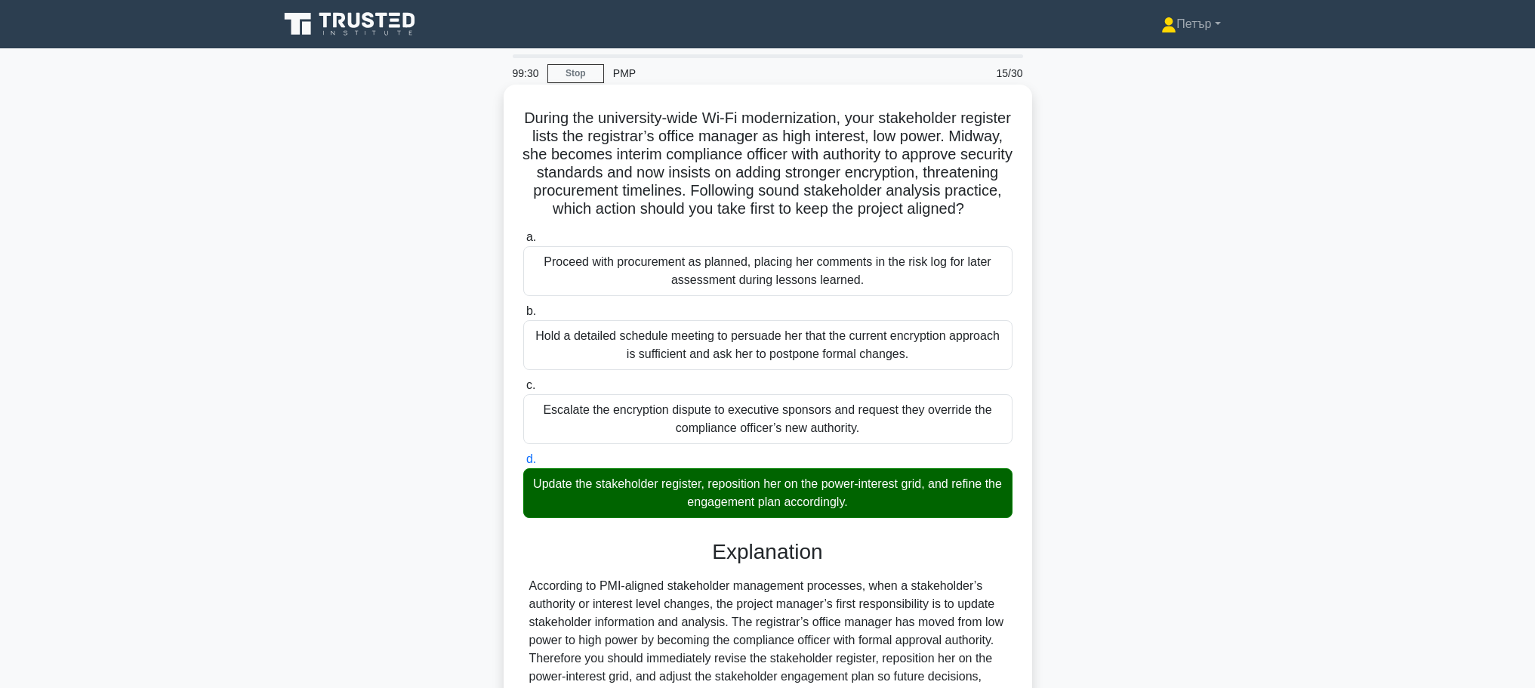
scroll to position [302, 0]
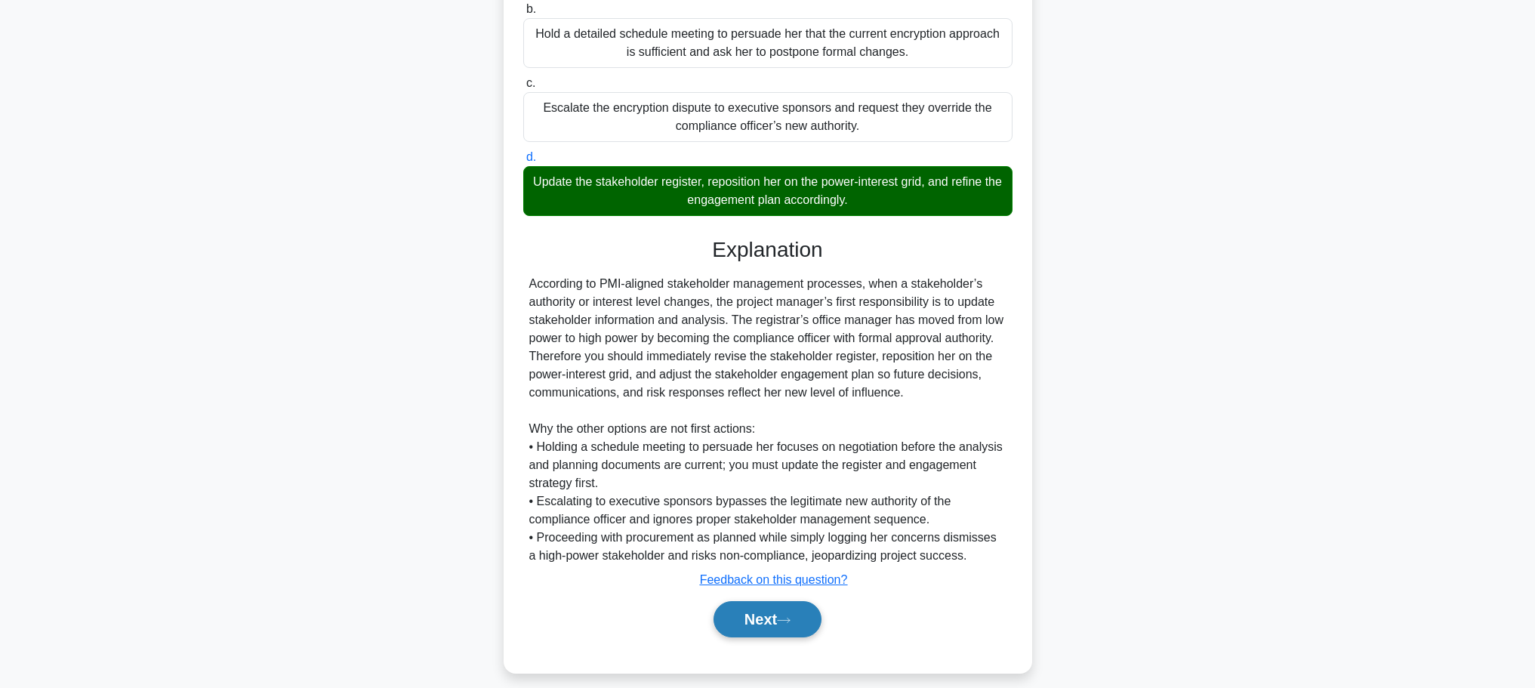
click at [759, 626] on button "Next" at bounding box center [767, 619] width 108 height 36
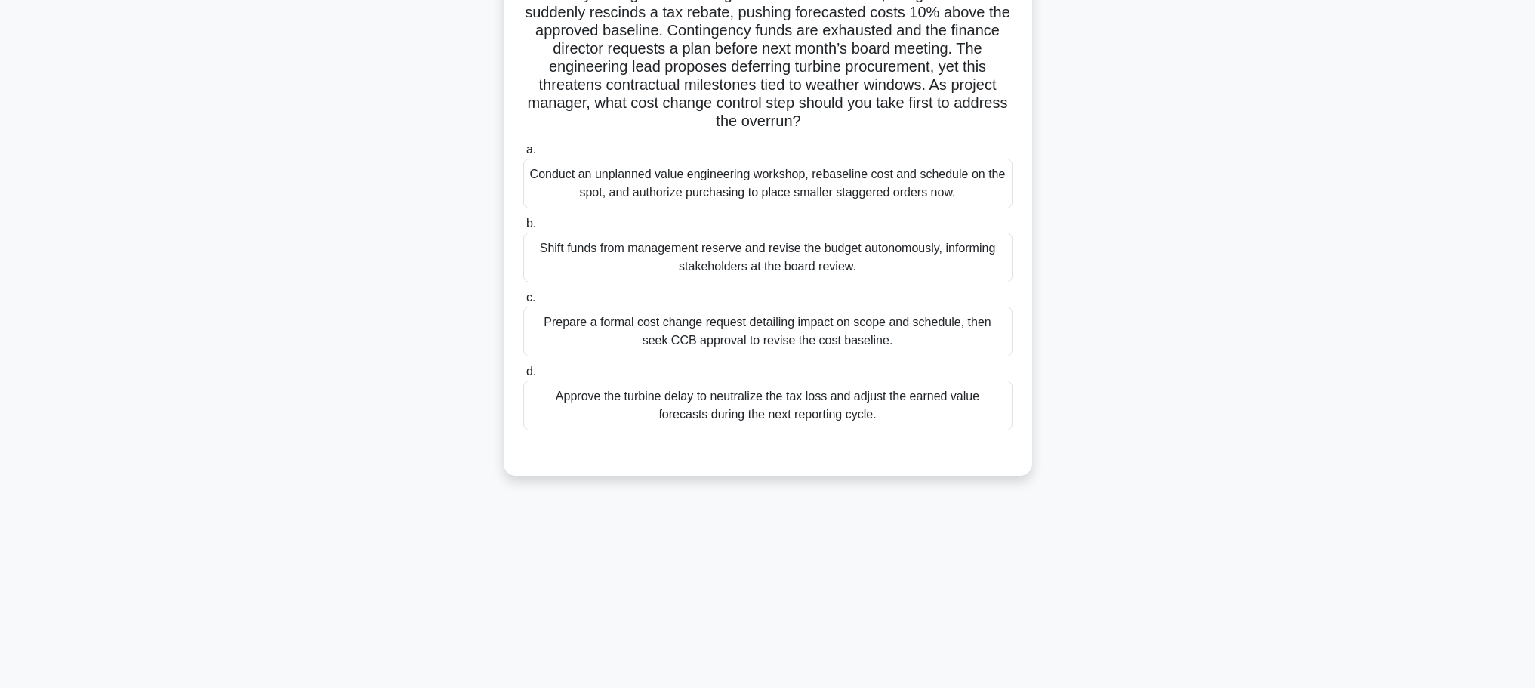
scroll to position [0, 0]
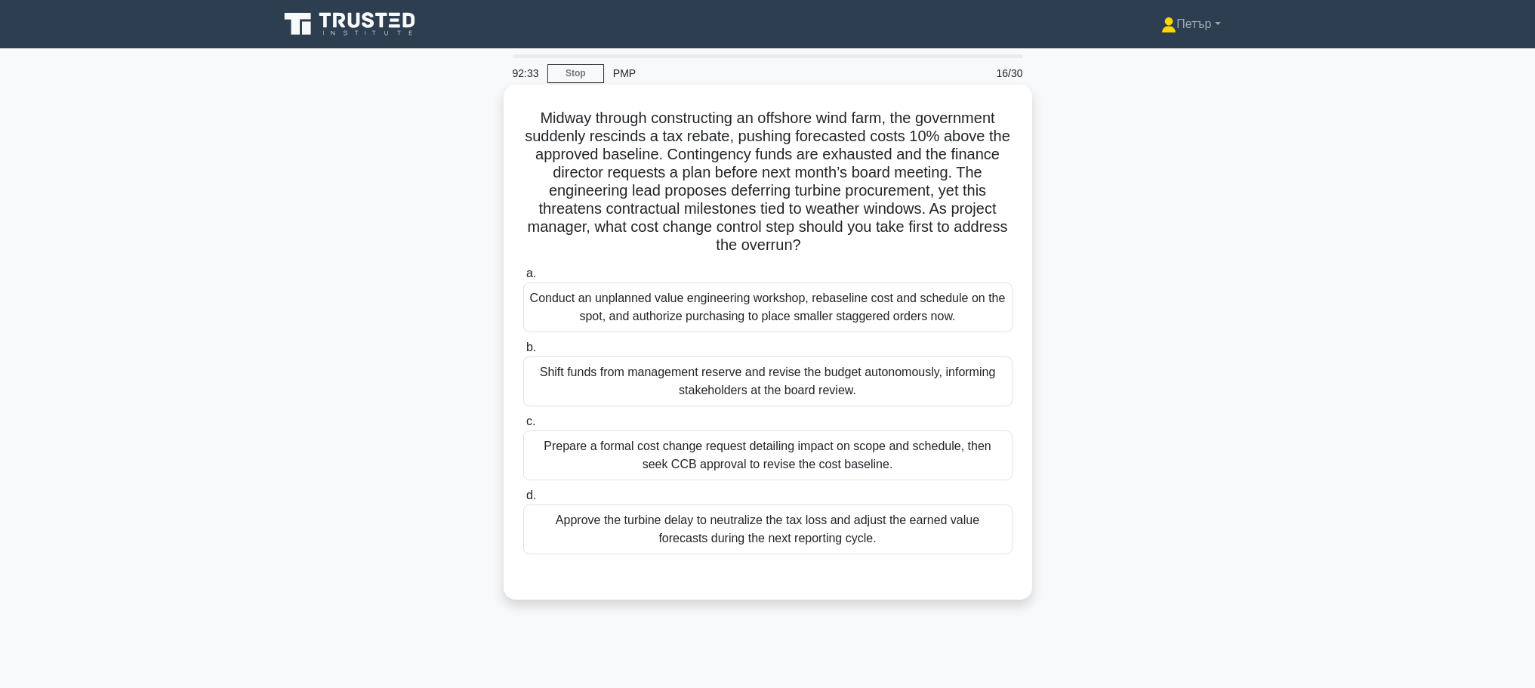
click at [944, 460] on div "Prepare a formal cost change request detailing impact on scope and schedule, th…" at bounding box center [767, 455] width 489 height 50
click at [523, 426] on input "c. Prepare a formal cost change request detailing impact on scope and schedule,…" at bounding box center [523, 422] width 0 height 10
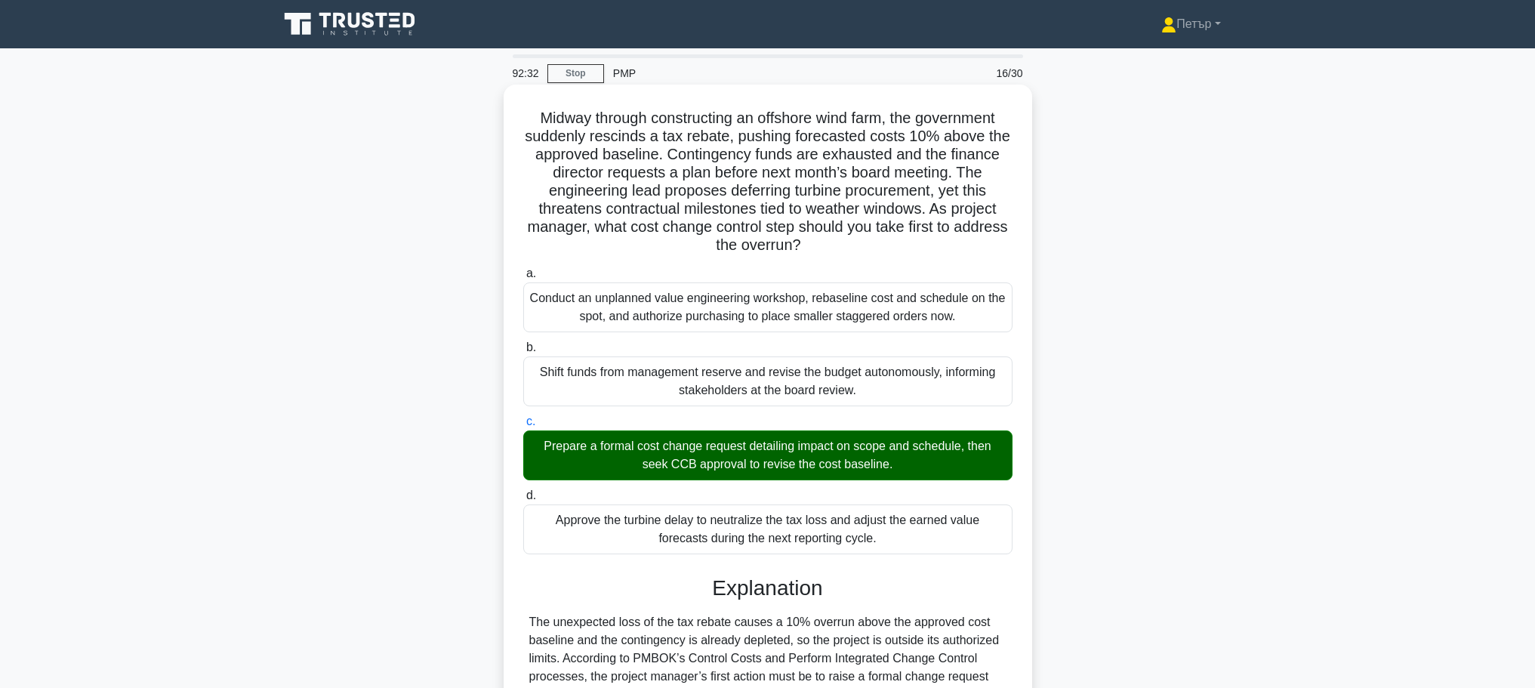
scroll to position [302, 0]
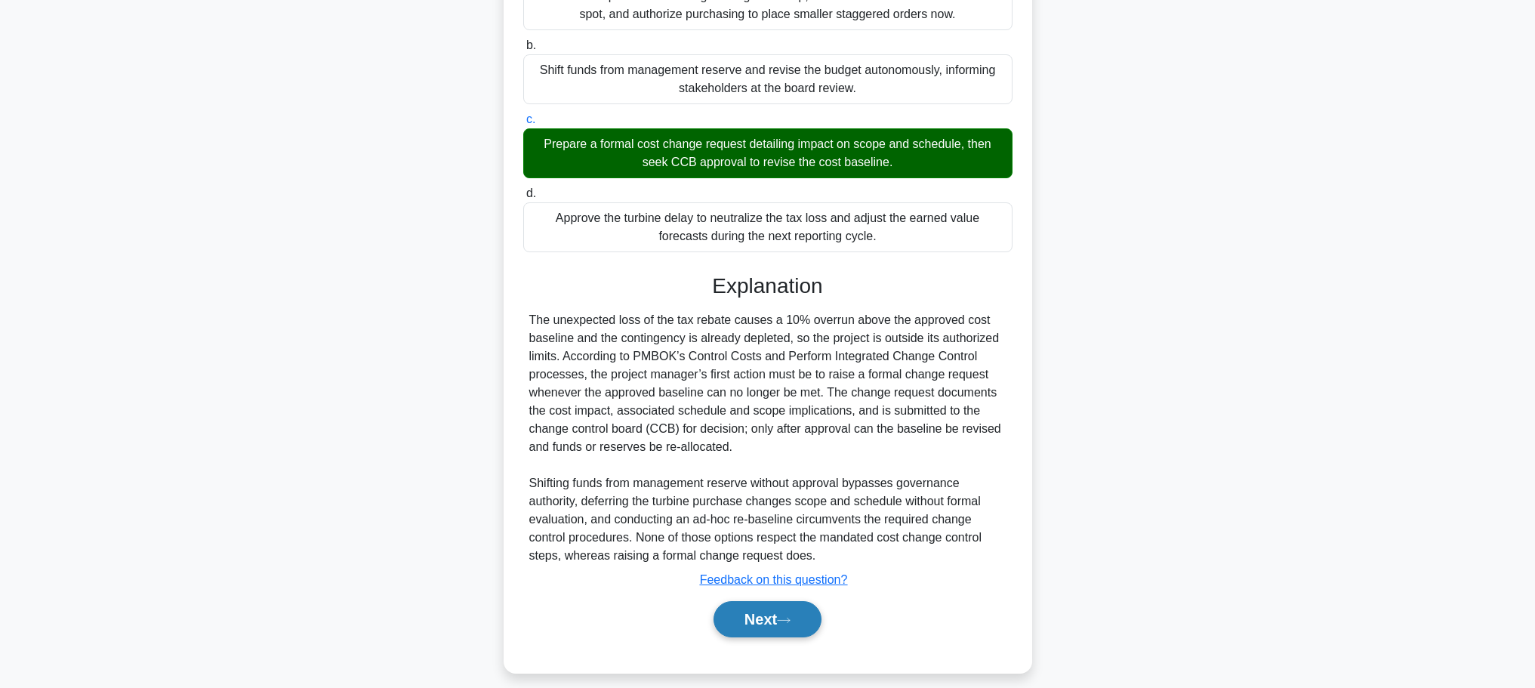
click at [785, 617] on icon at bounding box center [784, 620] width 14 height 8
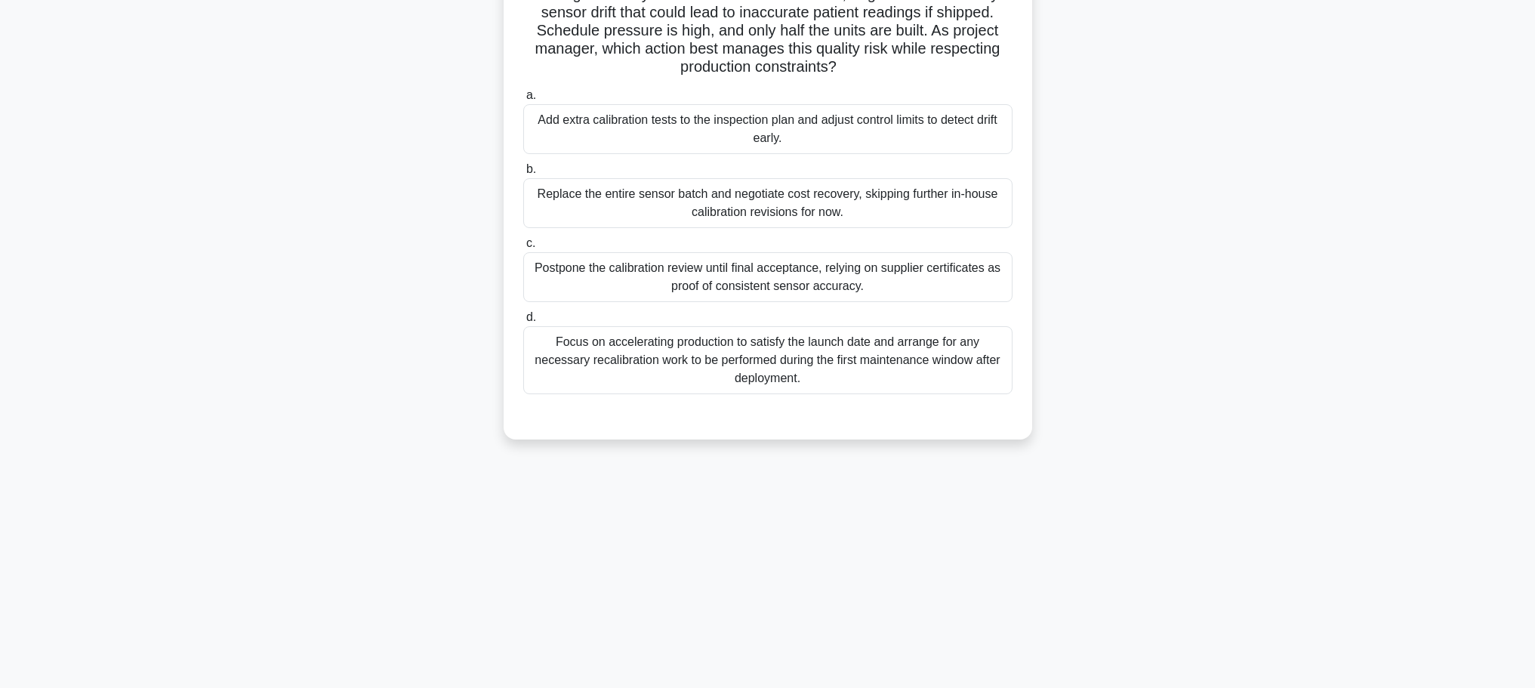
scroll to position [0, 0]
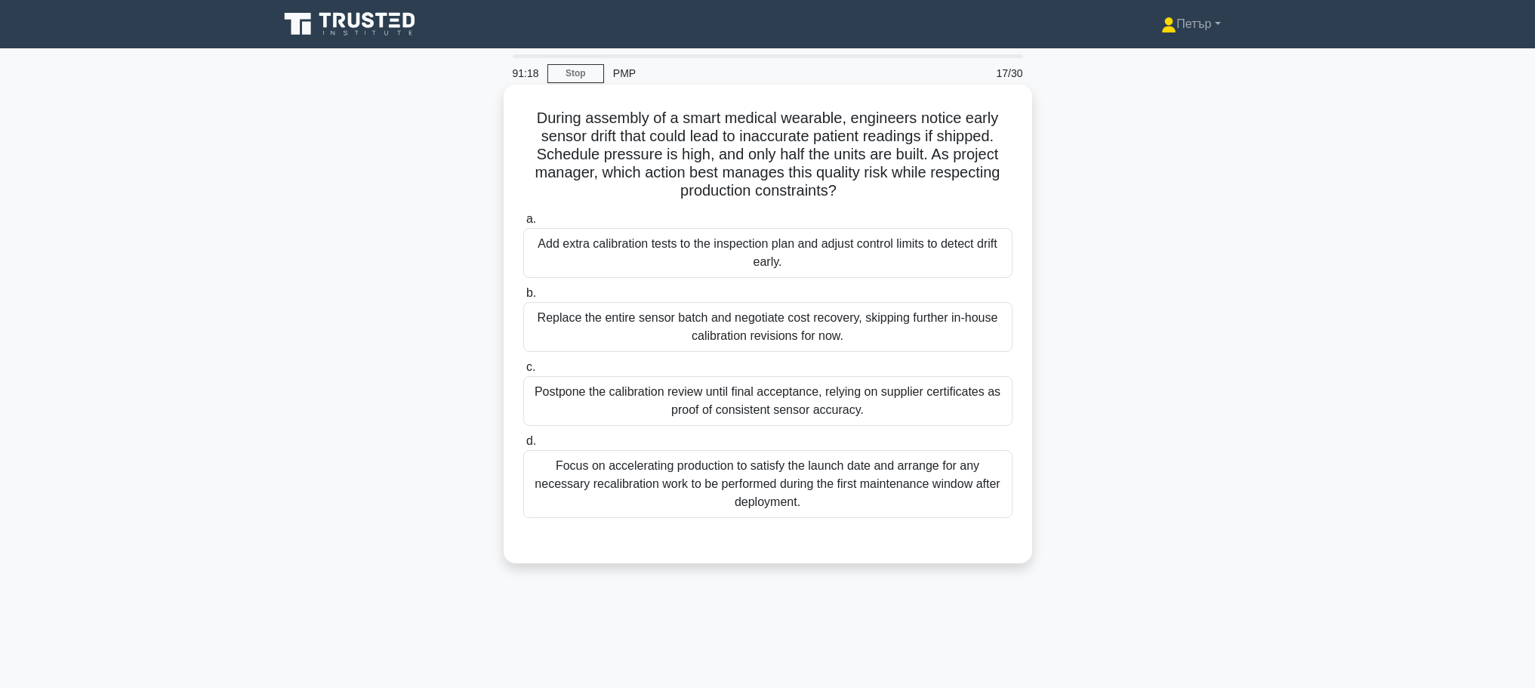
click at [956, 273] on div "Add extra calibration tests to the inspection plan and adjust control limits to…" at bounding box center [767, 253] width 489 height 50
click at [523, 224] on input "a. Add extra calibration tests to the inspection plan and adjust control limits…" at bounding box center [523, 219] width 0 height 10
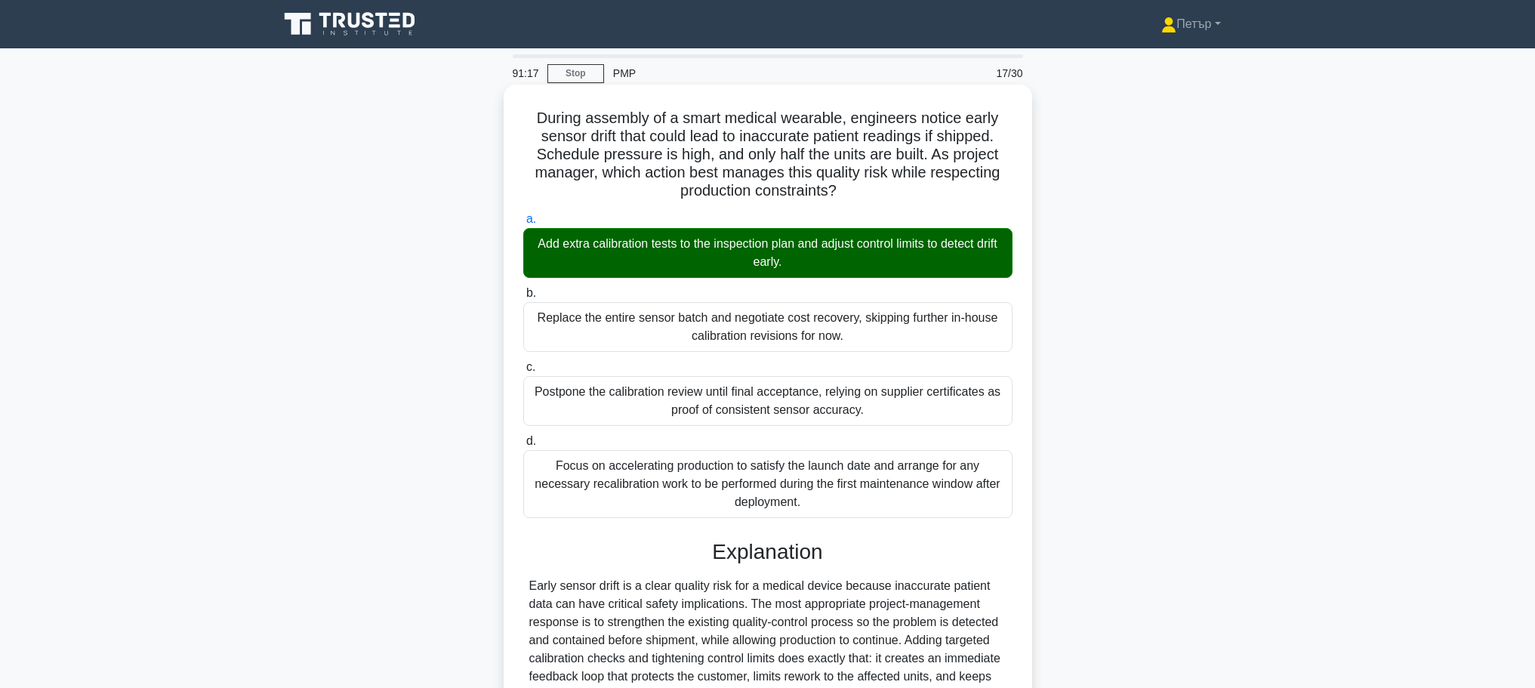
scroll to position [298, 0]
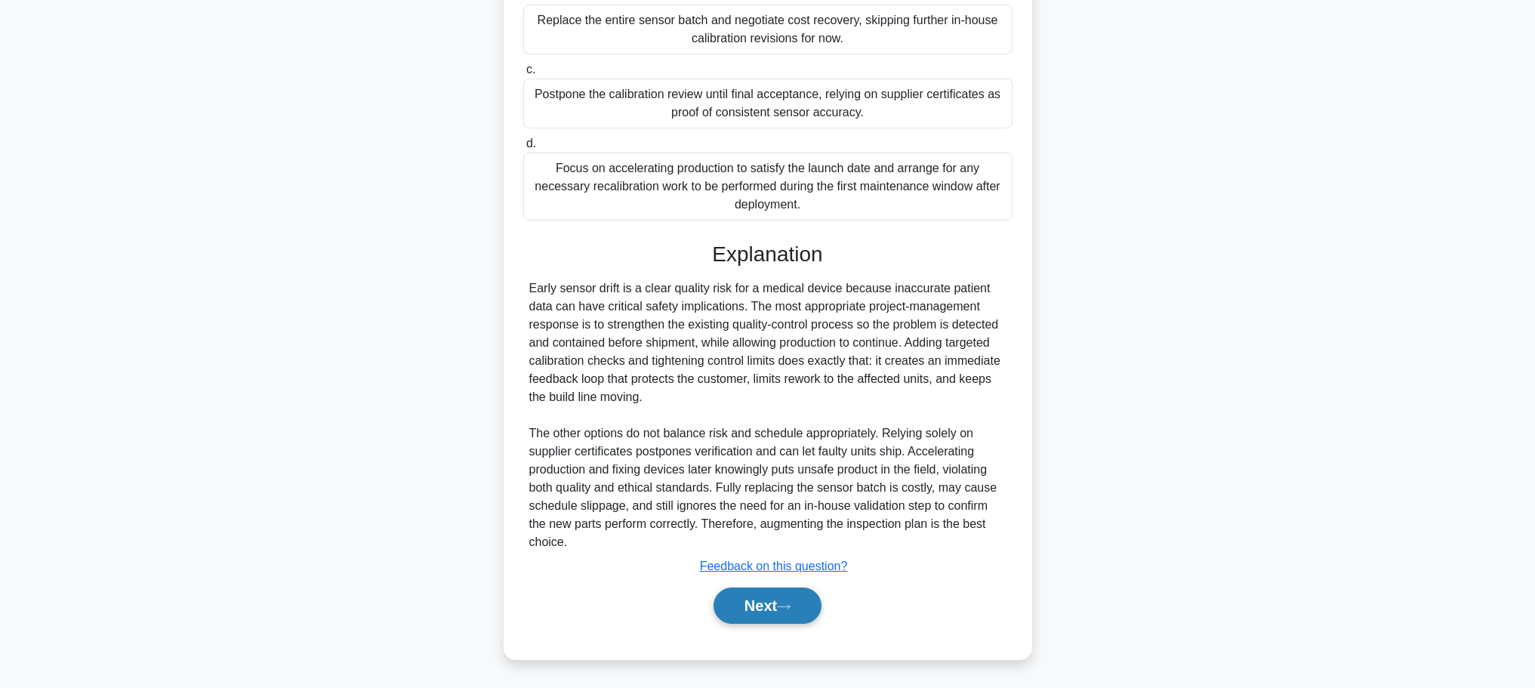
click at [790, 616] on button "Next" at bounding box center [767, 605] width 108 height 36
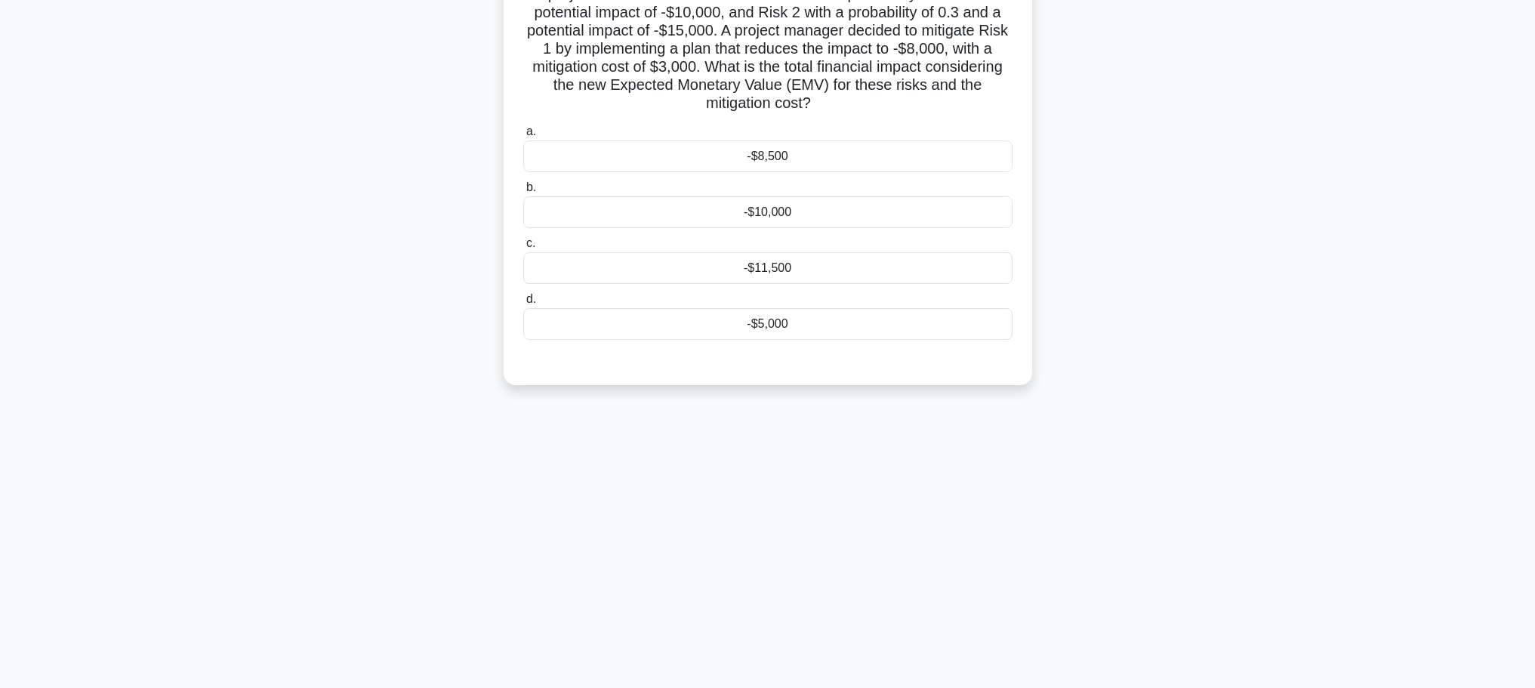
scroll to position [0, 0]
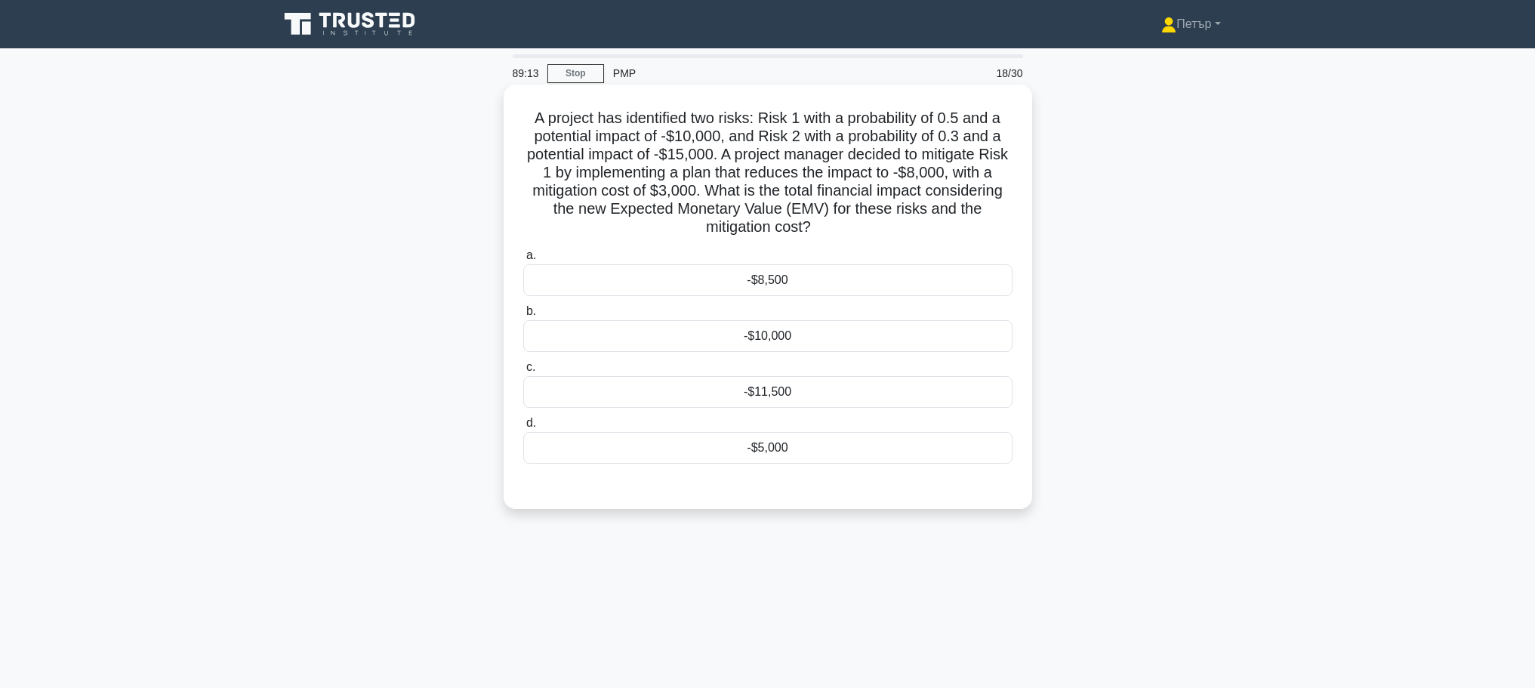
click at [877, 340] on div "-$10,000" at bounding box center [767, 336] width 489 height 32
click at [523, 316] on input "b. -$10,000" at bounding box center [523, 311] width 0 height 10
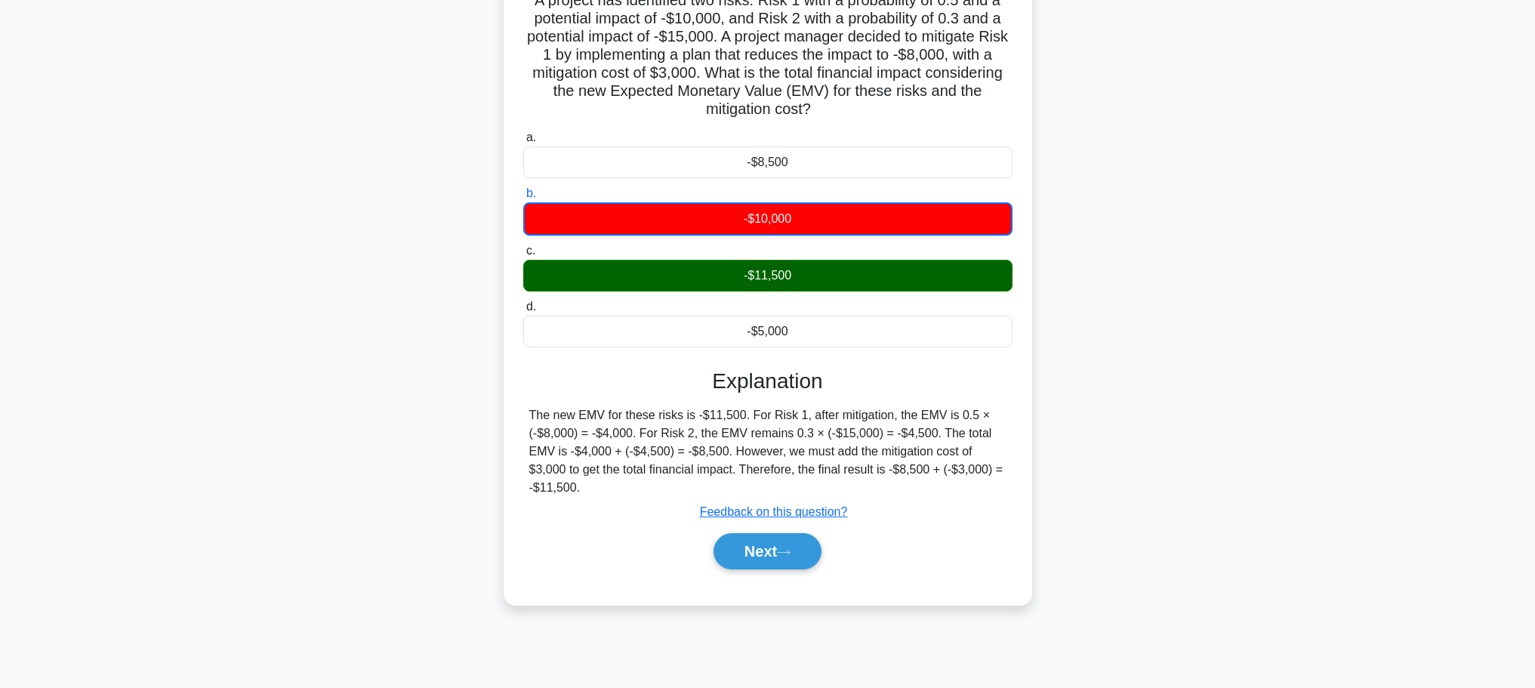
scroll to position [128, 0]
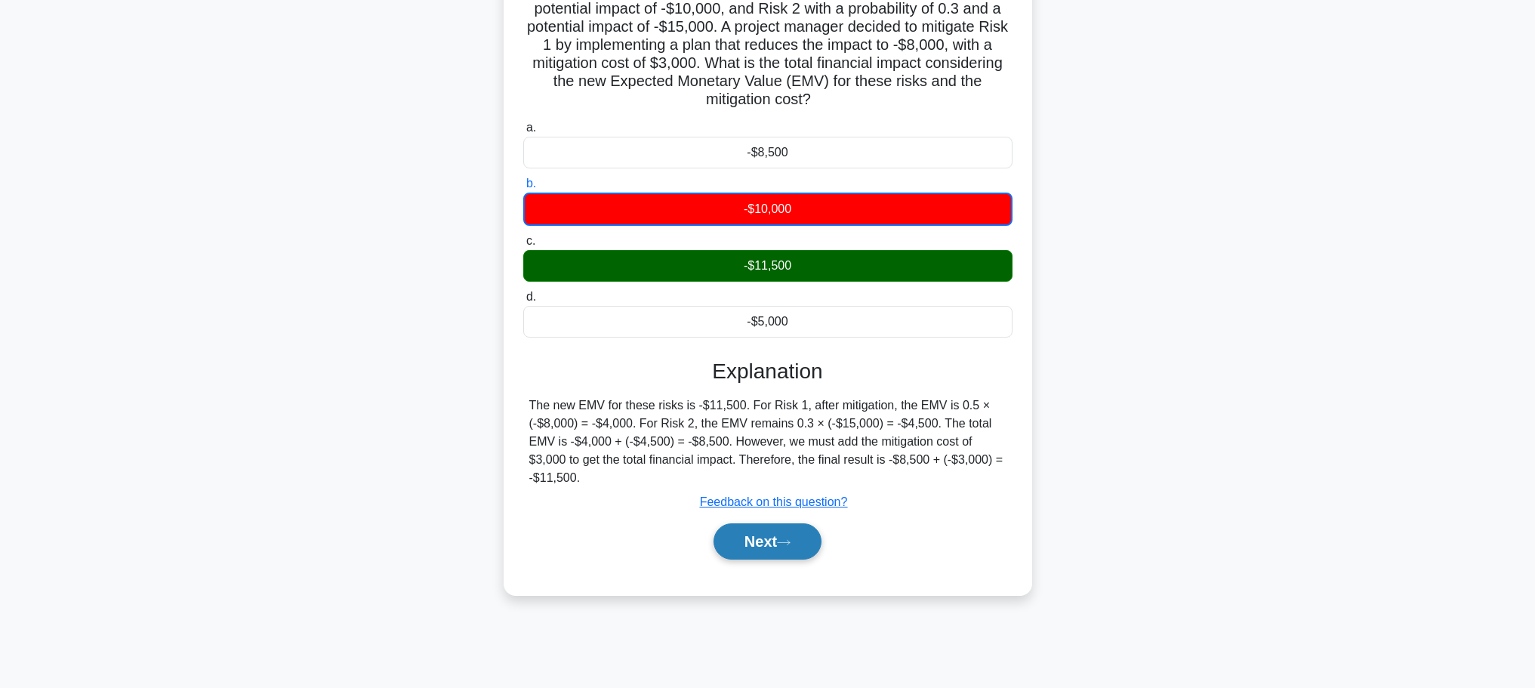
click at [725, 540] on button "Next" at bounding box center [767, 541] width 108 height 36
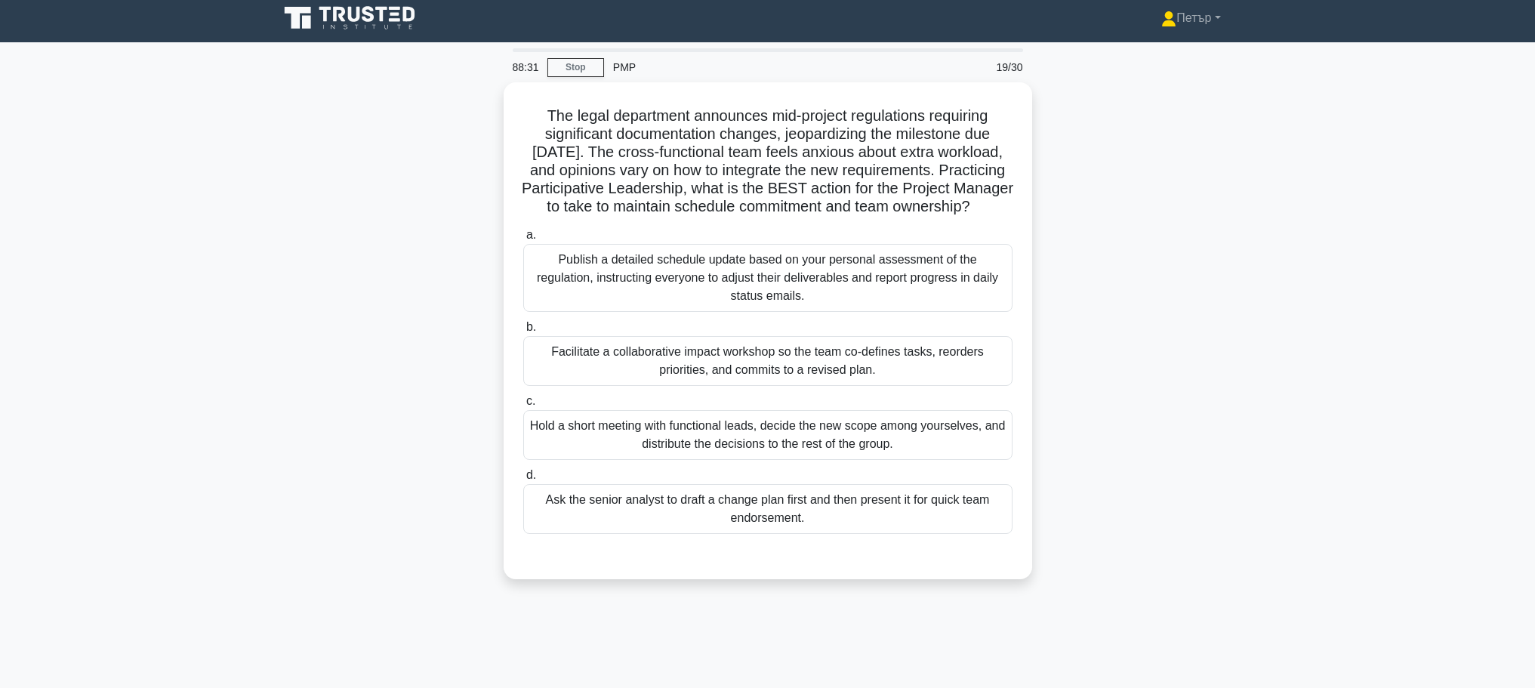
scroll to position [0, 0]
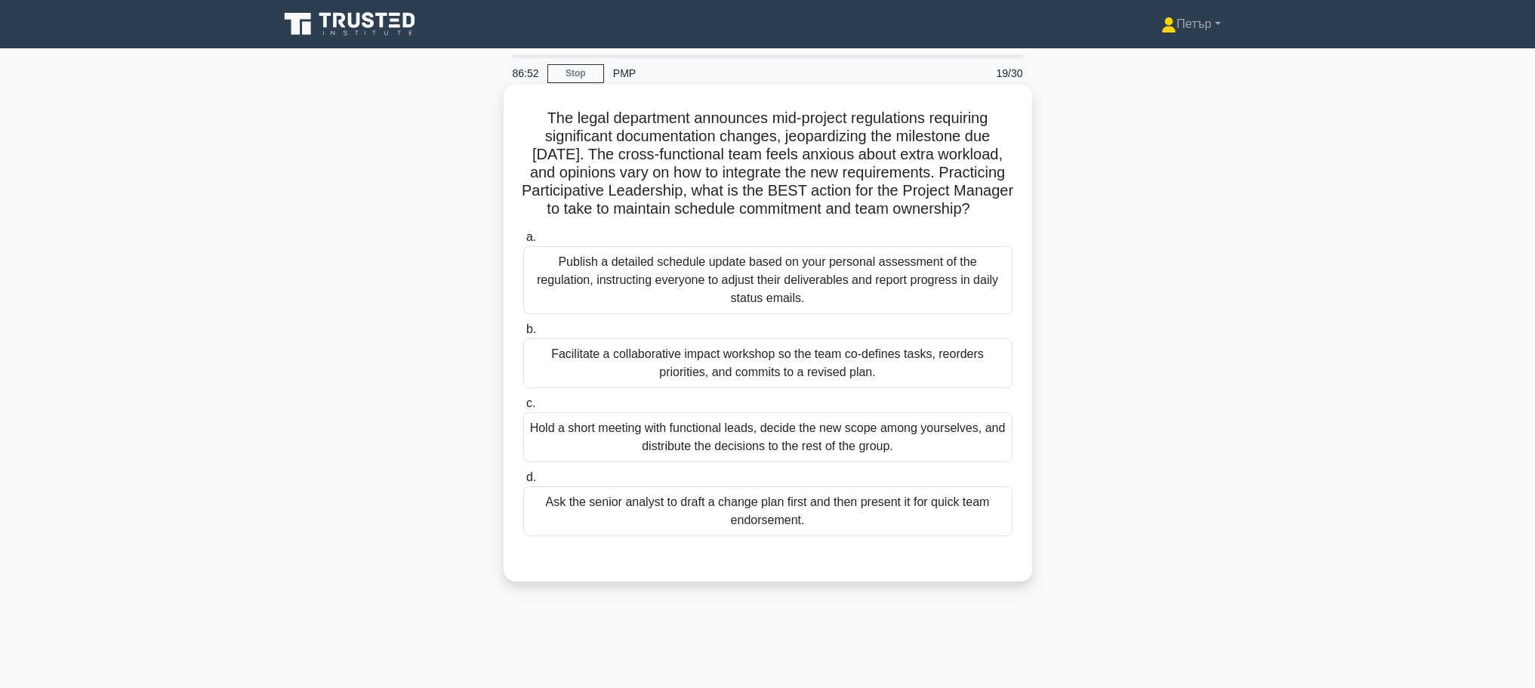
click at [886, 388] on div "Facilitate a collaborative impact workshop so the team co-defines tasks, reorde…" at bounding box center [767, 363] width 489 height 50
click at [523, 334] on input "b. Facilitate a collaborative impact workshop so the team co-defines tasks, reo…" at bounding box center [523, 330] width 0 height 10
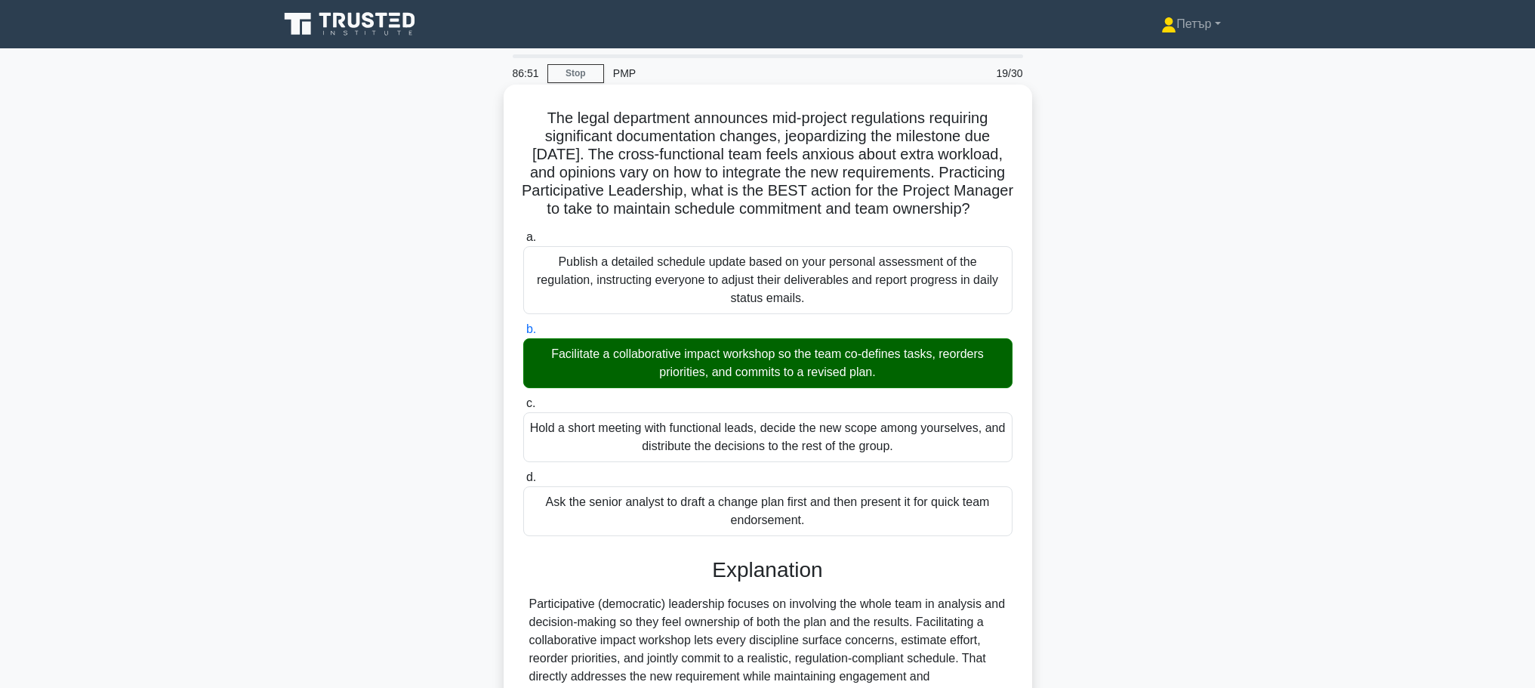
scroll to position [280, 0]
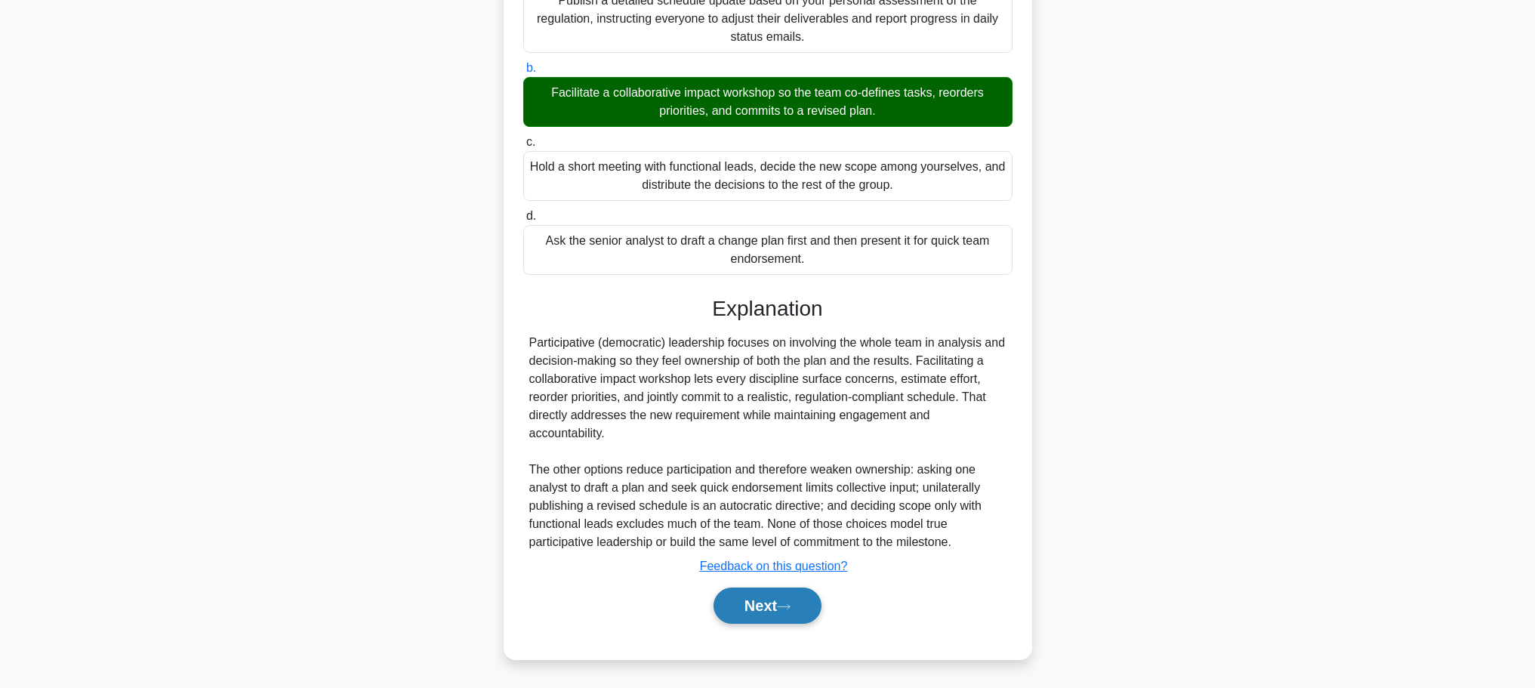
click at [799, 617] on button "Next" at bounding box center [767, 605] width 108 height 36
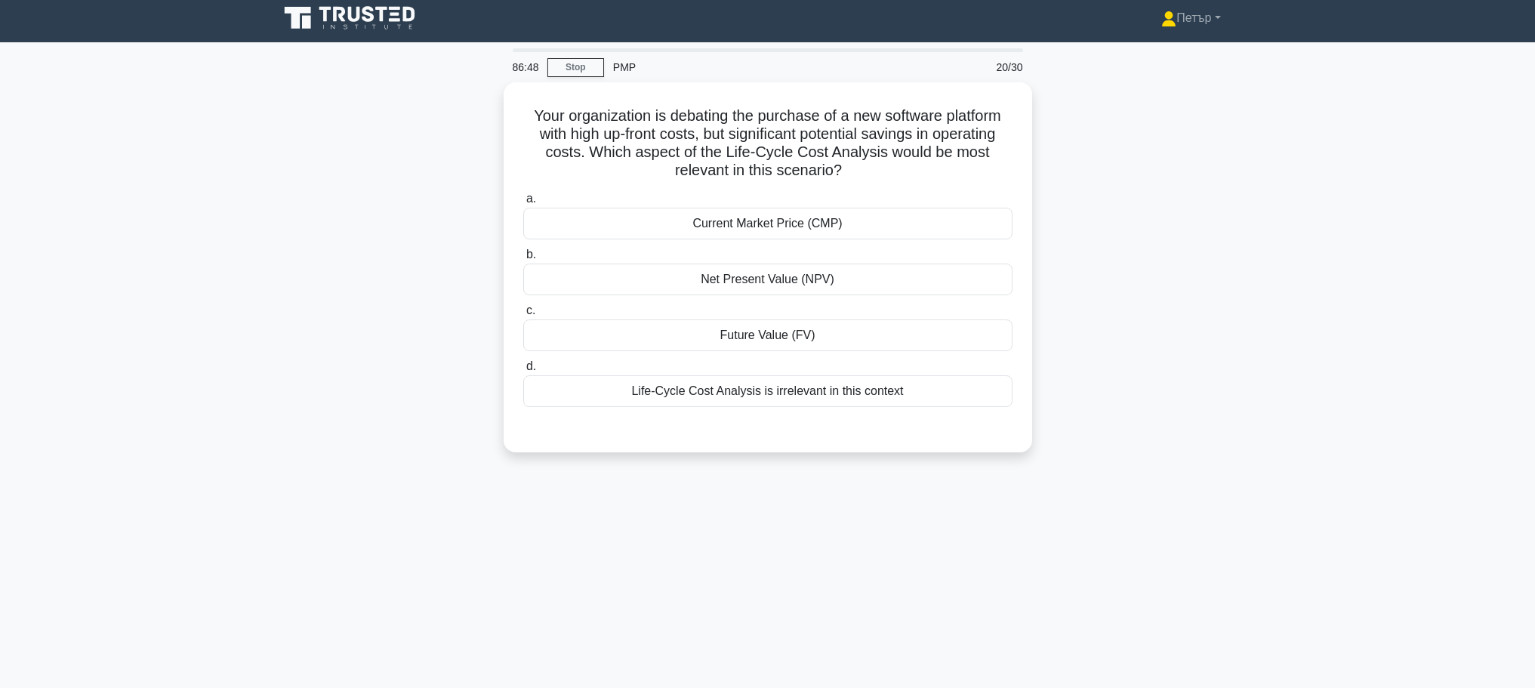
scroll to position [0, 0]
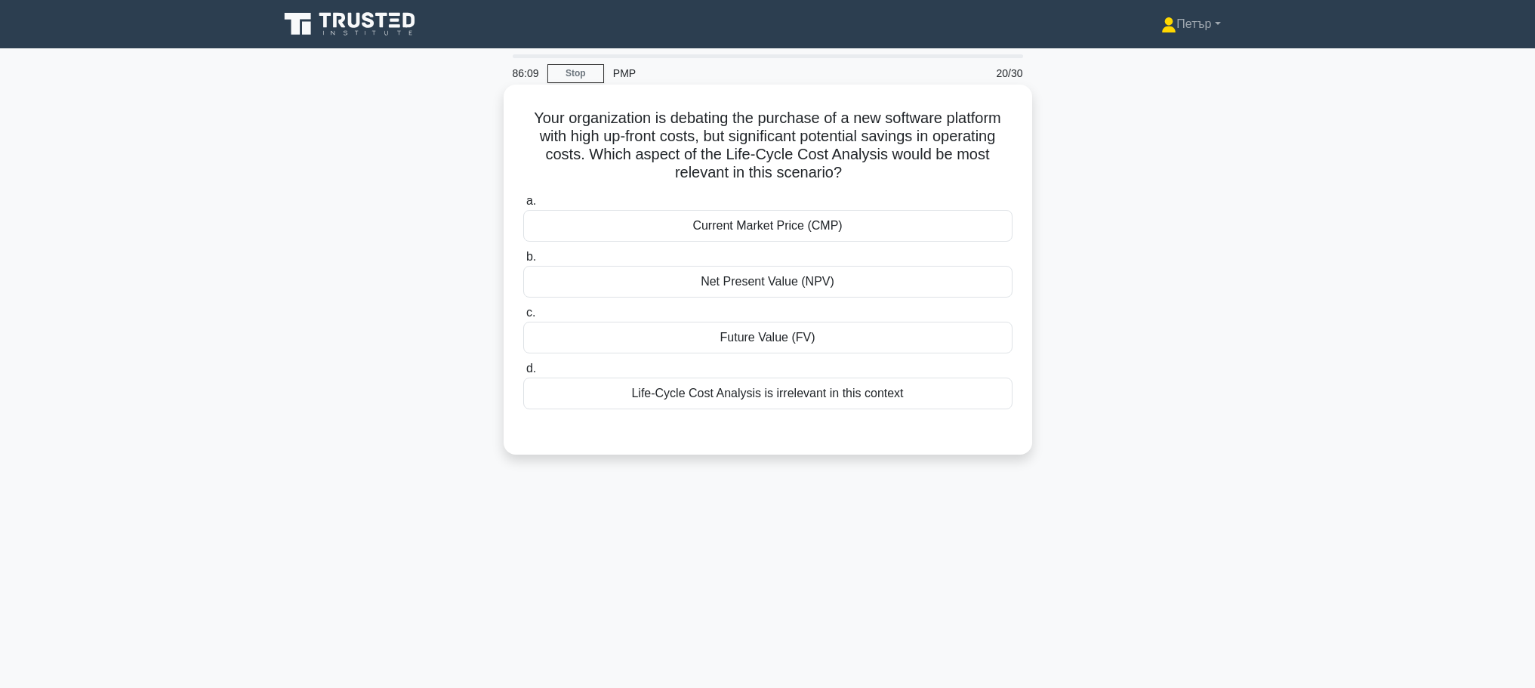
click at [951, 353] on div "Future Value (FV)" at bounding box center [767, 338] width 489 height 32
click at [523, 318] on input "c. Future Value (FV)" at bounding box center [523, 313] width 0 height 10
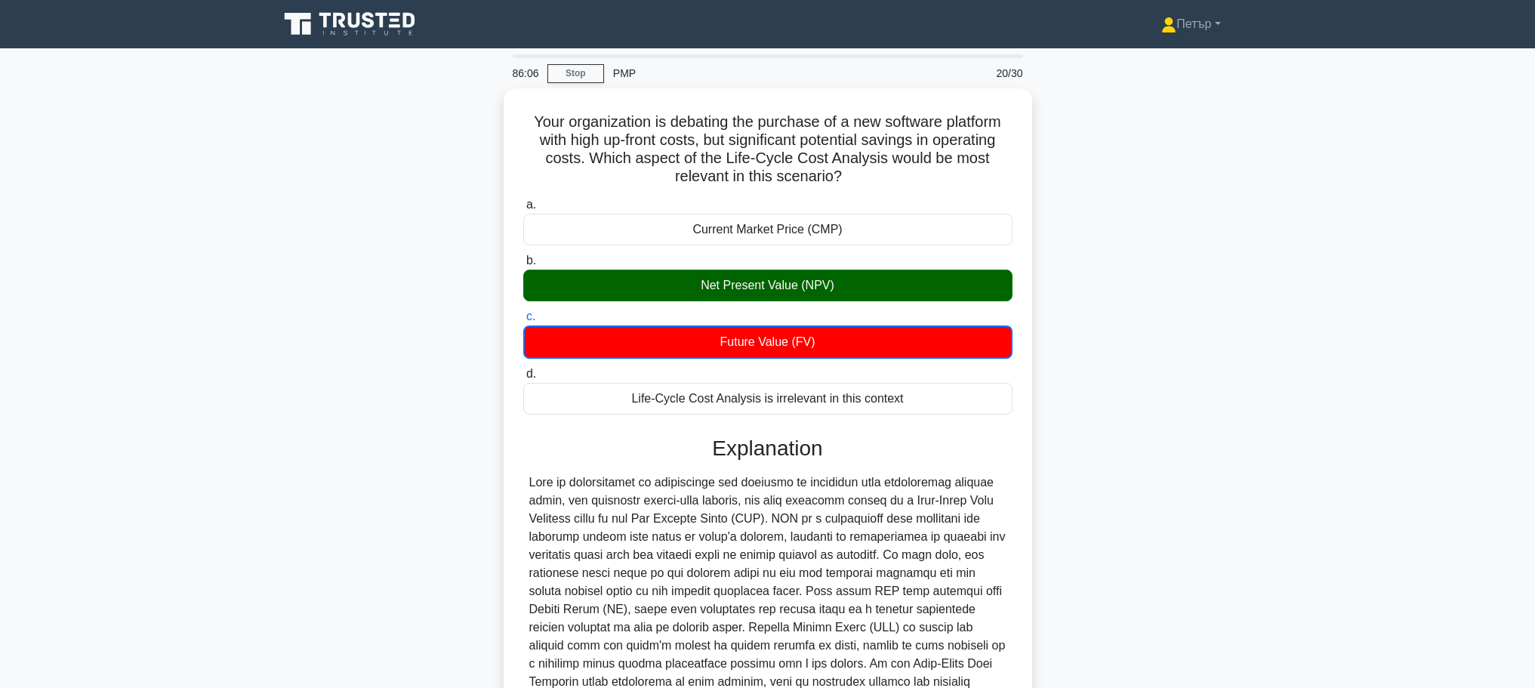
scroll to position [155, 0]
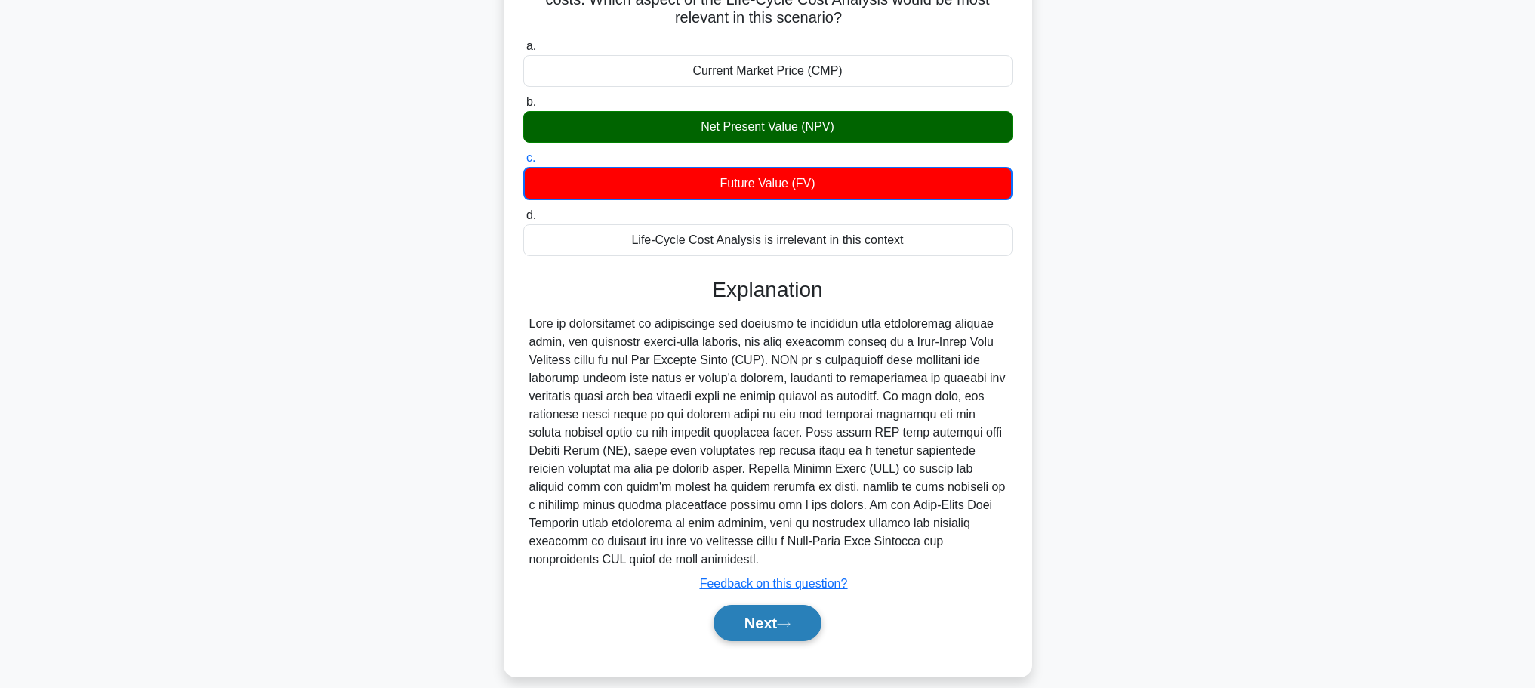
click at [774, 605] on button "Next" at bounding box center [767, 623] width 108 height 36
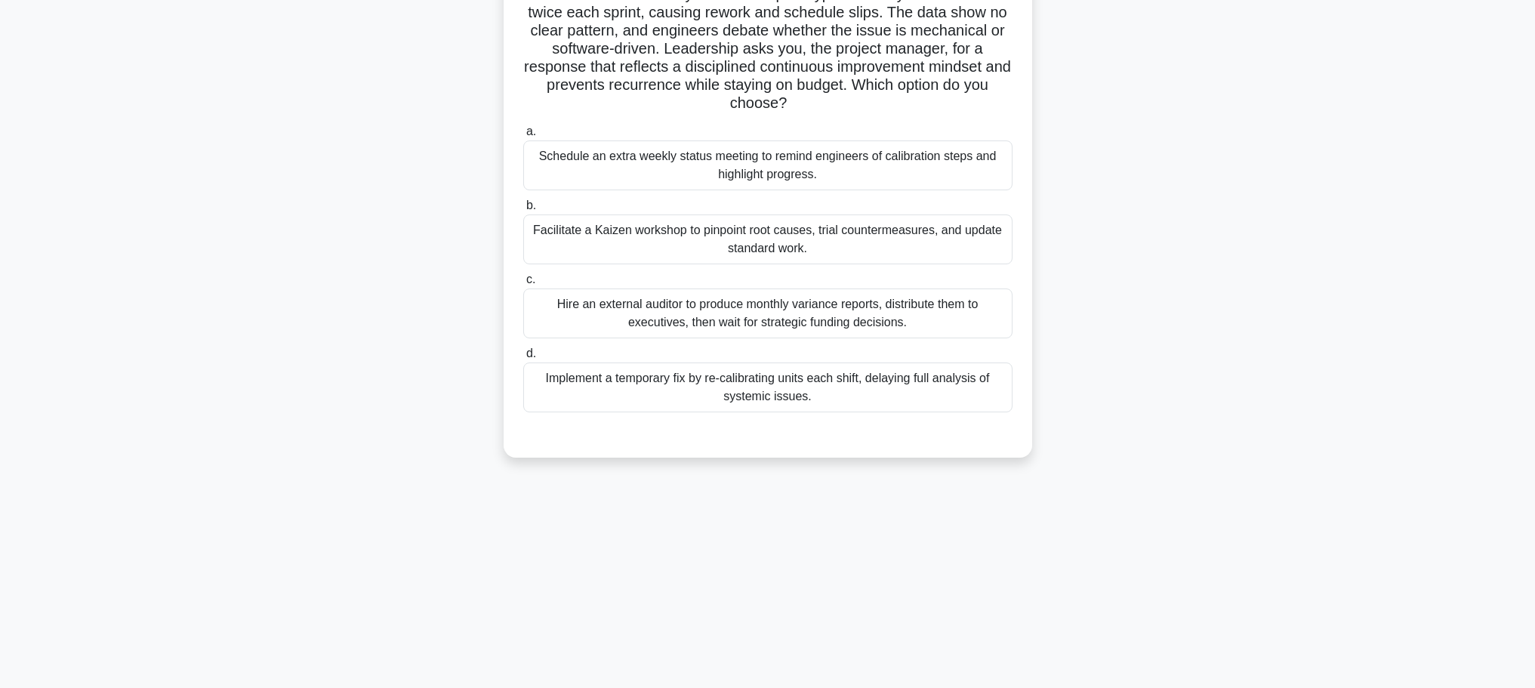
scroll to position [0, 0]
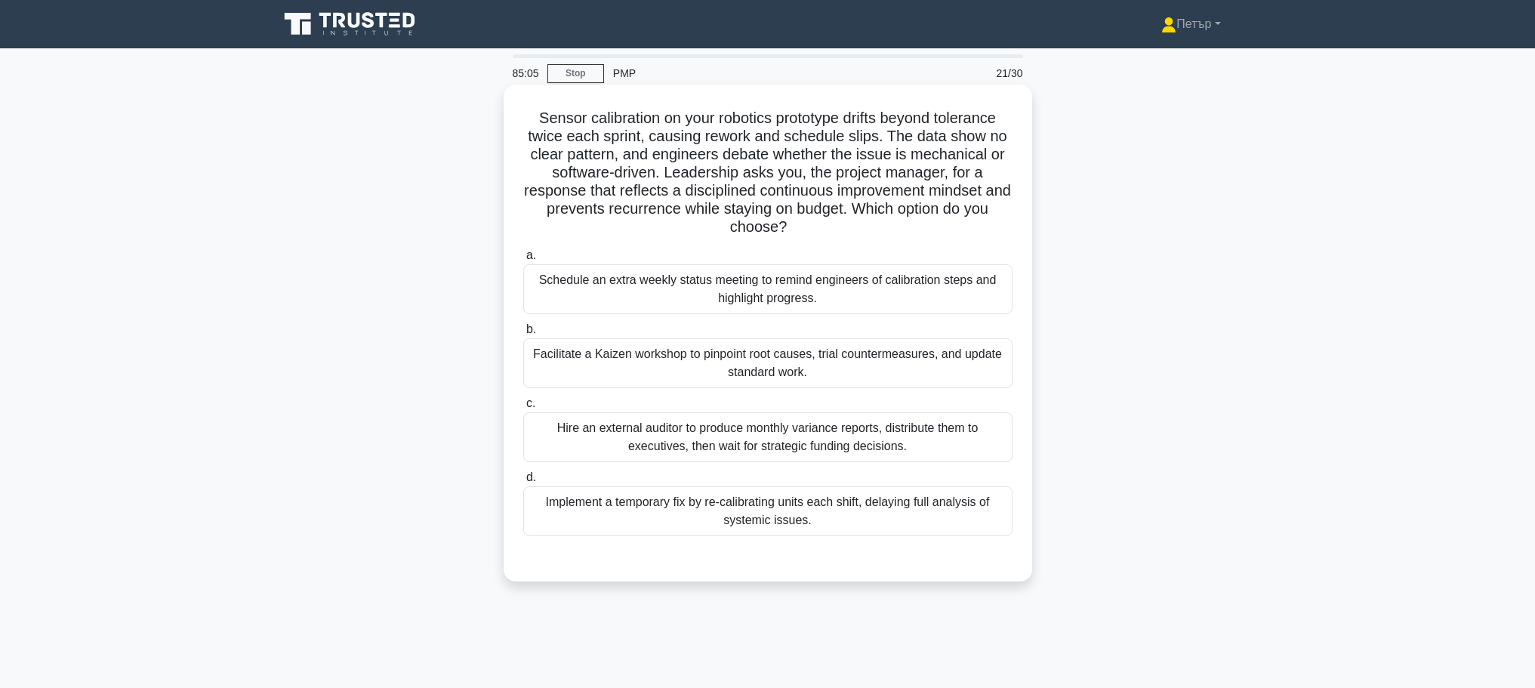
click at [1012, 380] on div "Facilitate a Kaizen workshop to pinpoint root causes, trial countermeasures, an…" at bounding box center [767, 363] width 489 height 50
click at [523, 334] on input "b. Facilitate a Kaizen workshop to pinpoint root causes, trial countermeasures,…" at bounding box center [523, 330] width 0 height 10
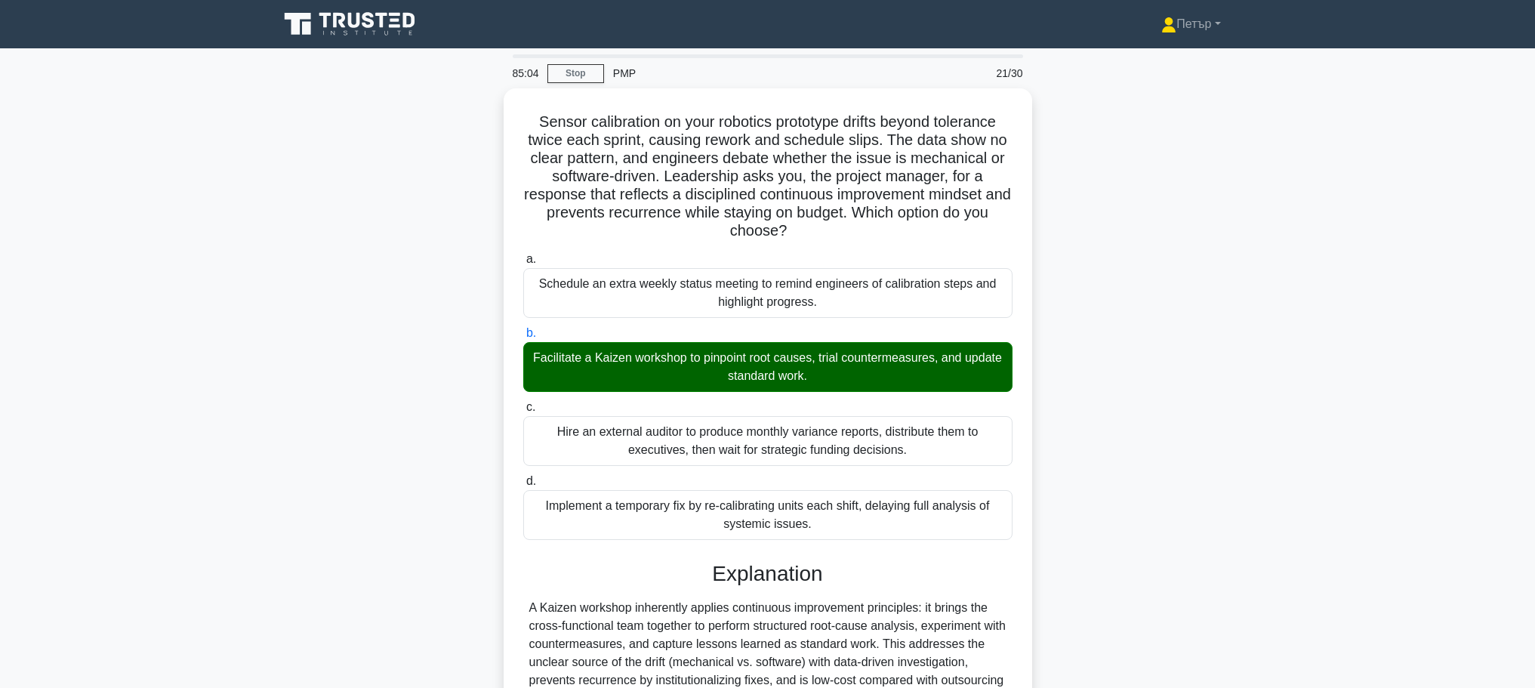
scroll to position [302, 0]
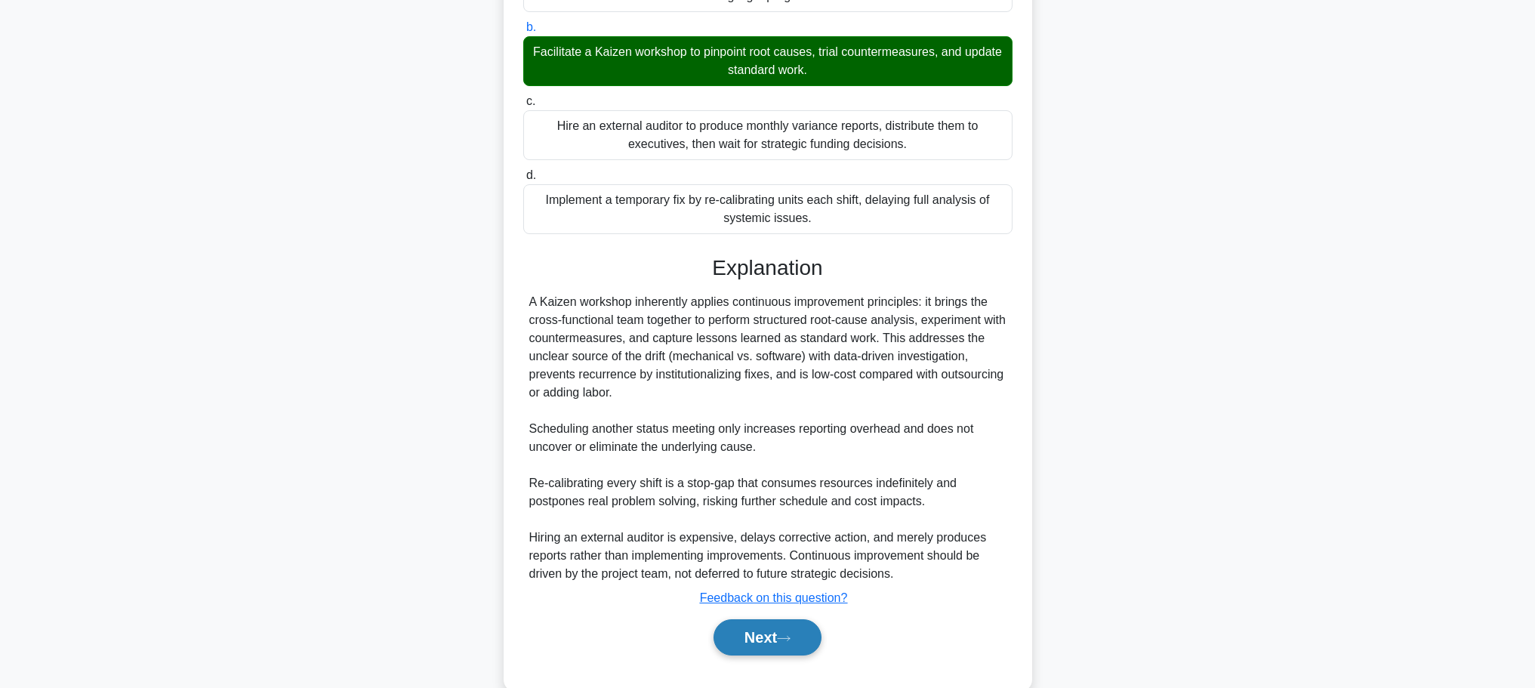
click at [778, 621] on button "Next" at bounding box center [767, 637] width 108 height 36
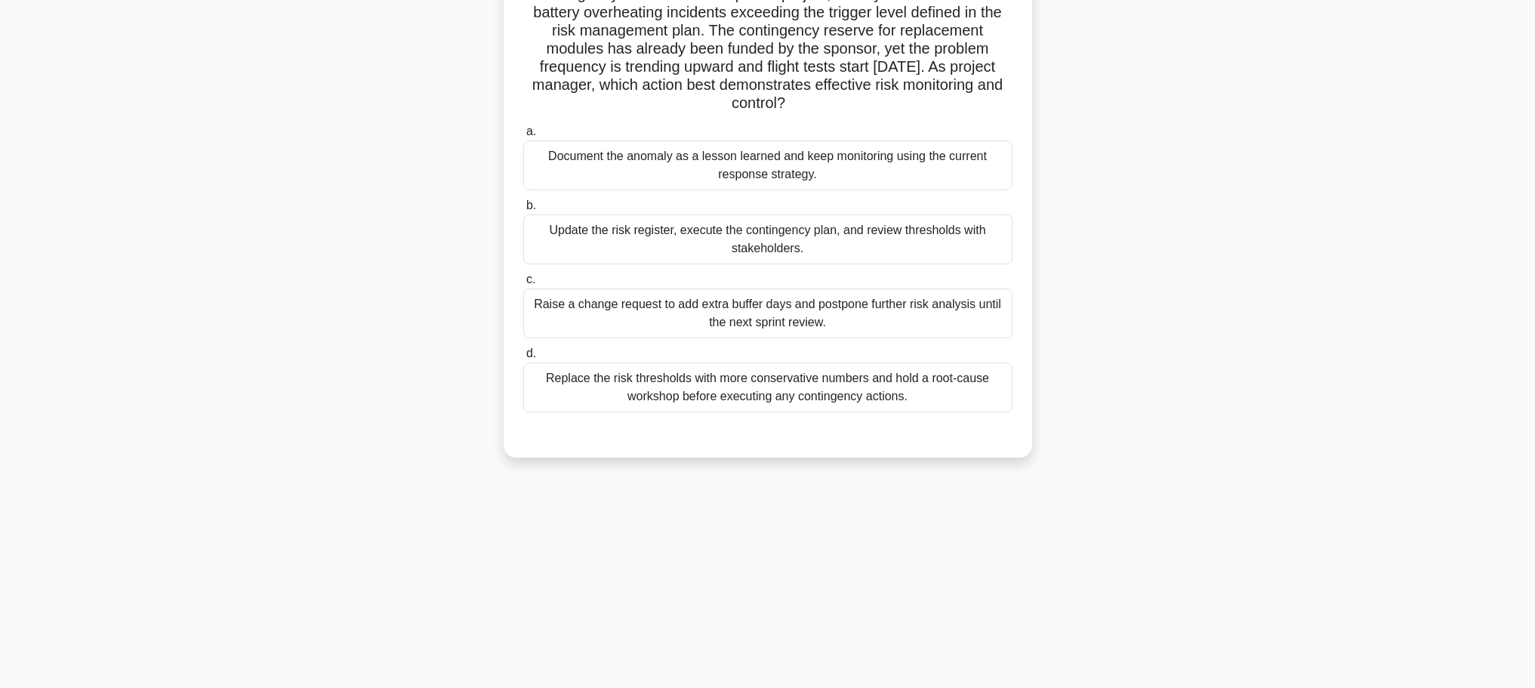
scroll to position [0, 0]
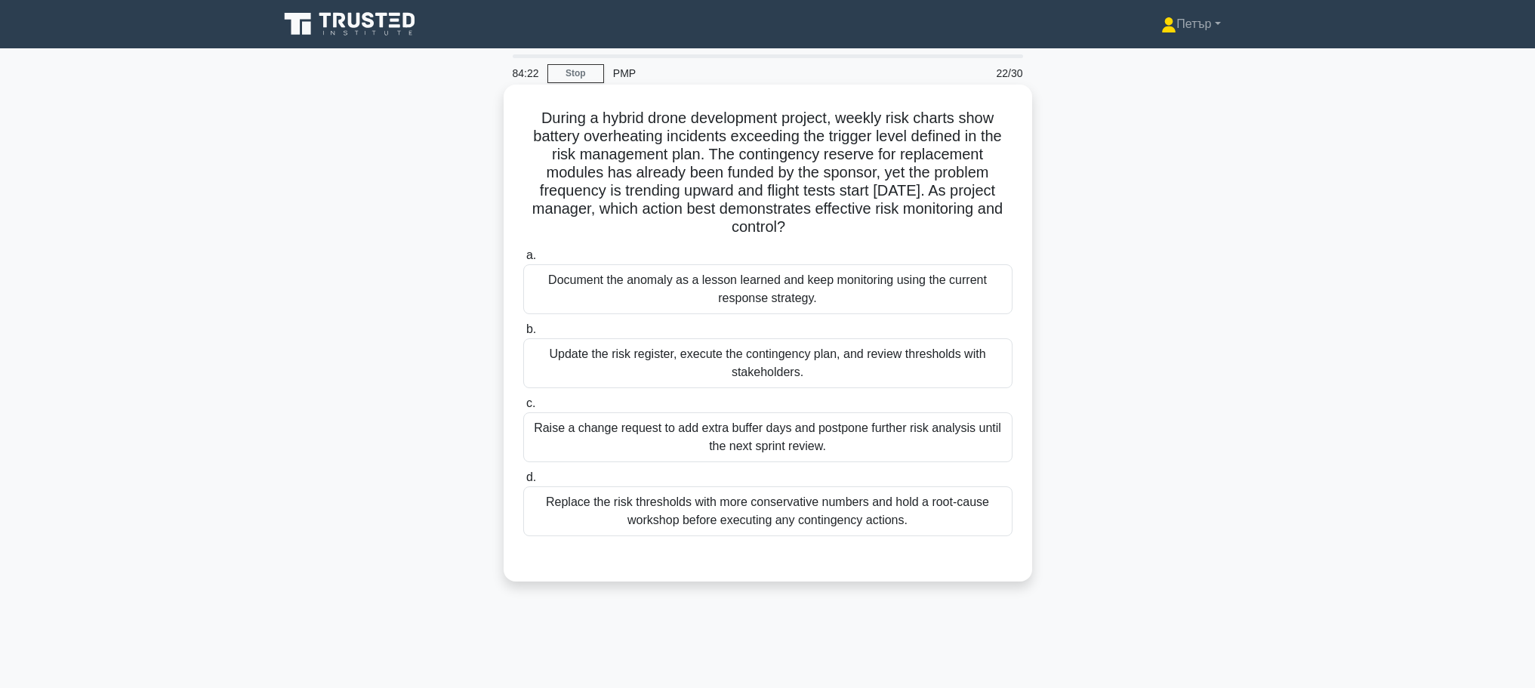
click at [974, 369] on div "Update the risk register, execute the contingency plan, and review thresholds w…" at bounding box center [767, 363] width 489 height 50
click at [523, 334] on input "b. Update the risk register, execute the contingency plan, and review threshold…" at bounding box center [523, 330] width 0 height 10
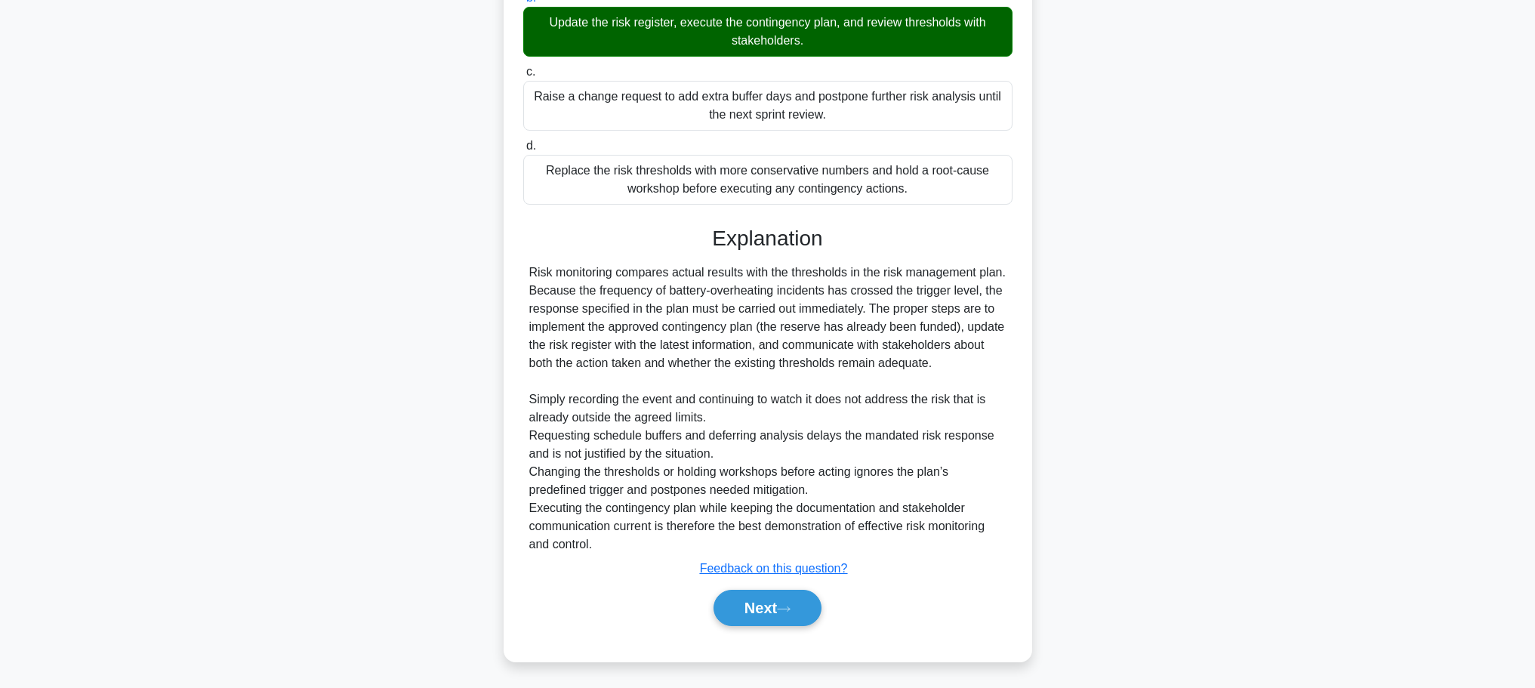
scroll to position [334, 0]
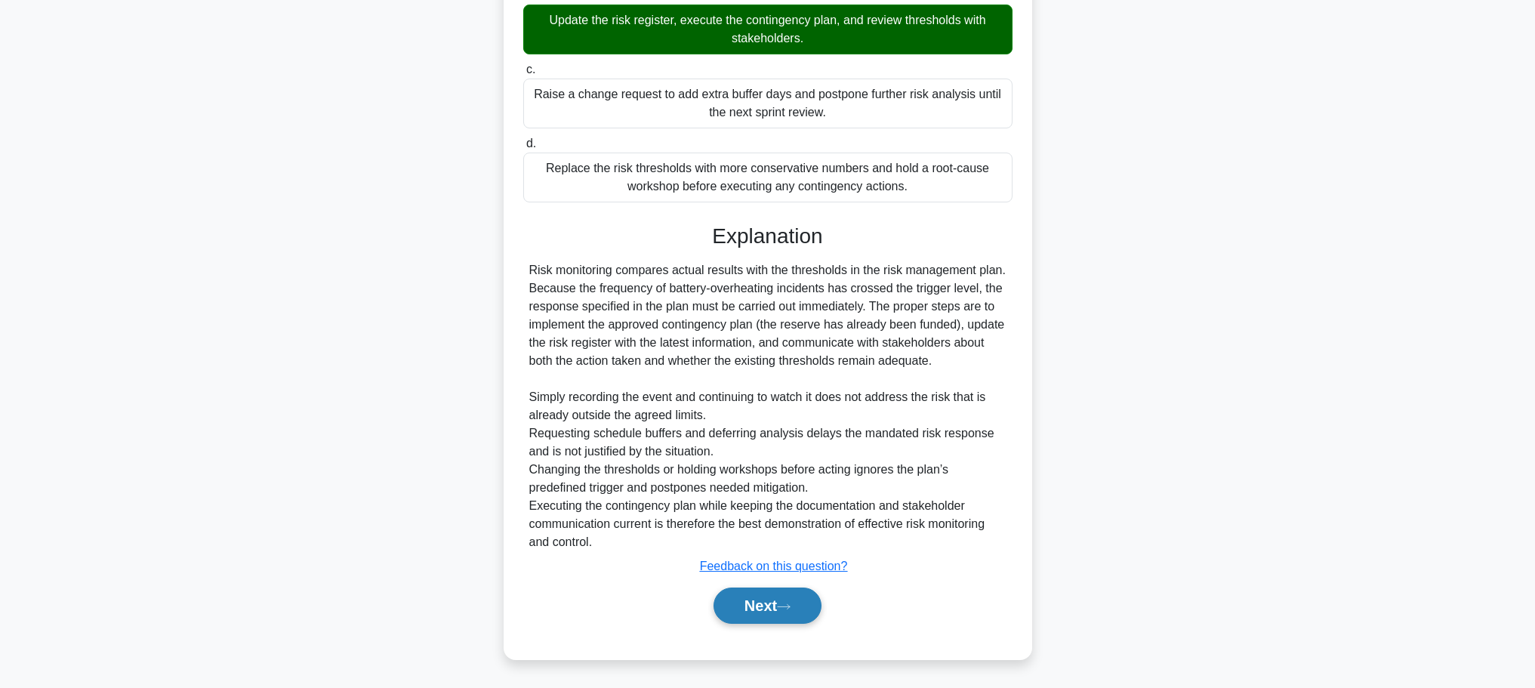
click at [777, 614] on button "Next" at bounding box center [767, 605] width 108 height 36
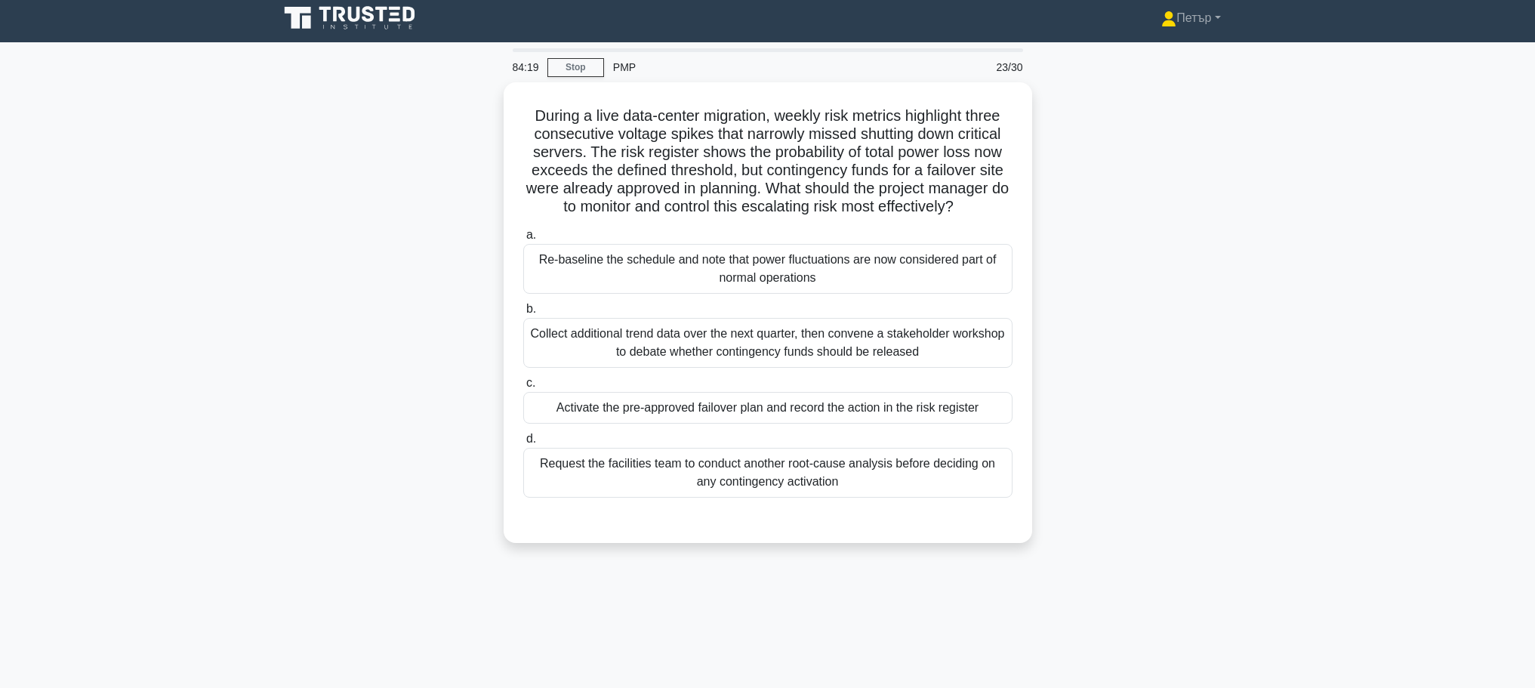
scroll to position [0, 0]
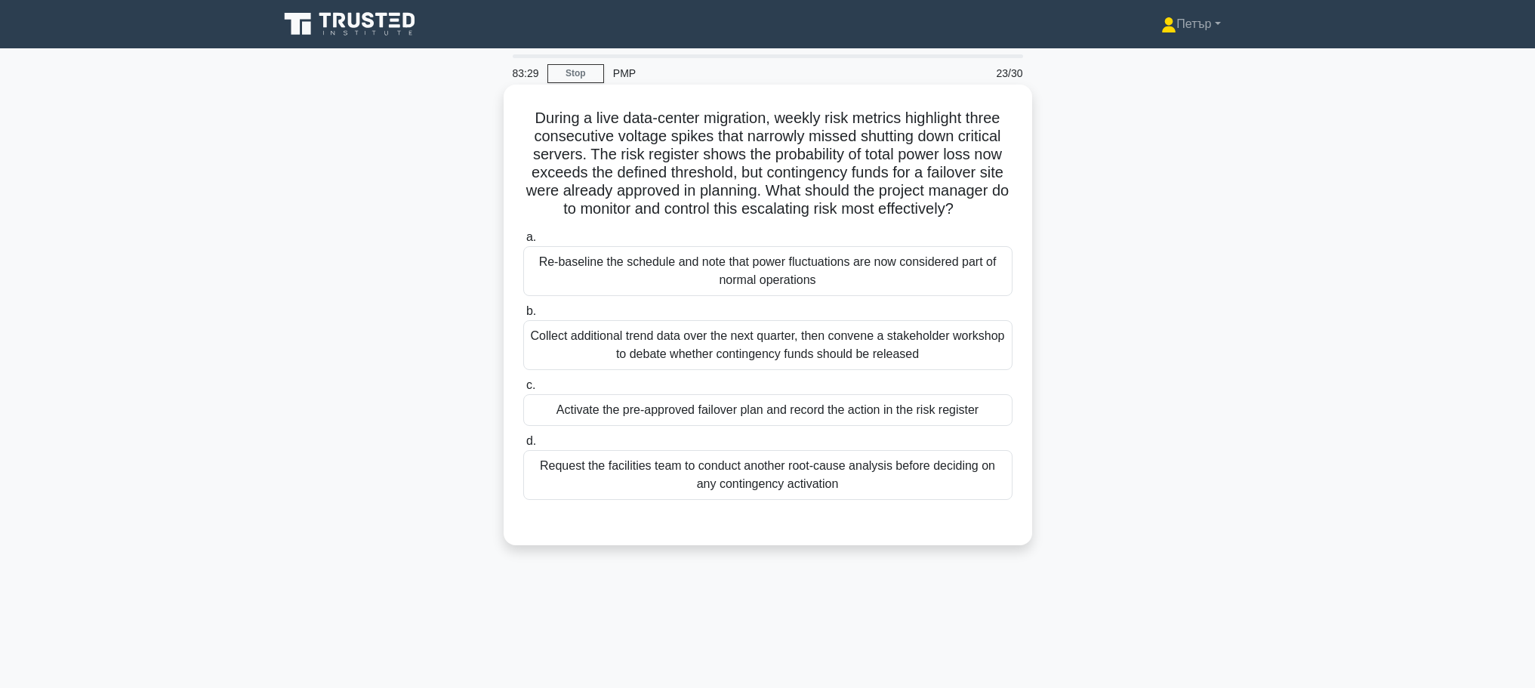
click at [987, 412] on div "Activate the pre-approved failover plan and record the action in the risk regis…" at bounding box center [767, 410] width 489 height 32
click at [523, 390] on input "c. Activate the pre-approved failover plan and record the action in the risk re…" at bounding box center [523, 385] width 0 height 10
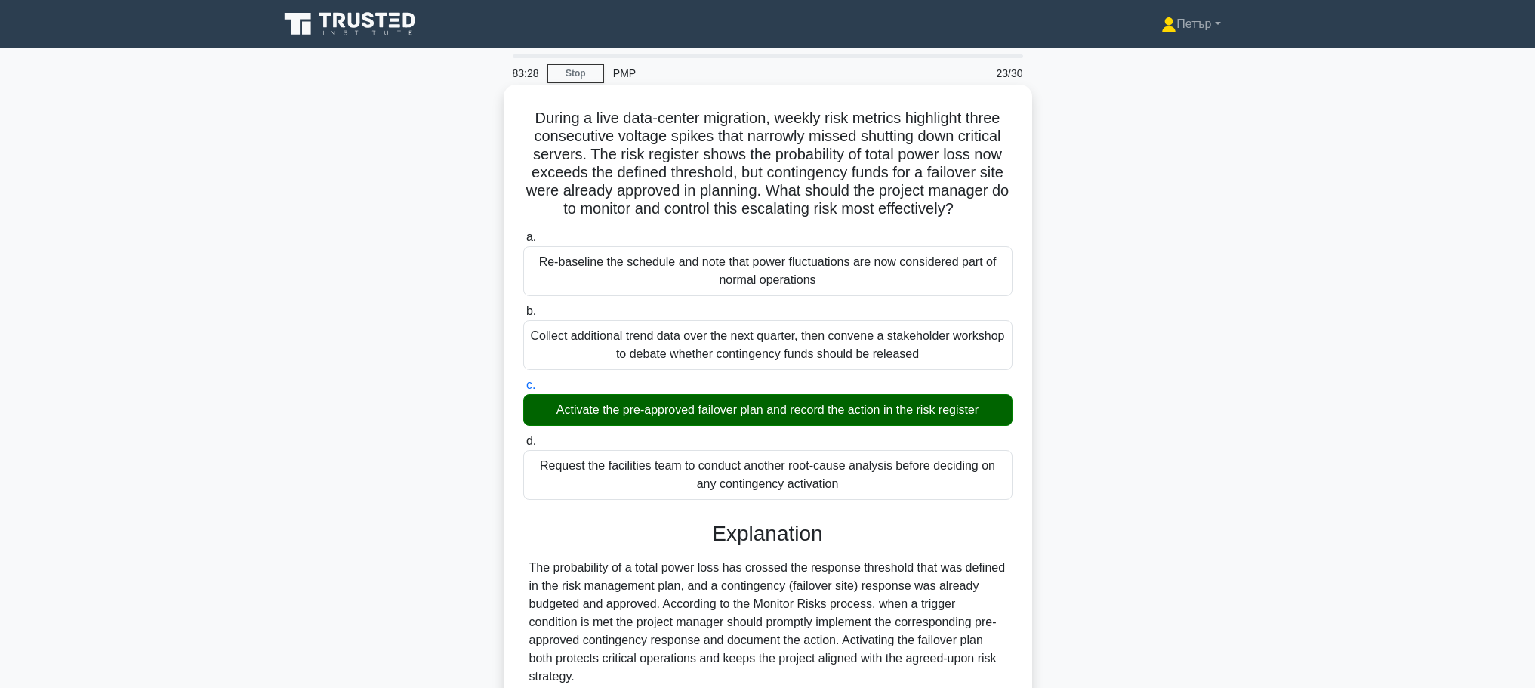
scroll to position [244, 0]
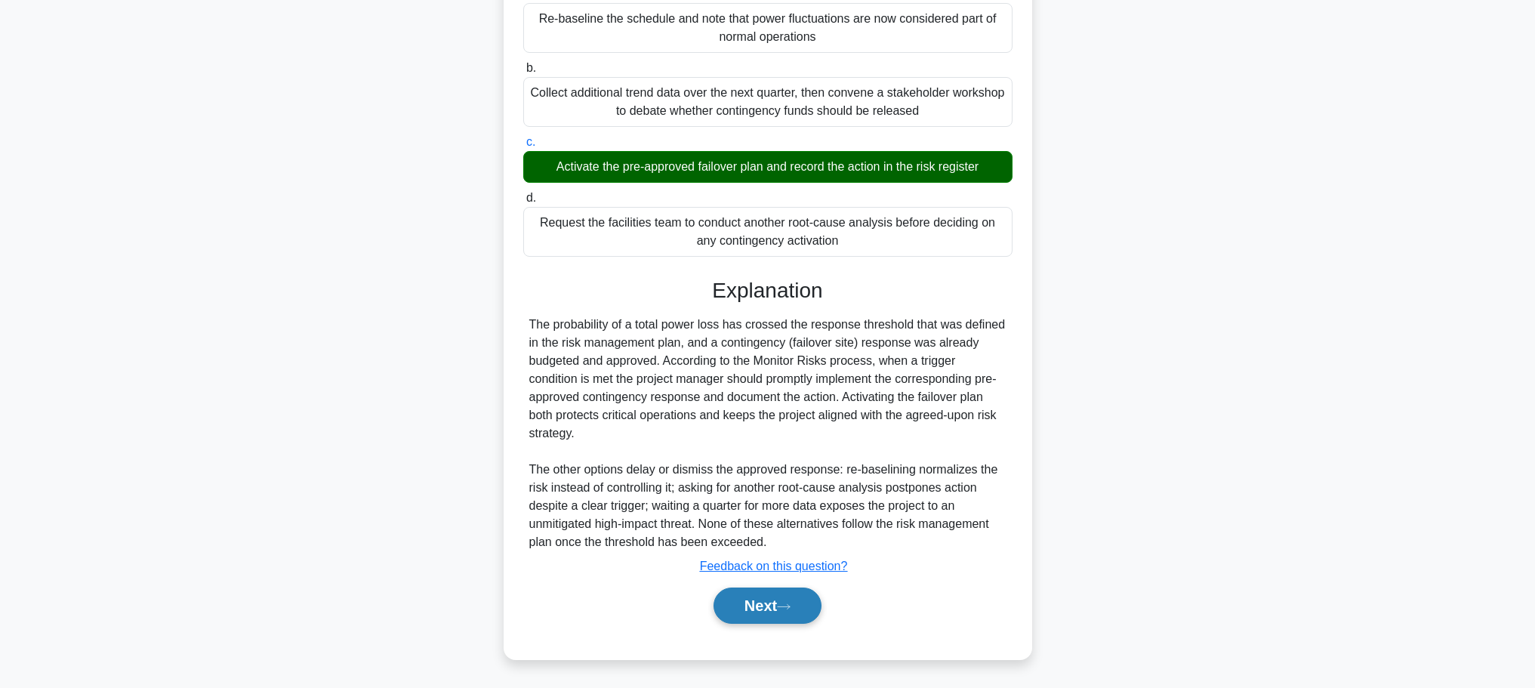
click at [768, 608] on button "Next" at bounding box center [767, 605] width 108 height 36
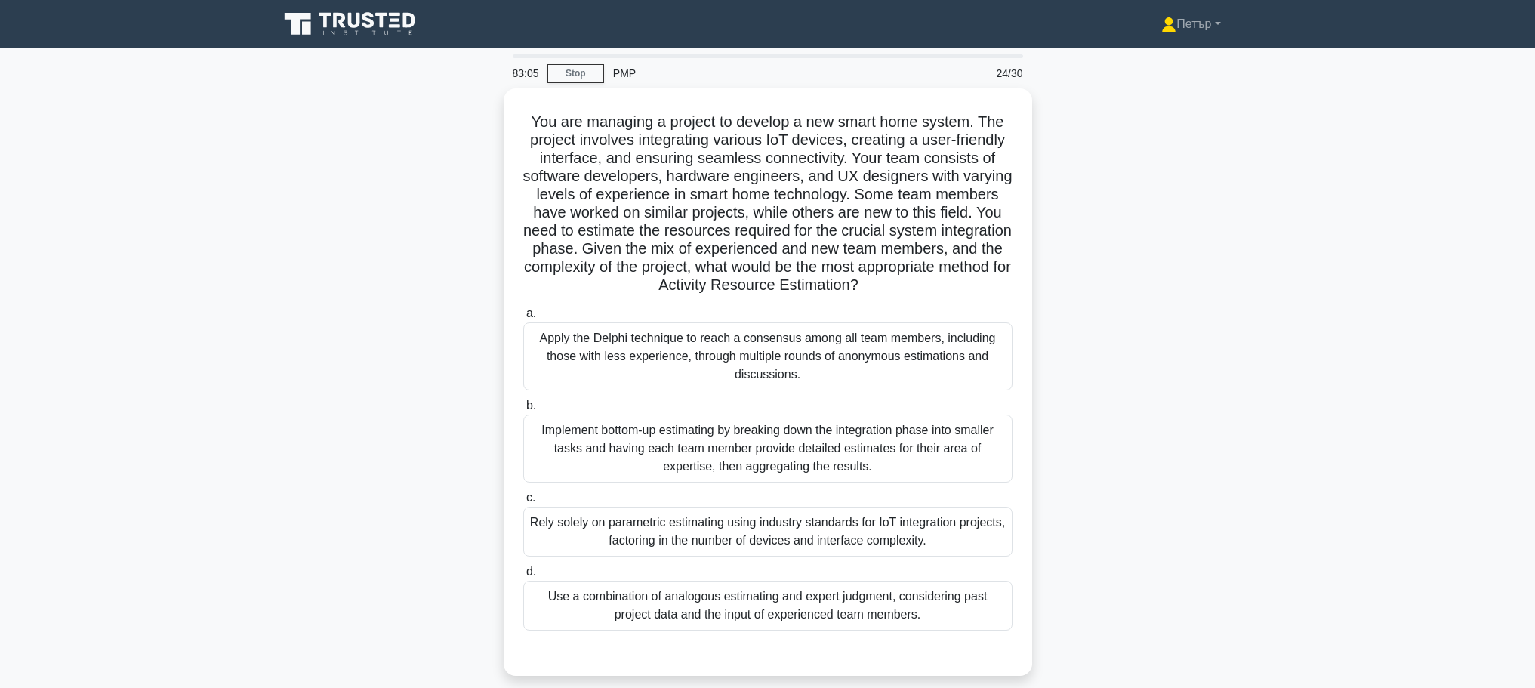
scroll to position [128, 0]
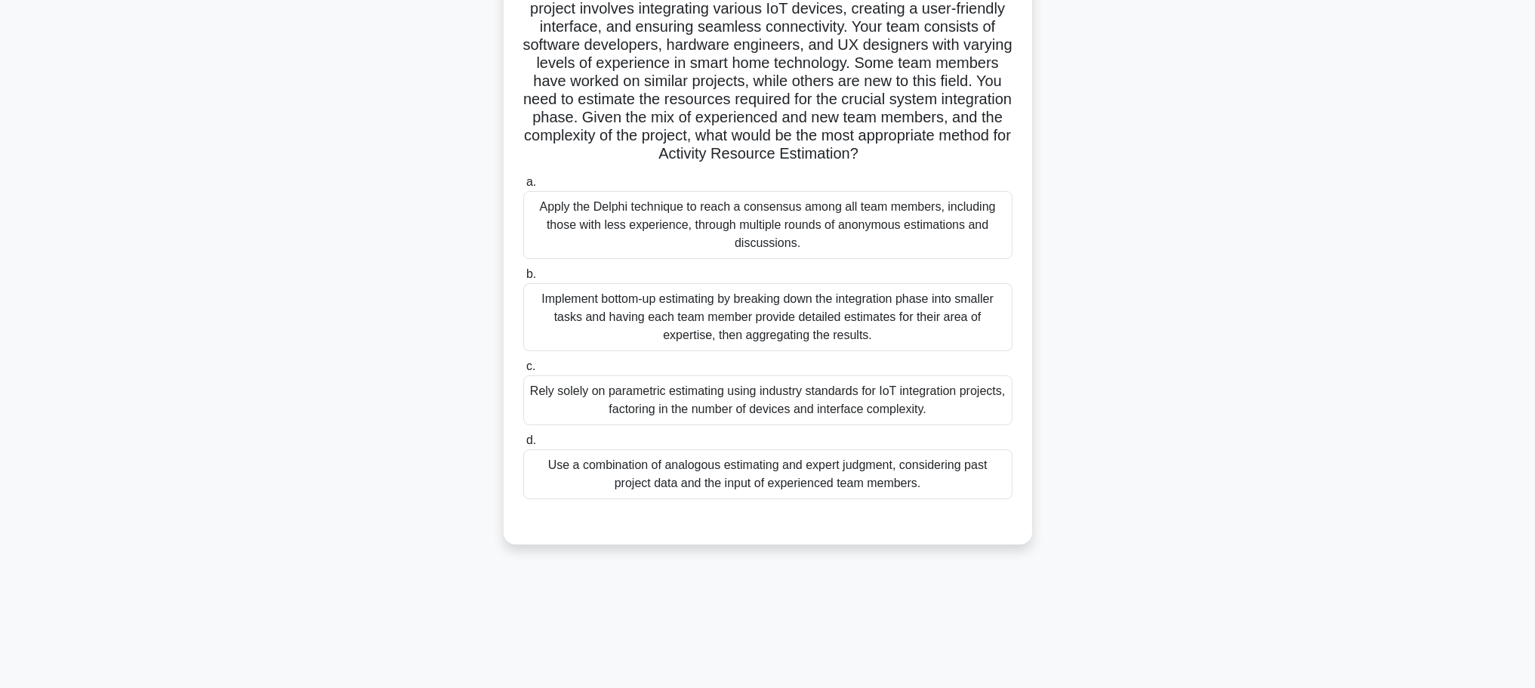
click at [933, 483] on div "Use a combination of analogous estimating and expert judgment, considering past…" at bounding box center [767, 474] width 489 height 50
click at [523, 445] on input "d. Use a combination of analogous estimating and expert judgment, considering p…" at bounding box center [523, 441] width 0 height 10
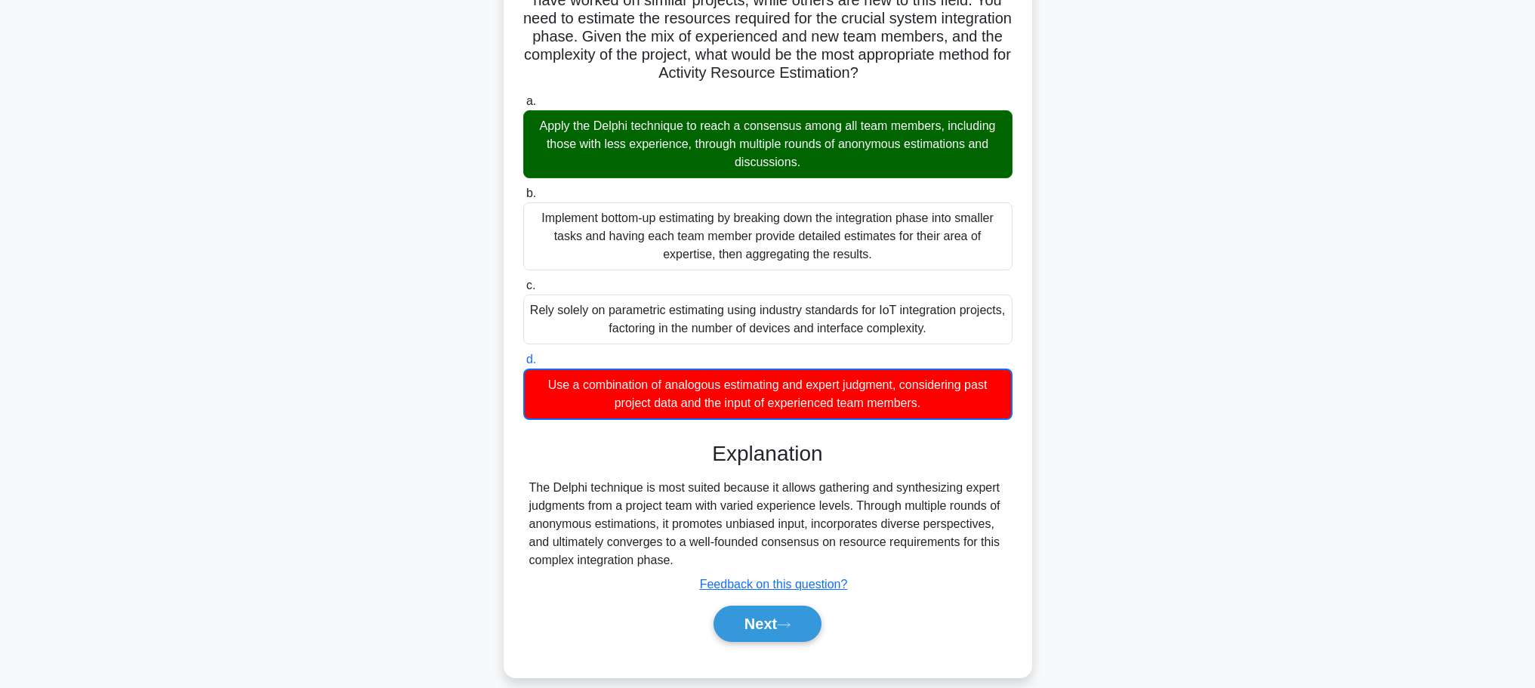
scroll to position [227, 0]
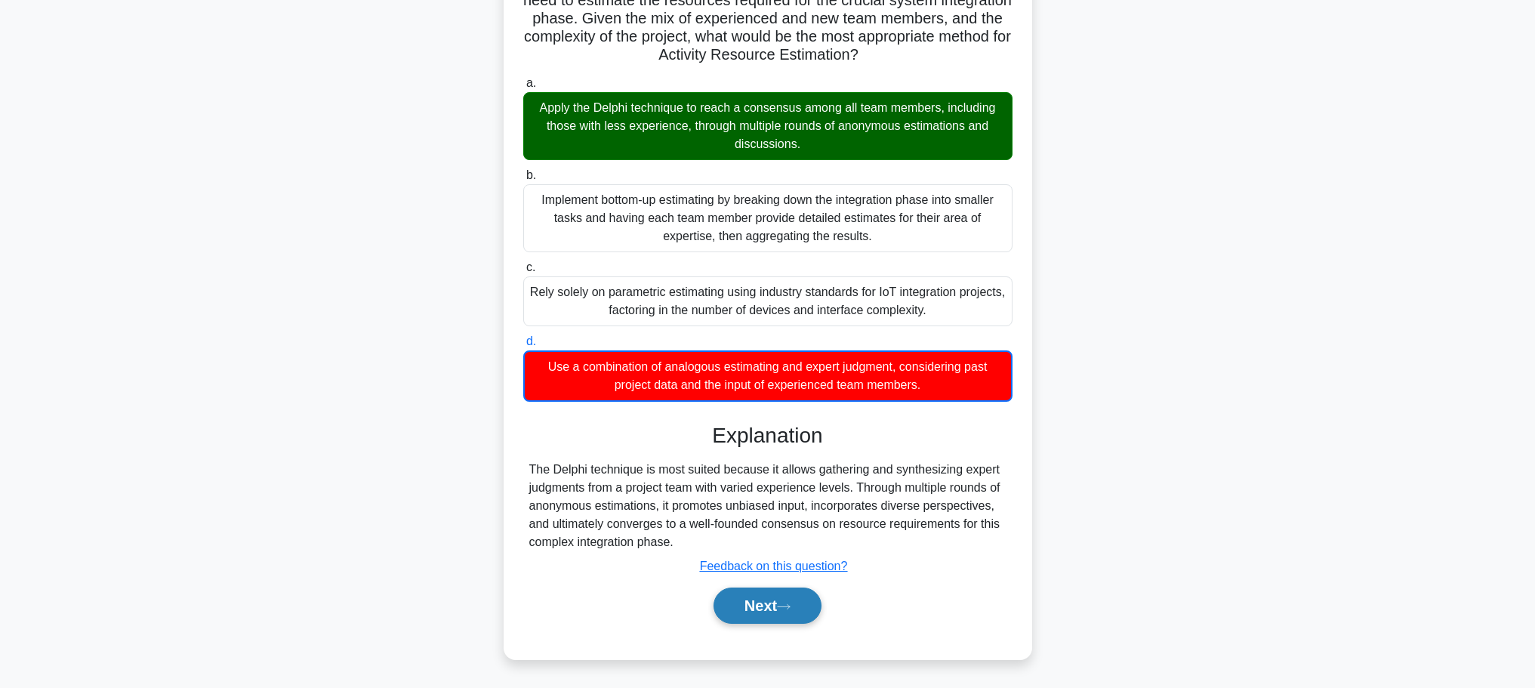
click at [805, 603] on button "Next" at bounding box center [767, 605] width 108 height 36
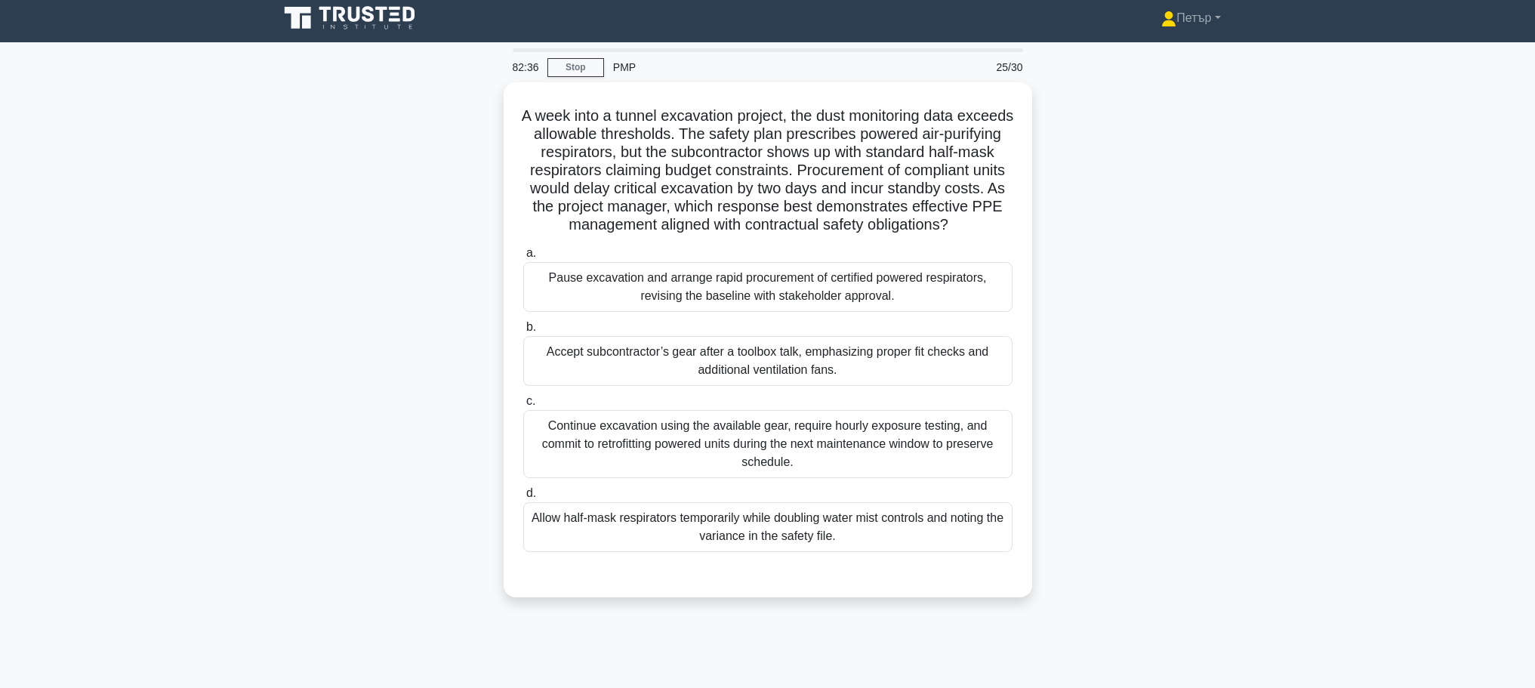
scroll to position [0, 0]
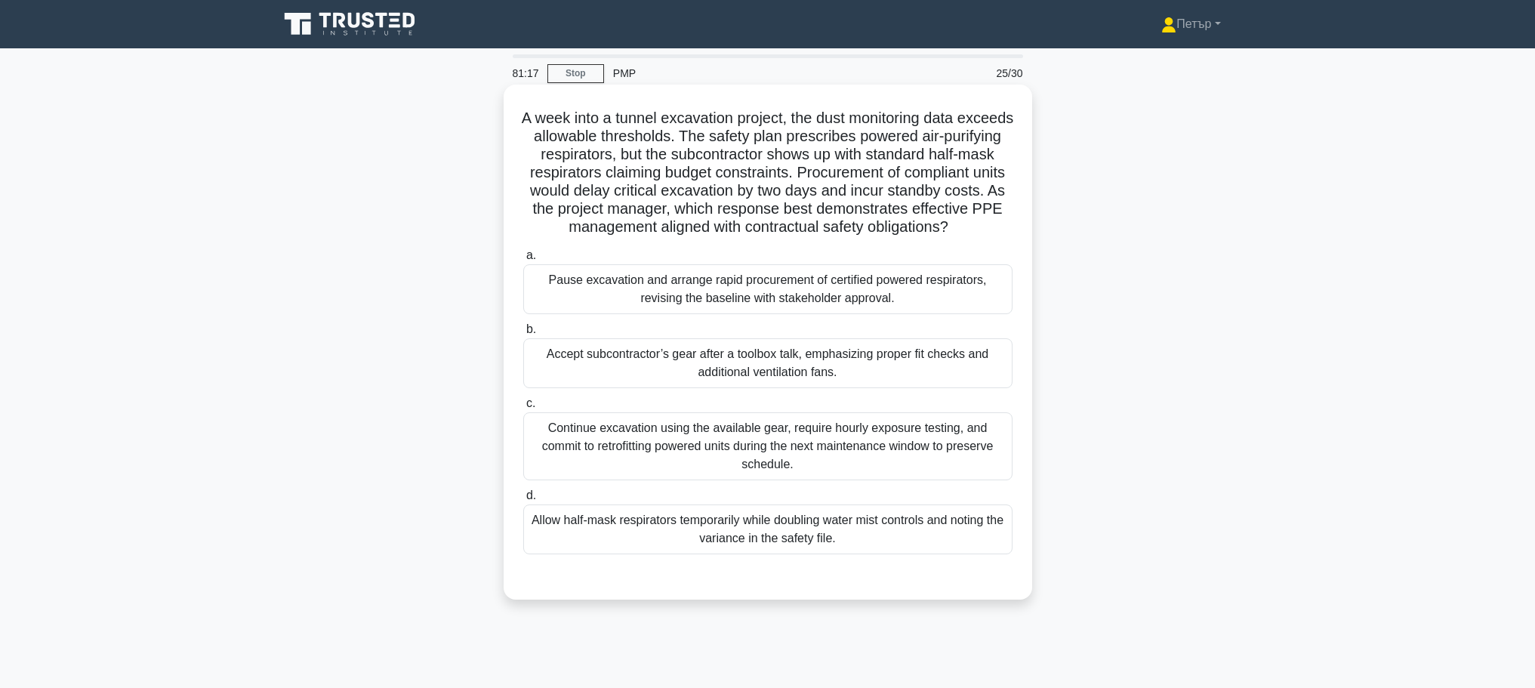
click at [968, 297] on div "Pause excavation and arrange rapid procurement of certified powered respirators…" at bounding box center [767, 289] width 489 height 50
click at [523, 260] on input "a. Pause excavation and arrange rapid procurement of certified powered respirat…" at bounding box center [523, 256] width 0 height 10
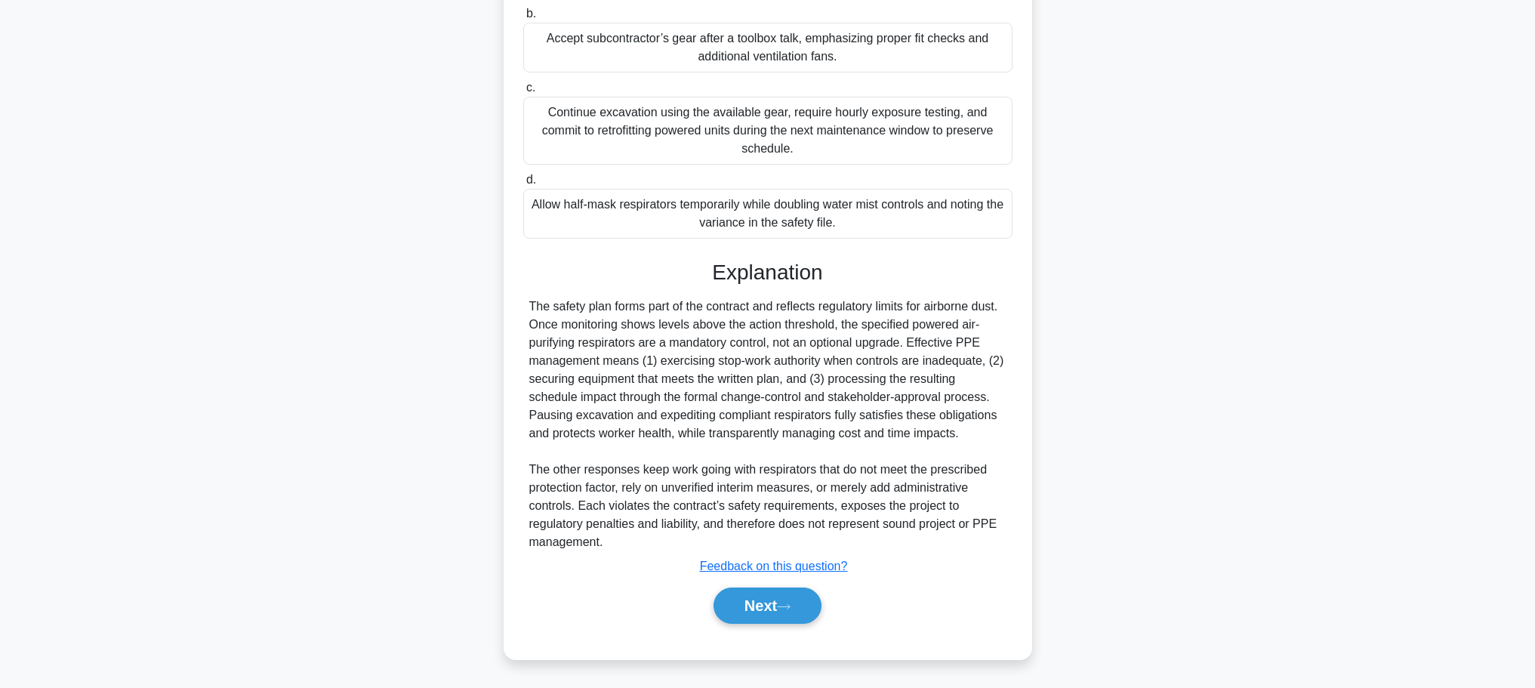
scroll to position [334, 0]
click at [813, 592] on button "Next" at bounding box center [767, 605] width 108 height 36
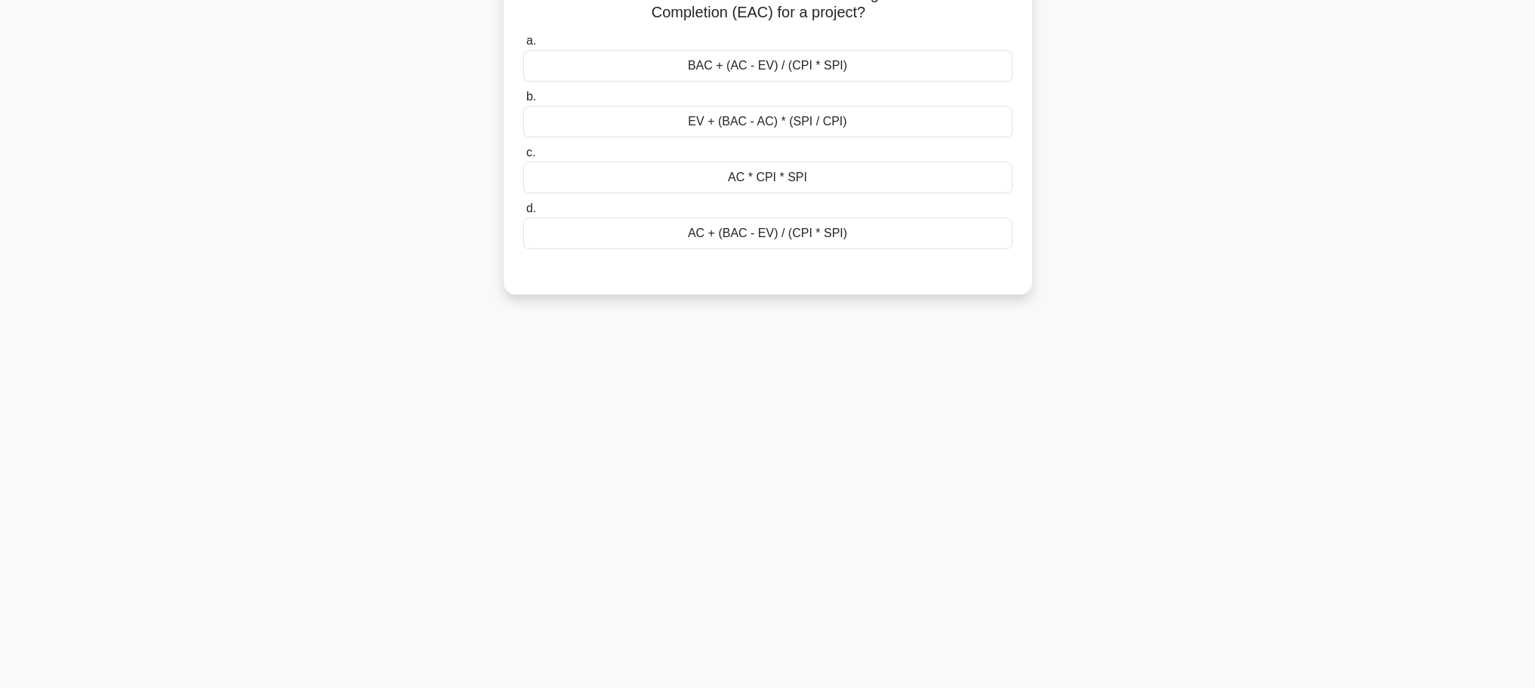
scroll to position [0, 0]
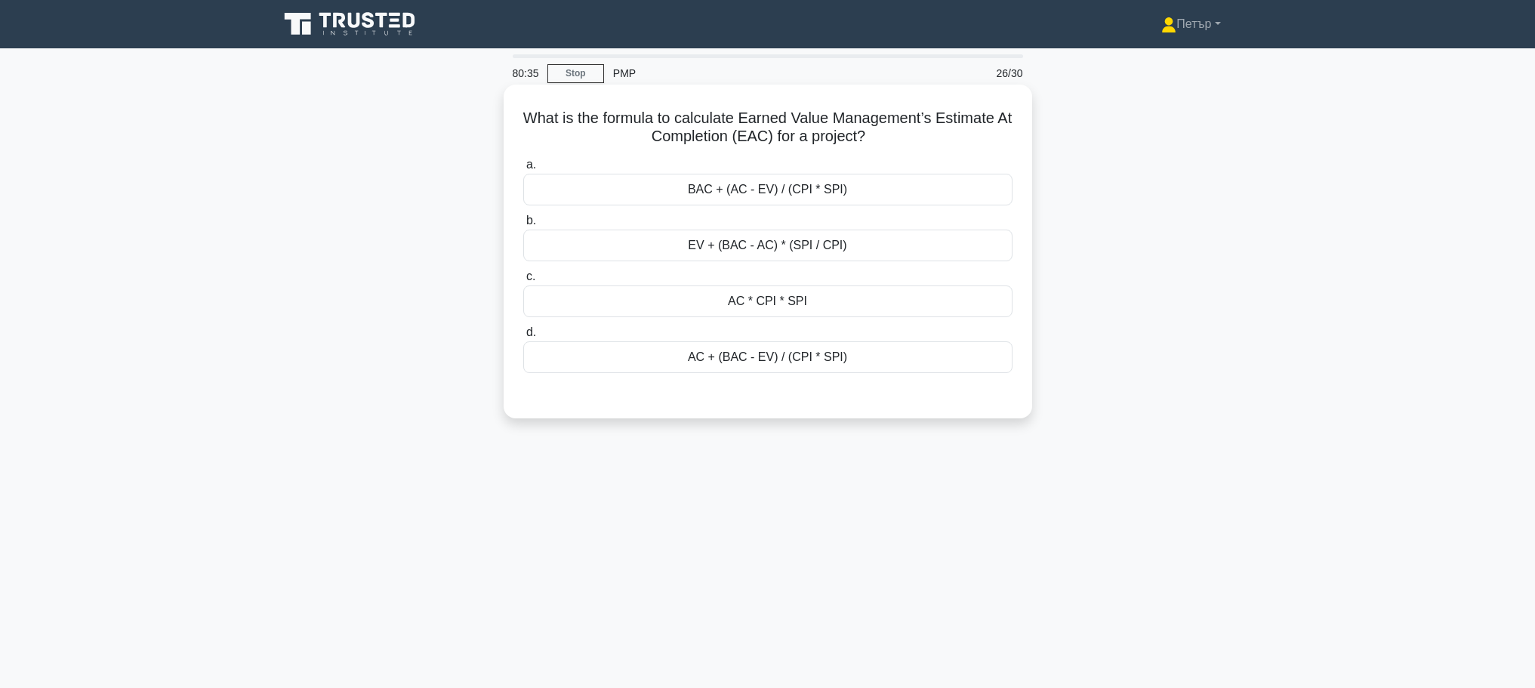
click at [923, 294] on div "AC * CPI * SPI" at bounding box center [767, 301] width 489 height 32
click at [523, 282] on input "c. AC * CPI * SPI" at bounding box center [523, 277] width 0 height 10
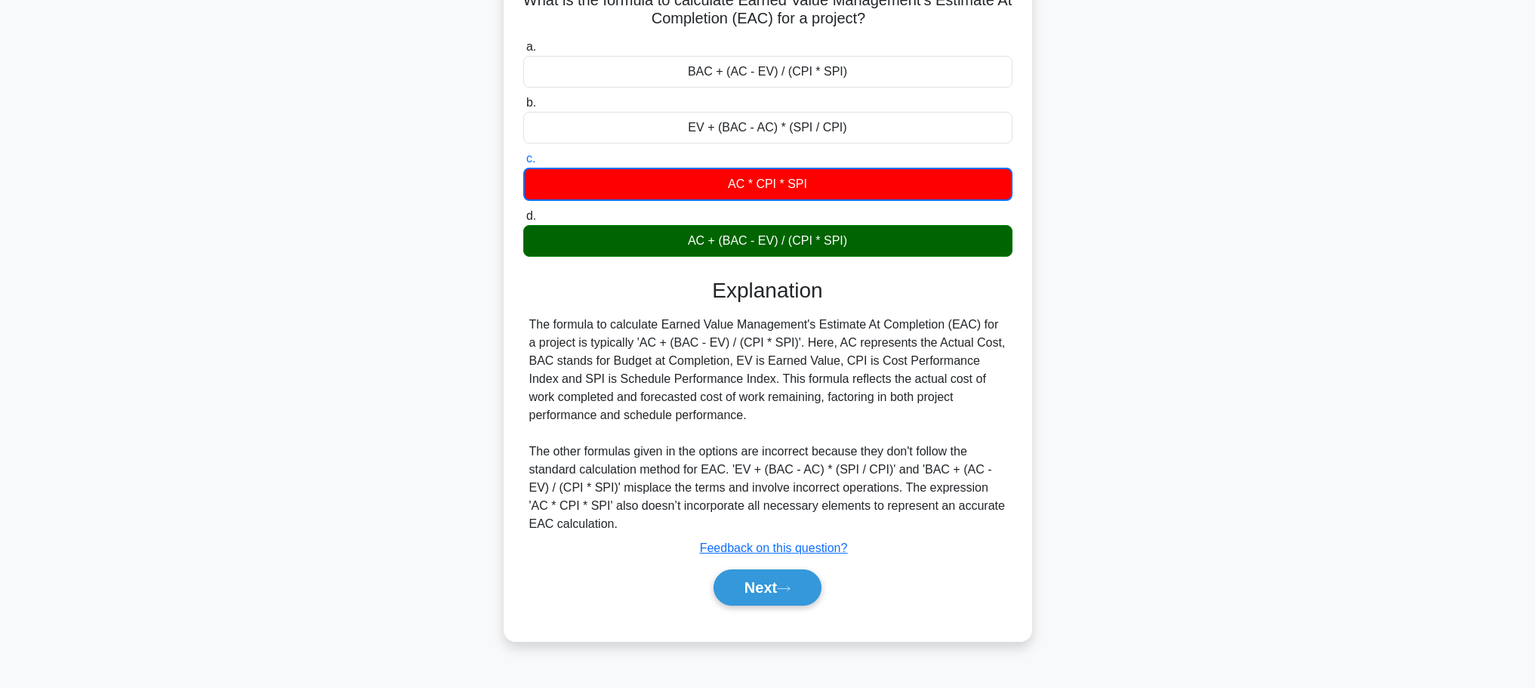
scroll to position [128, 0]
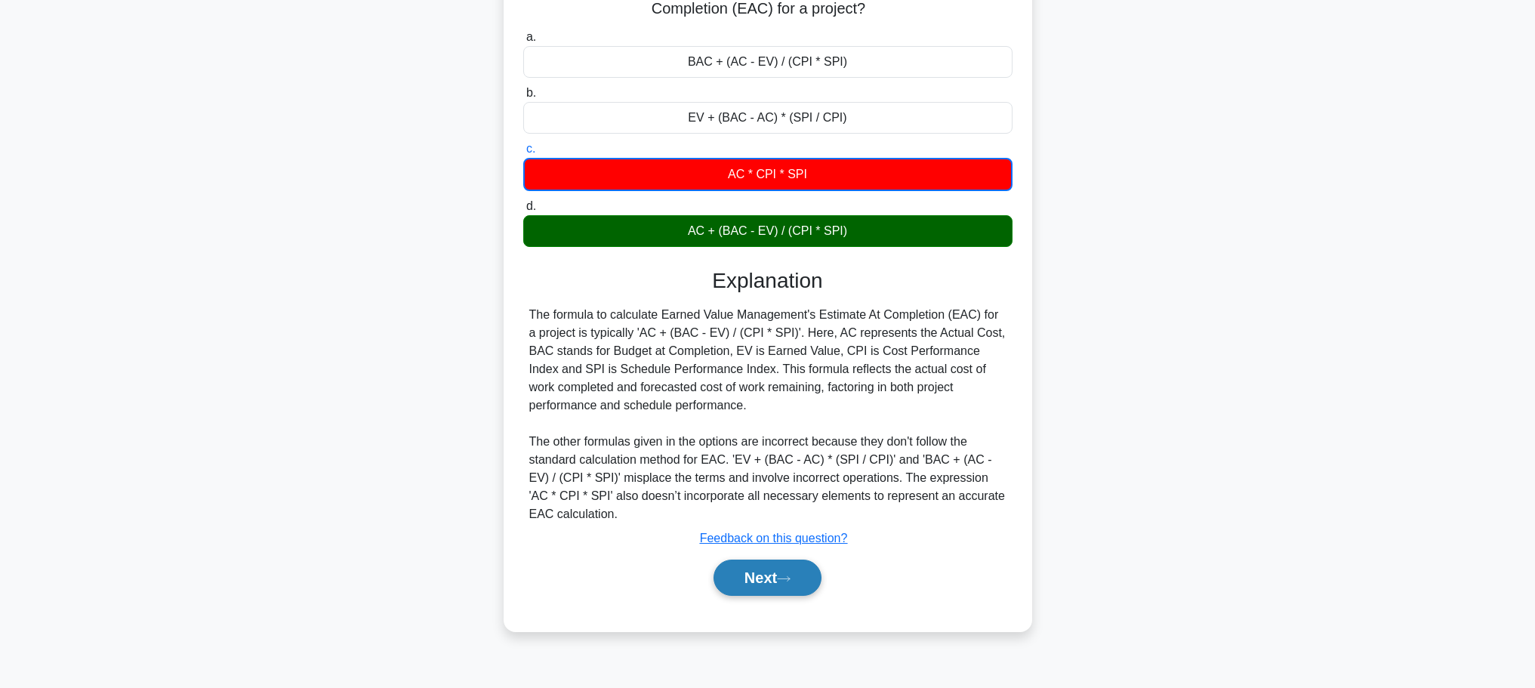
click at [788, 579] on icon at bounding box center [784, 578] width 12 height 5
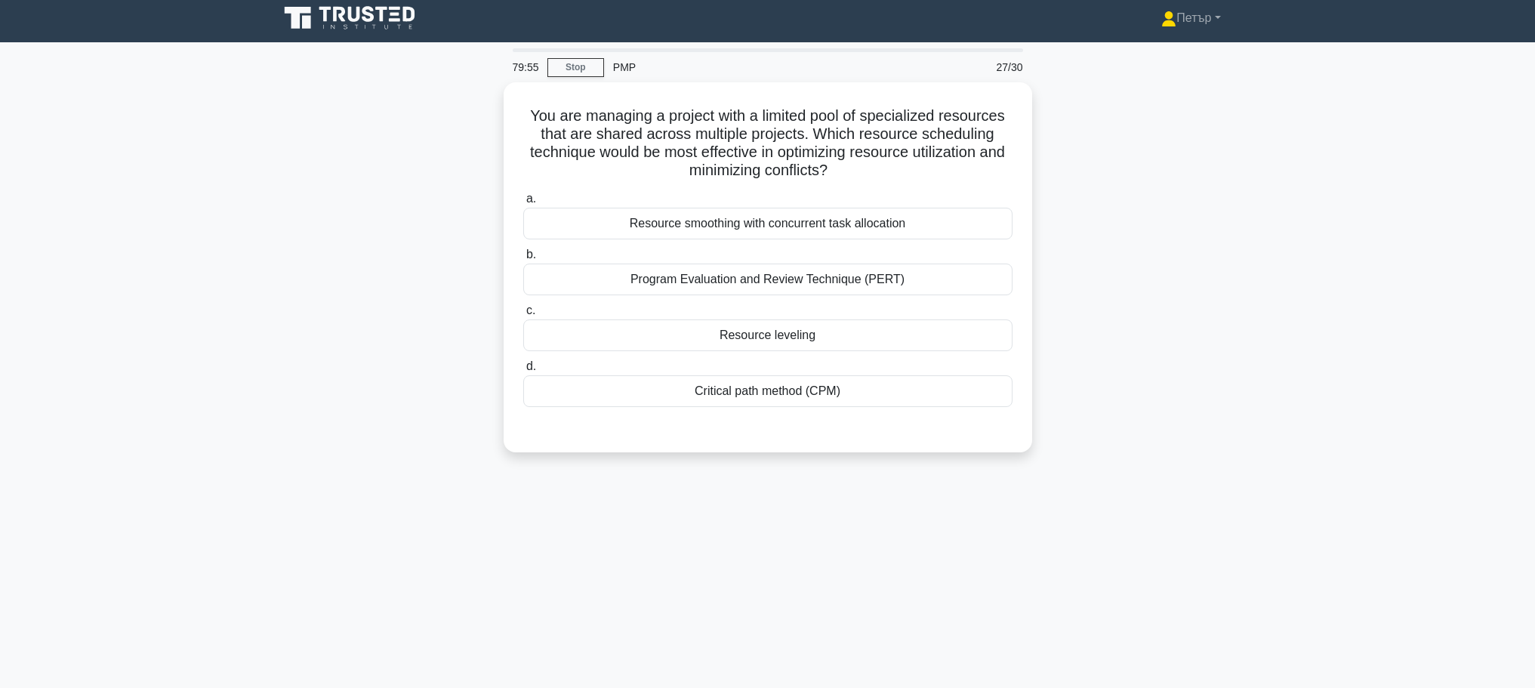
scroll to position [0, 0]
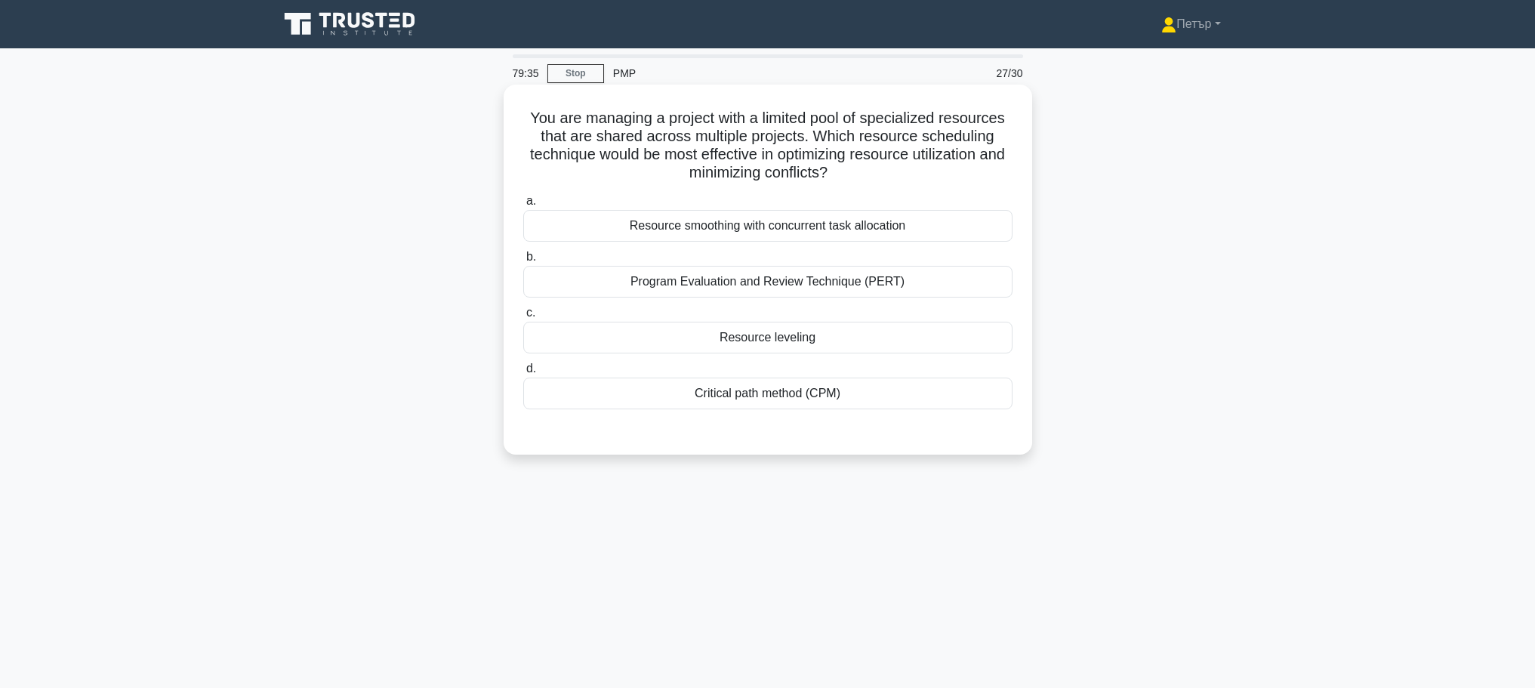
click at [975, 228] on div "Resource smoothing with concurrent task allocation" at bounding box center [767, 226] width 489 height 32
click at [523, 206] on input "a. Resource smoothing with concurrent task allocation" at bounding box center [523, 201] width 0 height 10
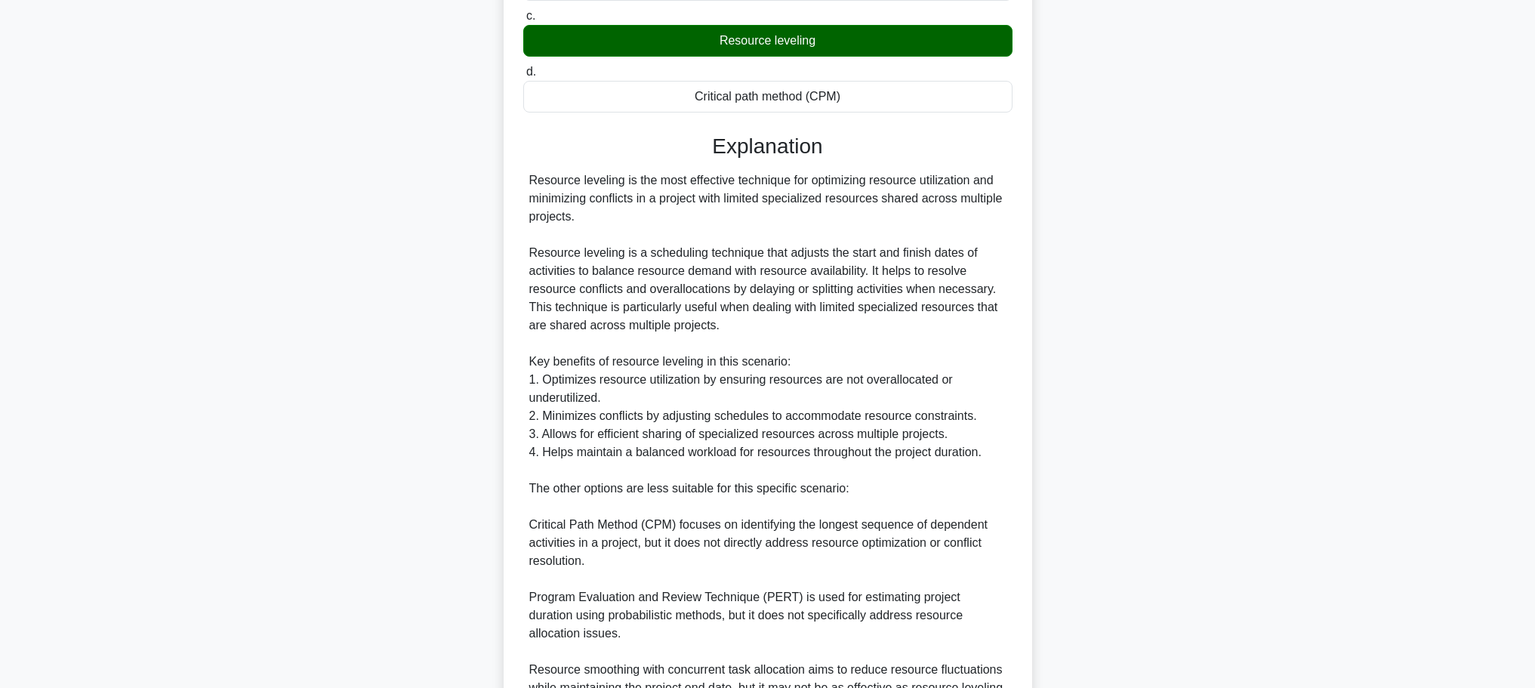
scroll to position [463, 0]
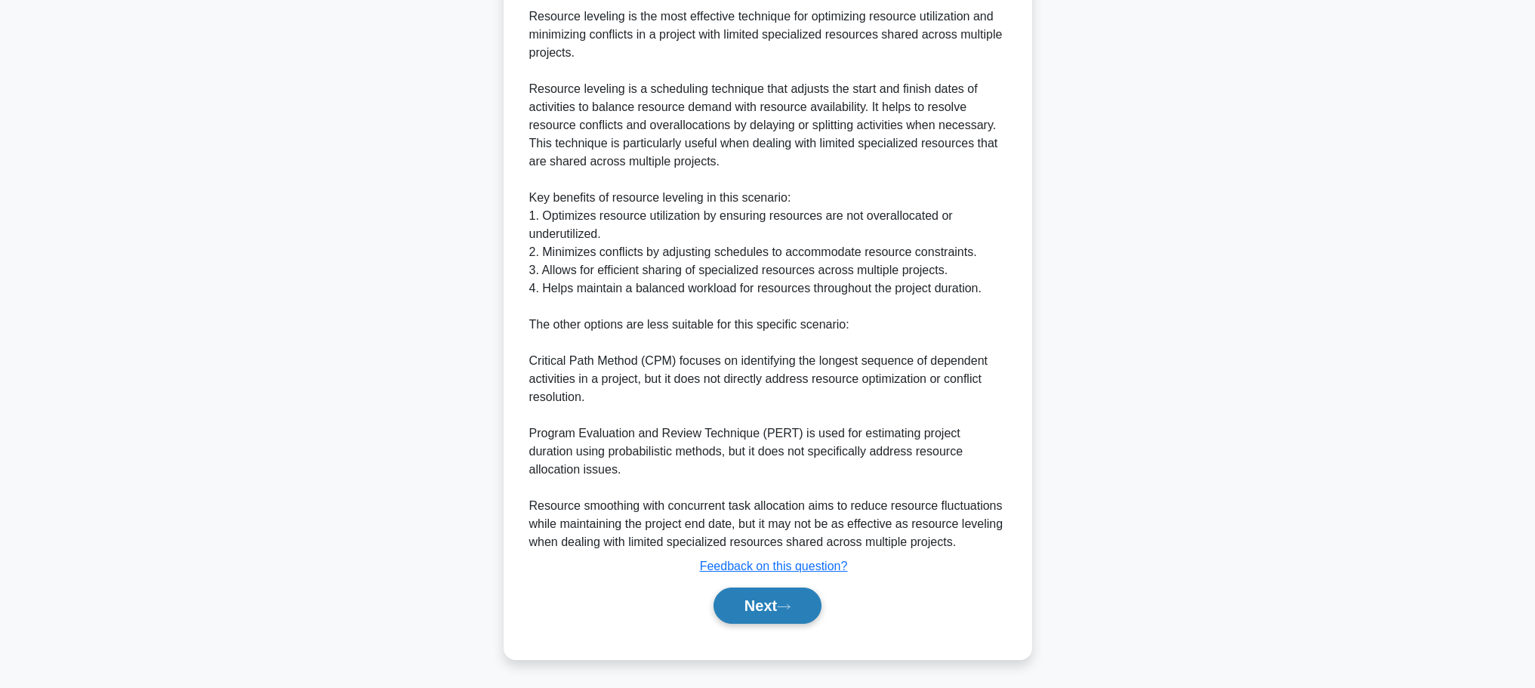
click at [779, 599] on button "Next" at bounding box center [767, 605] width 108 height 36
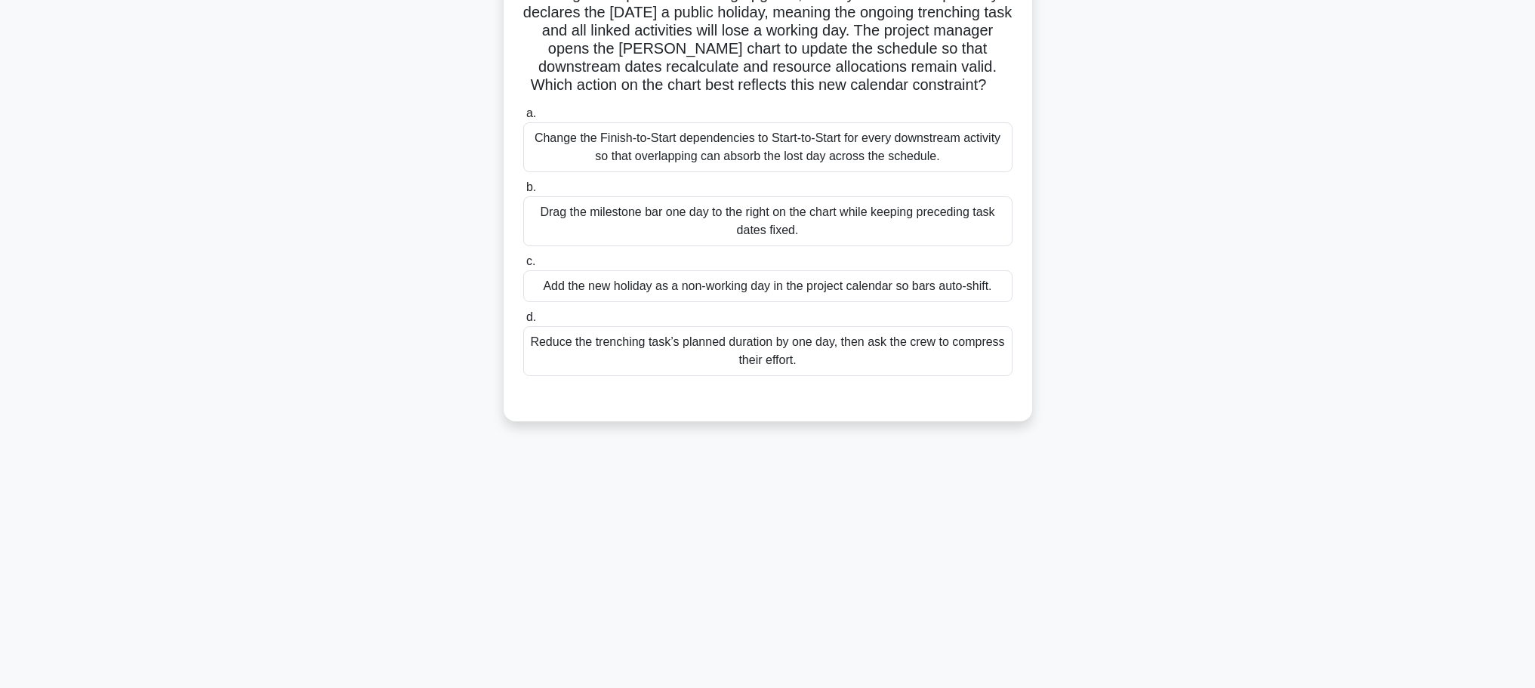
scroll to position [0, 0]
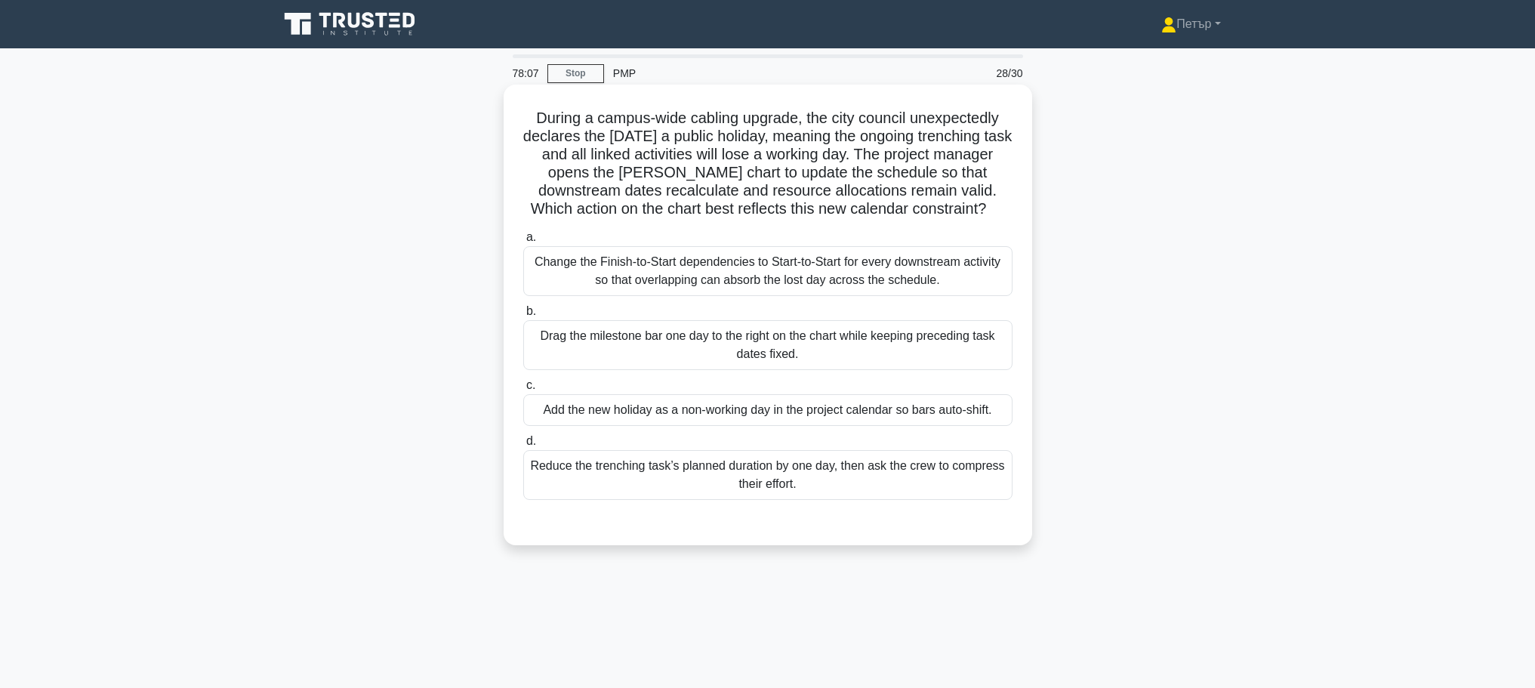
click at [941, 405] on div "Add the new holiday as a non-working day in the project calendar so bars auto-s…" at bounding box center [767, 410] width 489 height 32
click at [523, 390] on input "c. Add the new holiday as a non-working day in the project calendar so bars aut…" at bounding box center [523, 385] width 0 height 10
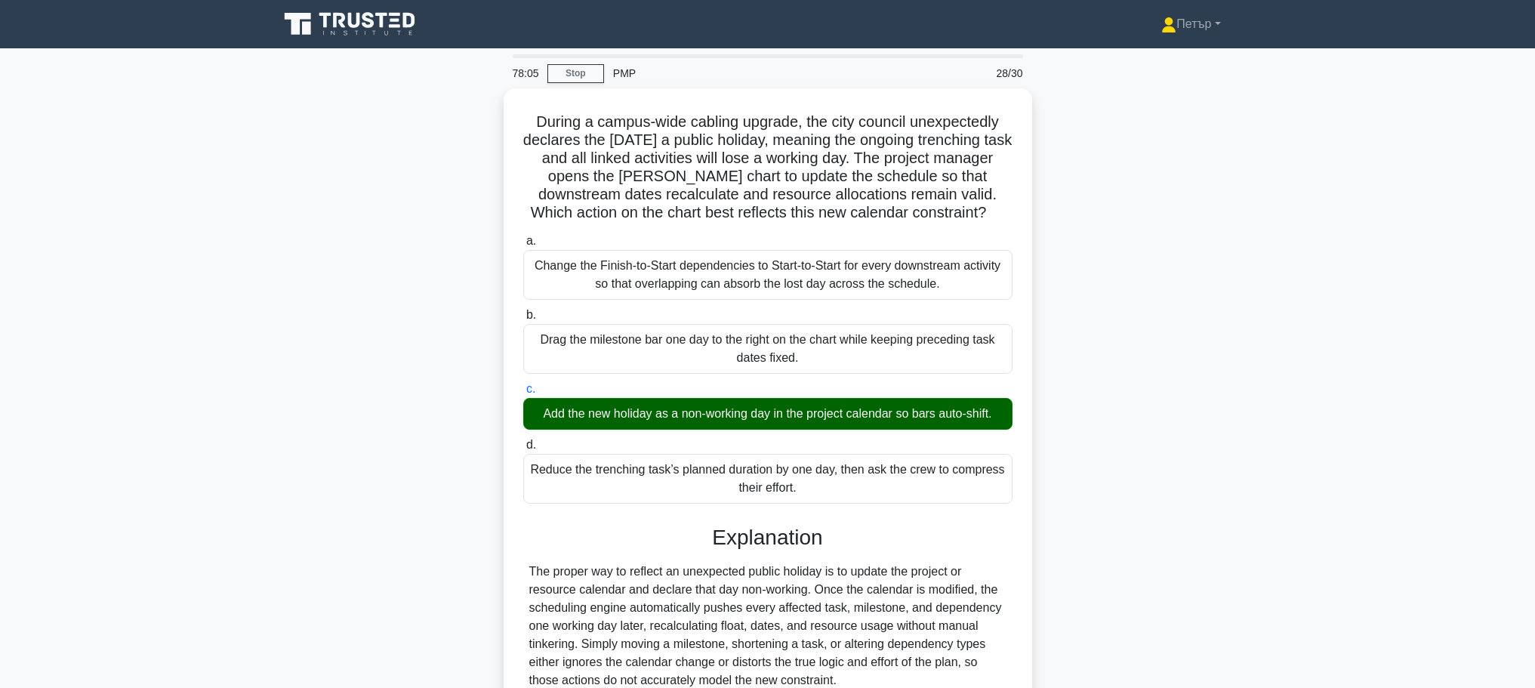
scroll to position [135, 0]
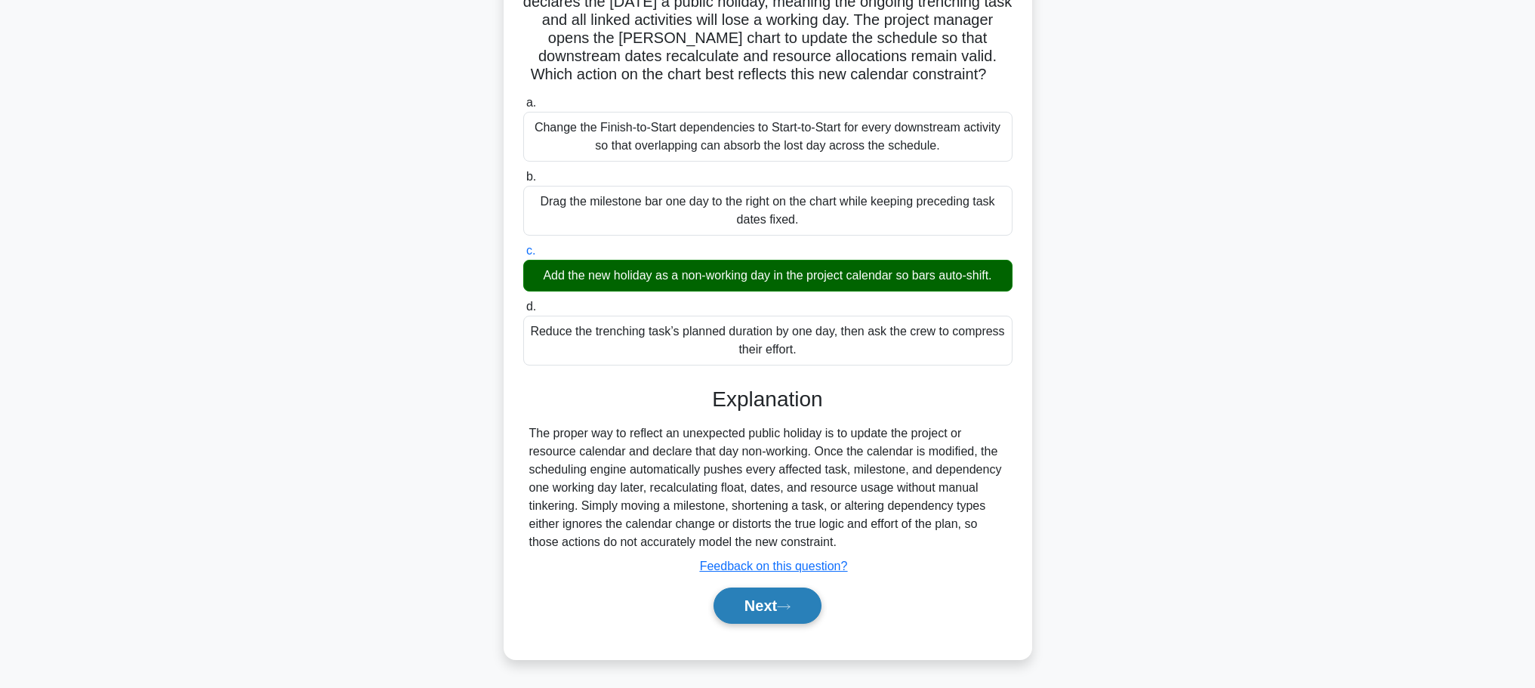
click at [784, 599] on button "Next" at bounding box center [767, 605] width 108 height 36
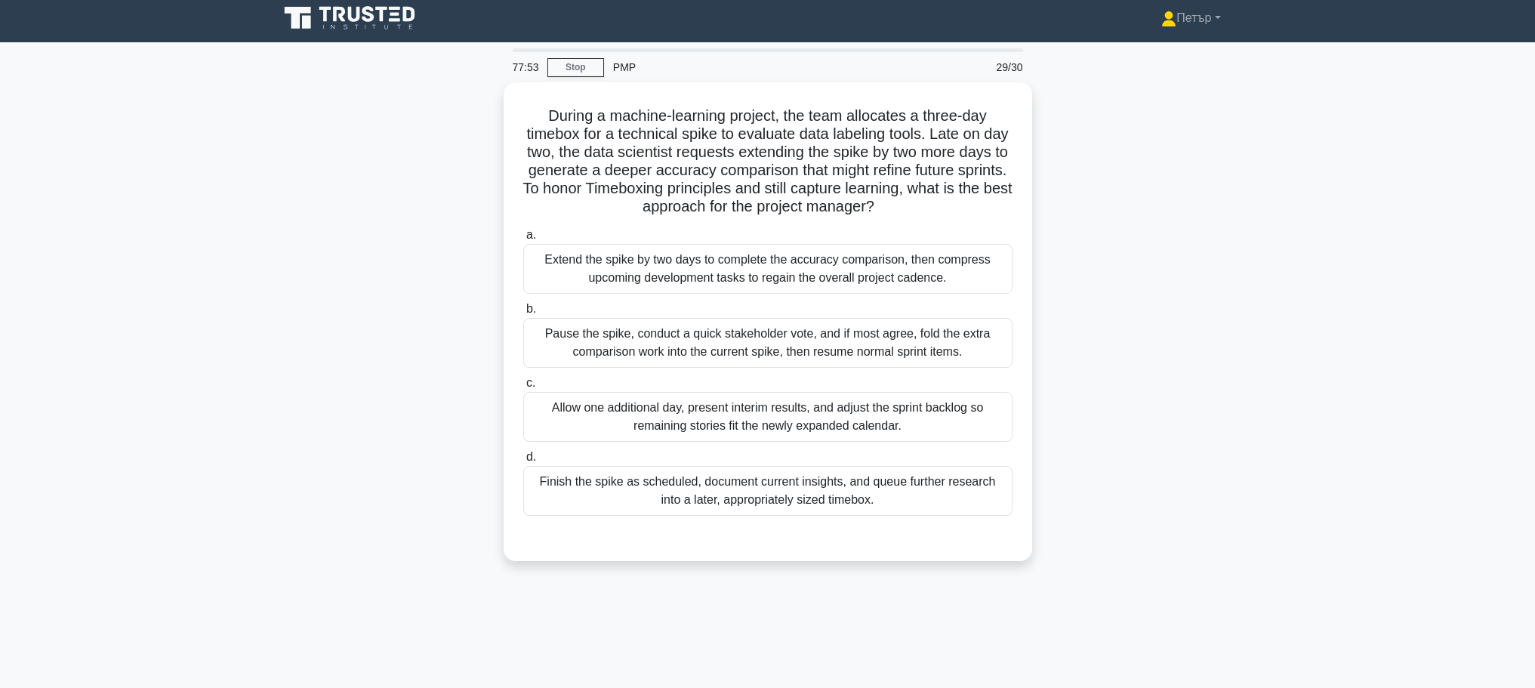
scroll to position [0, 0]
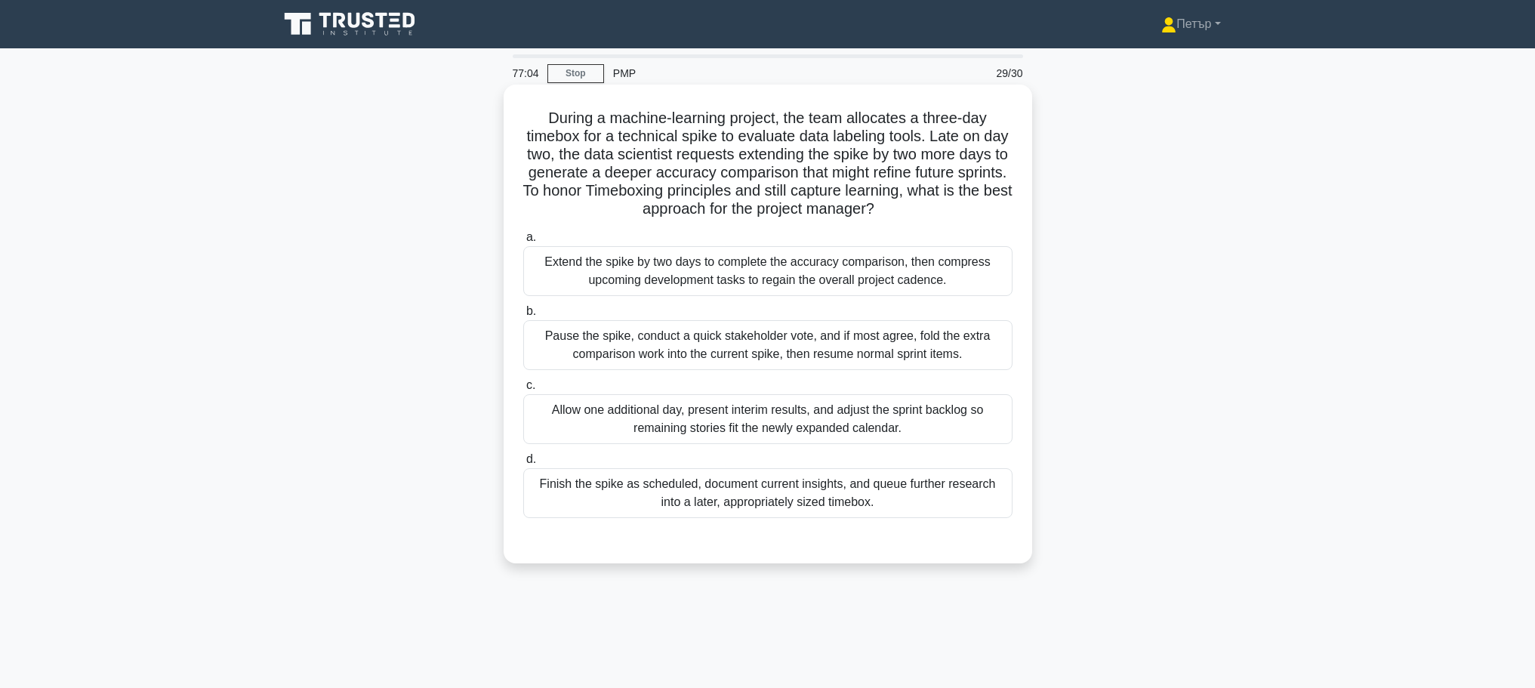
click at [944, 497] on div "Finish the spike as scheduled, document current insights, and queue further res…" at bounding box center [767, 493] width 489 height 50
click at [523, 464] on input "d. Finish the spike as scheduled, document current insights, and queue further …" at bounding box center [523, 459] width 0 height 10
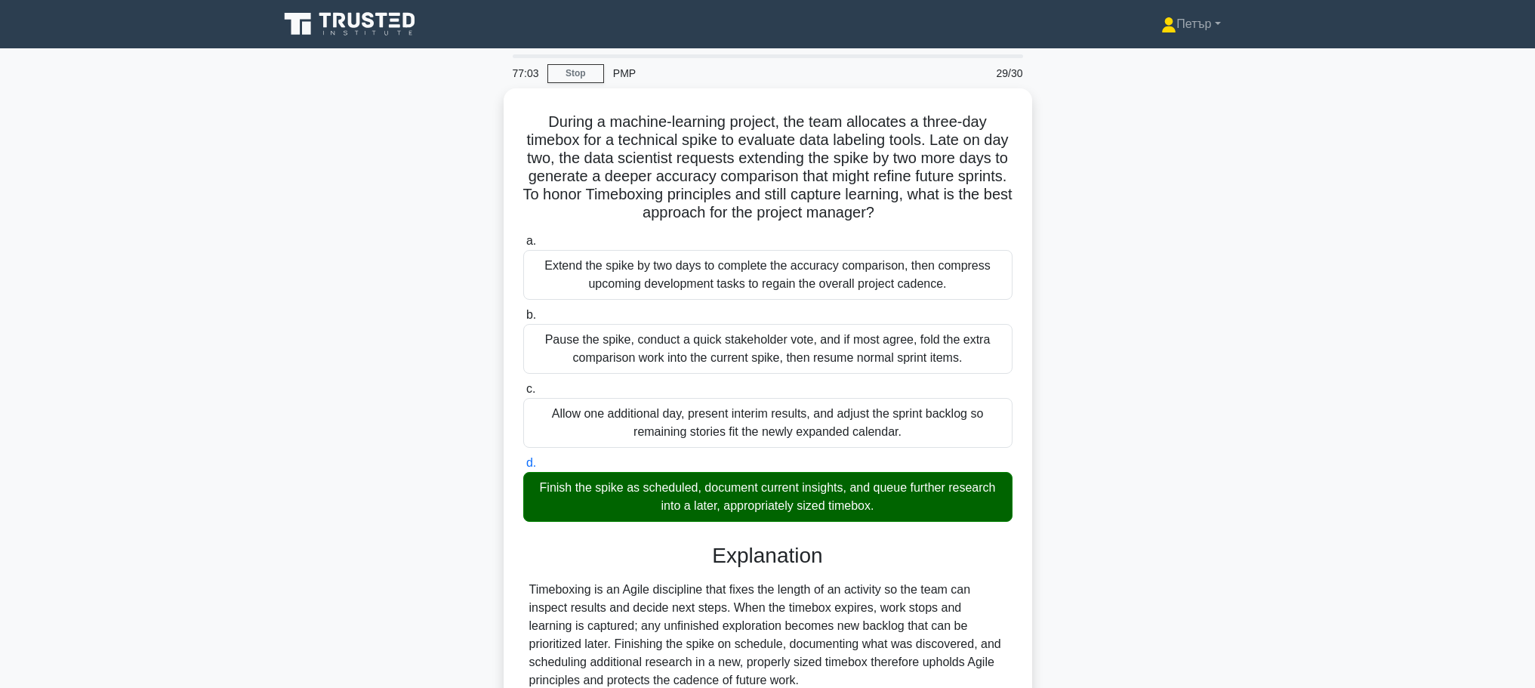
scroll to position [262, 0]
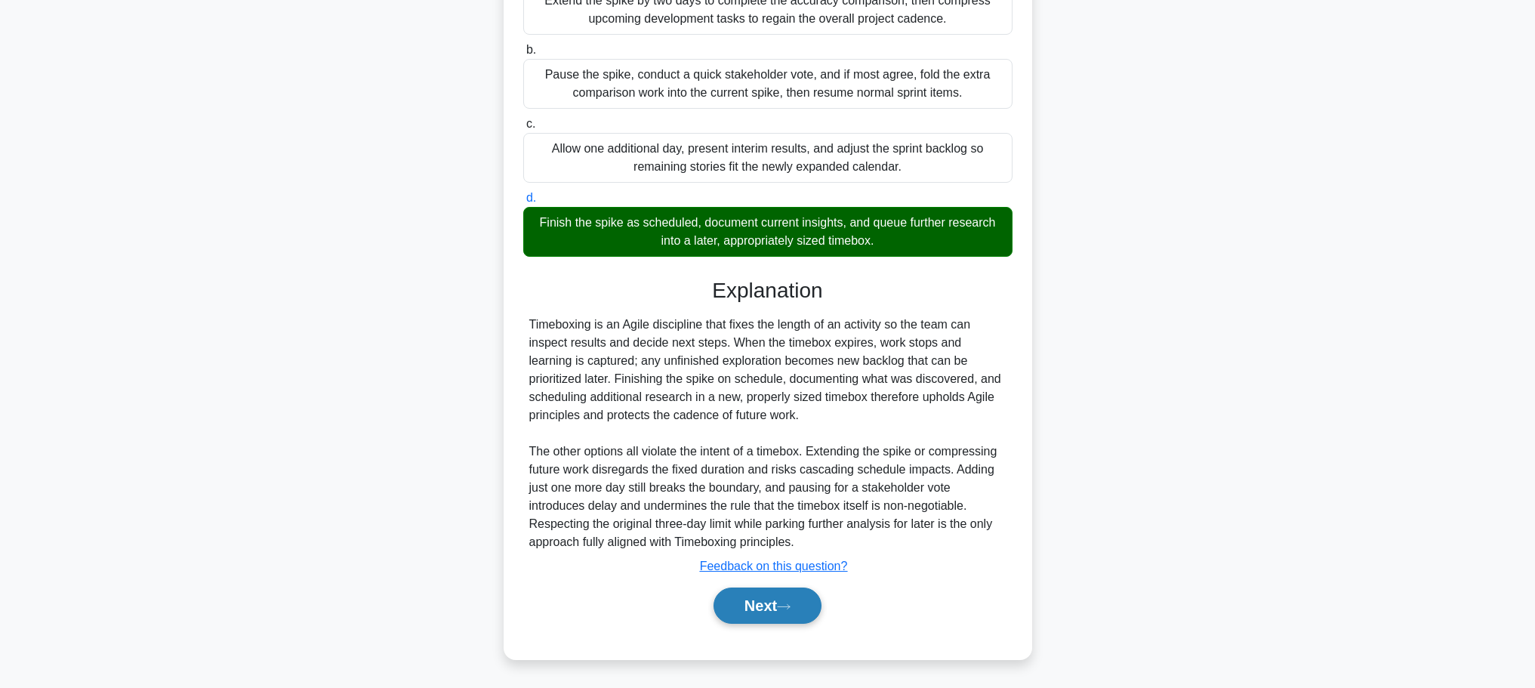
click at [784, 592] on button "Next" at bounding box center [767, 605] width 108 height 36
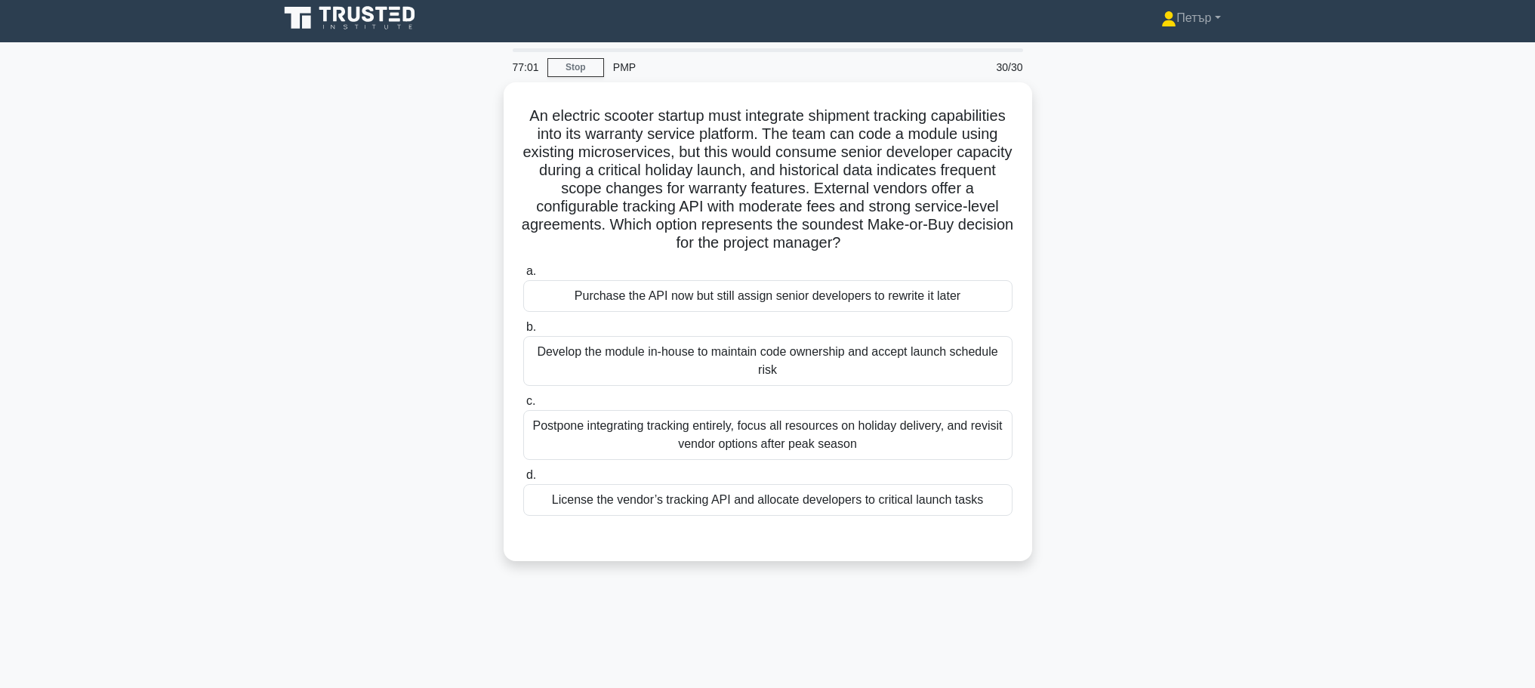
scroll to position [0, 0]
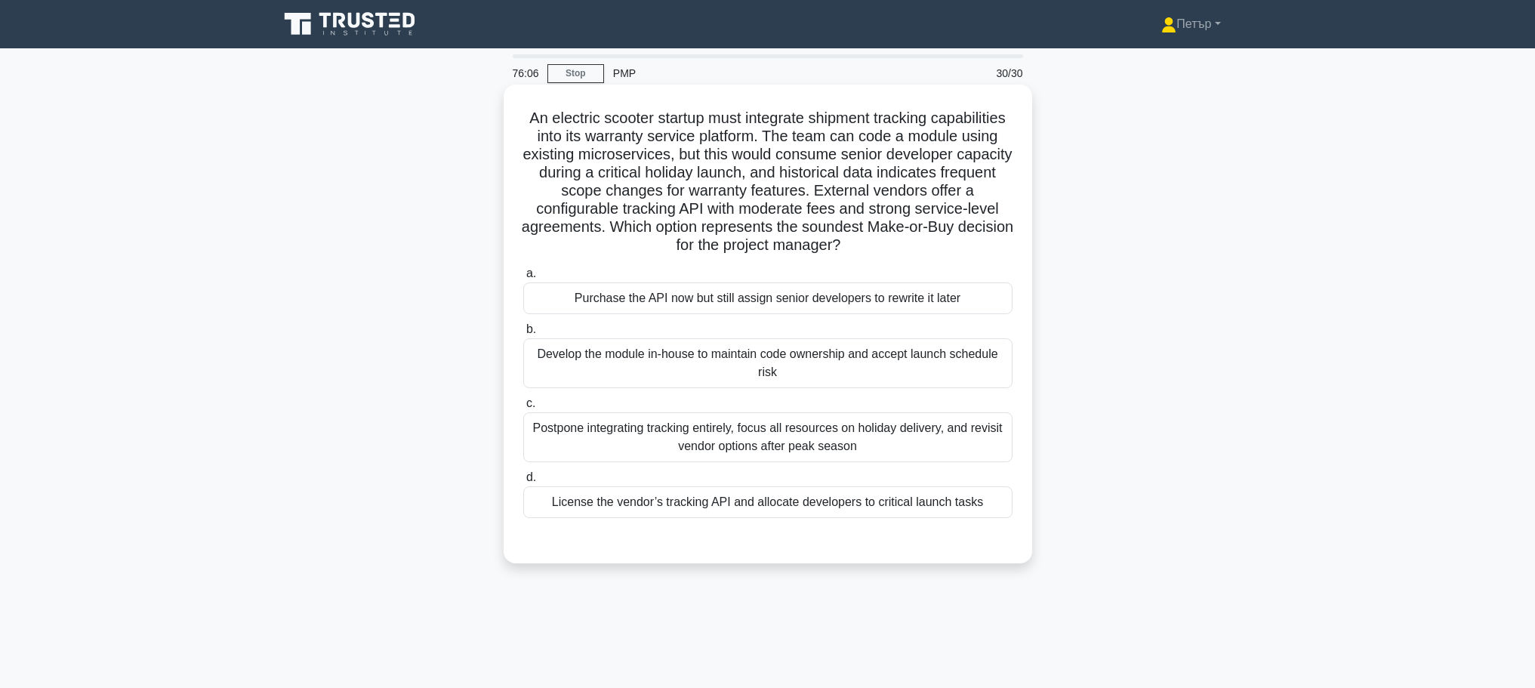
click at [922, 507] on div "License the vendor’s tracking API and allocate developers to critical launch ta…" at bounding box center [767, 502] width 489 height 32
click at [523, 482] on input "d. License the vendor’s tracking API and allocate developers to critical launch…" at bounding box center [523, 478] width 0 height 10
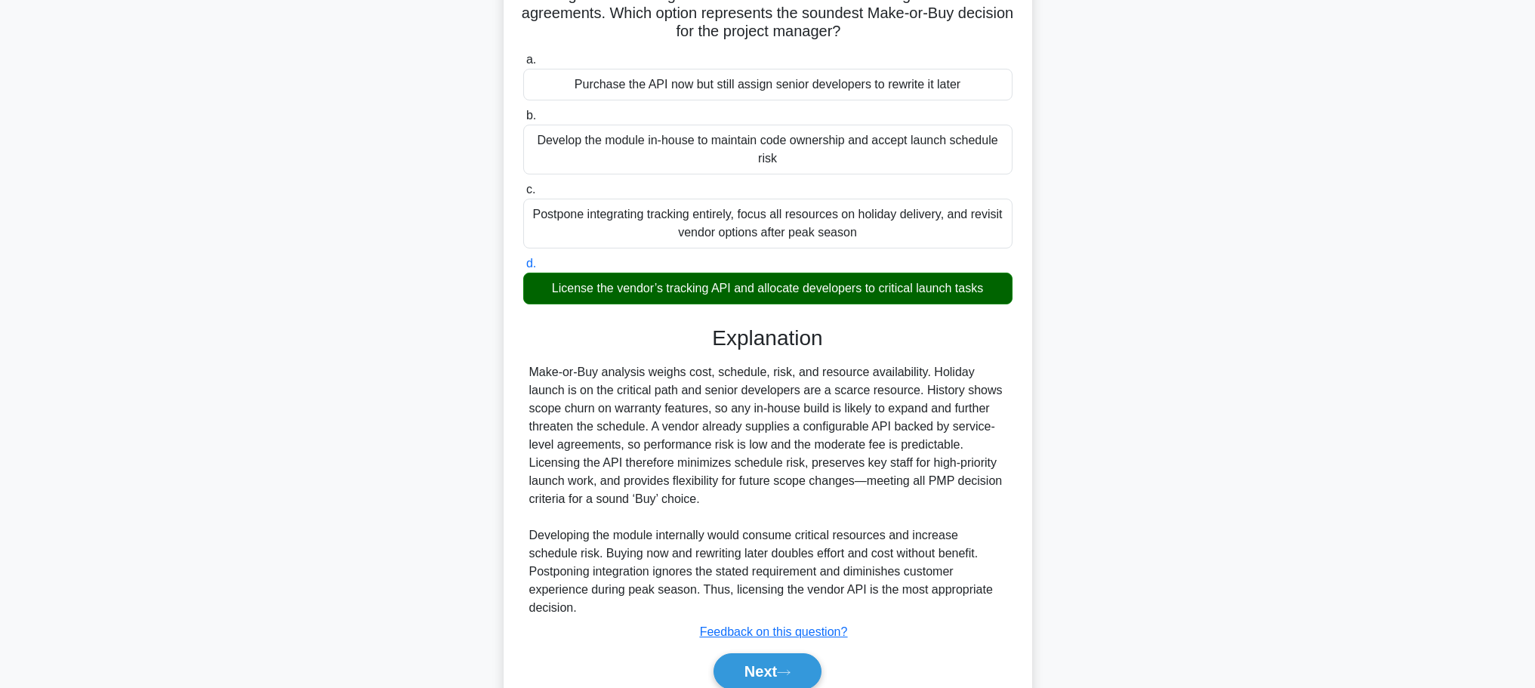
scroll to position [280, 0]
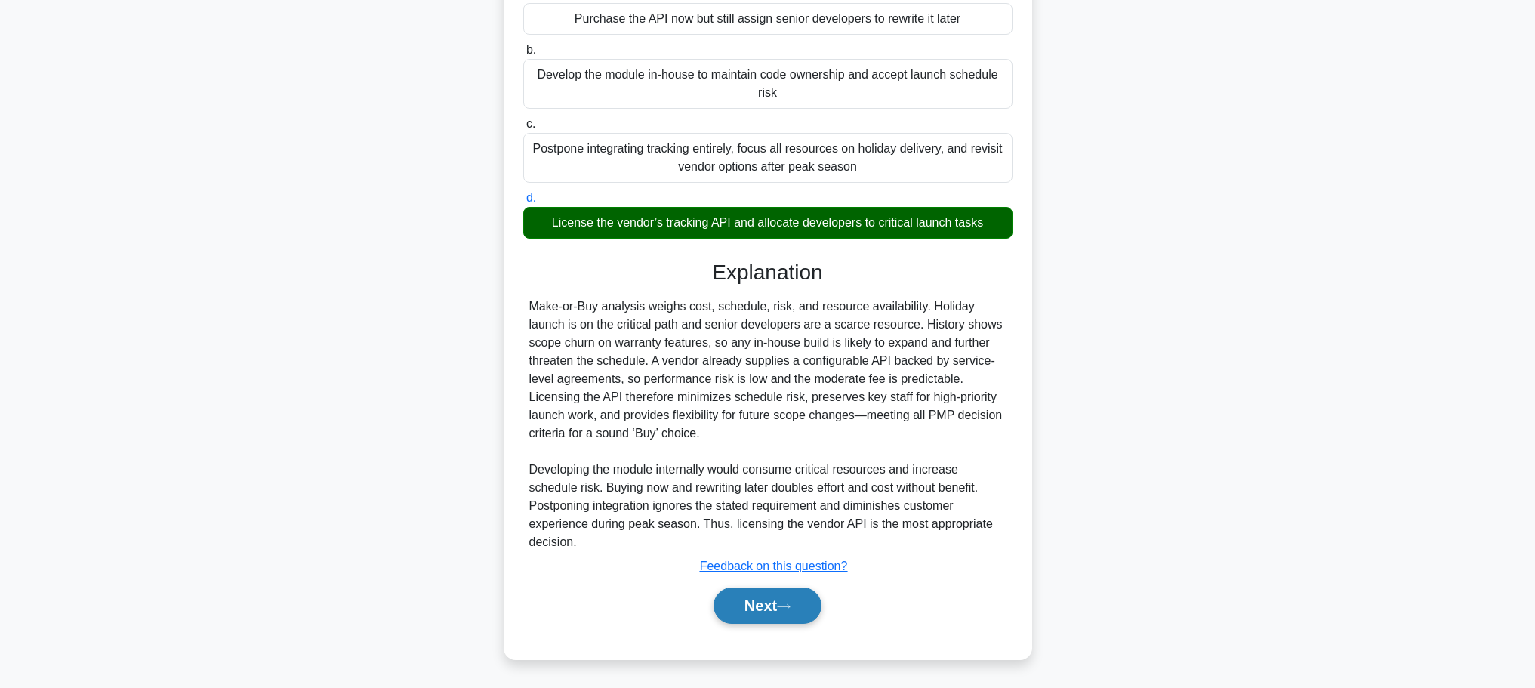
click at [737, 610] on button "Next" at bounding box center [767, 605] width 108 height 36
